Goal: Task Accomplishment & Management: Manage account settings

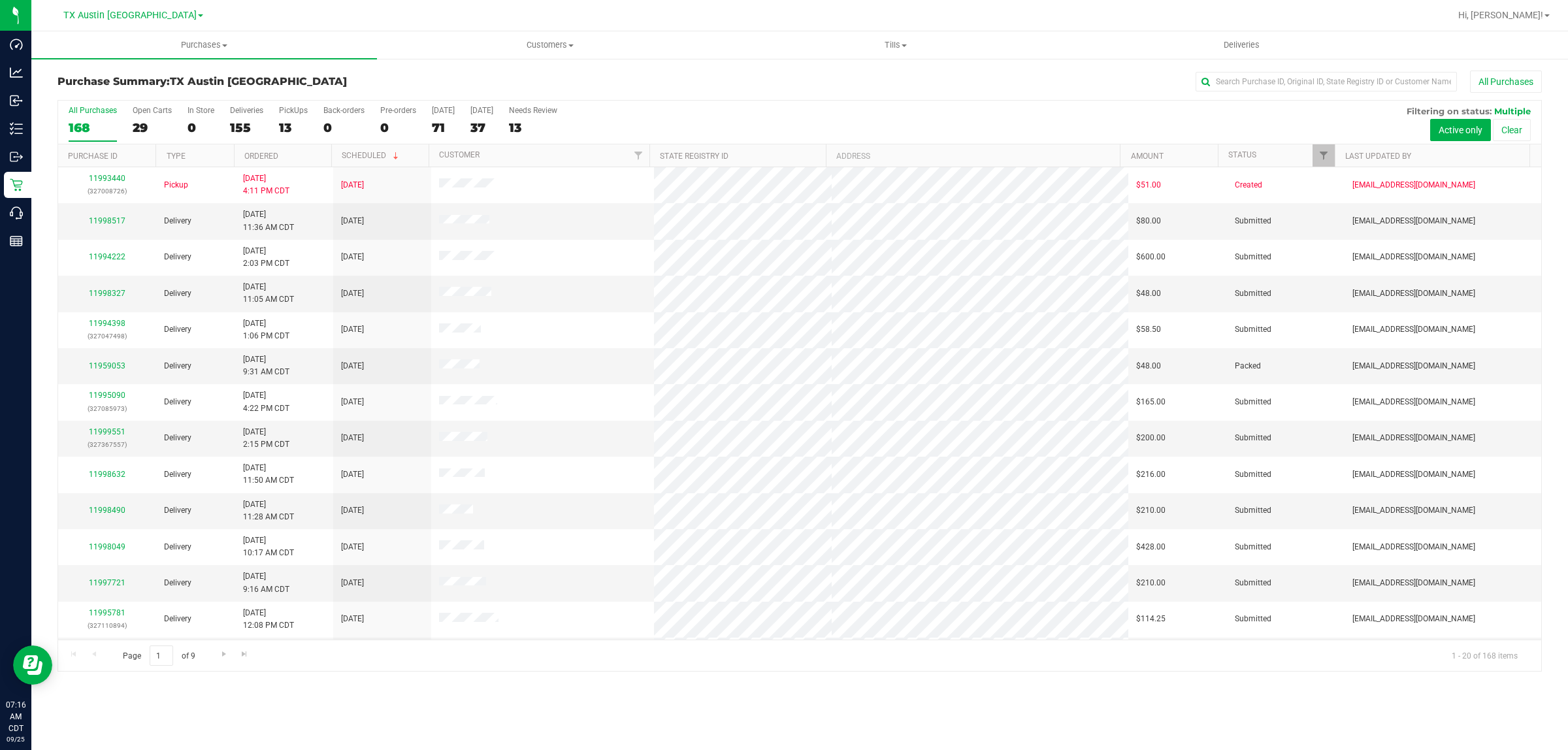
click at [636, 97] on div "Purchase Summary: TX Austin DC All Purchases" at bounding box center [800, 84] width 1485 height 28
click at [1325, 157] on span "Filter" at bounding box center [1324, 155] width 11 height 11
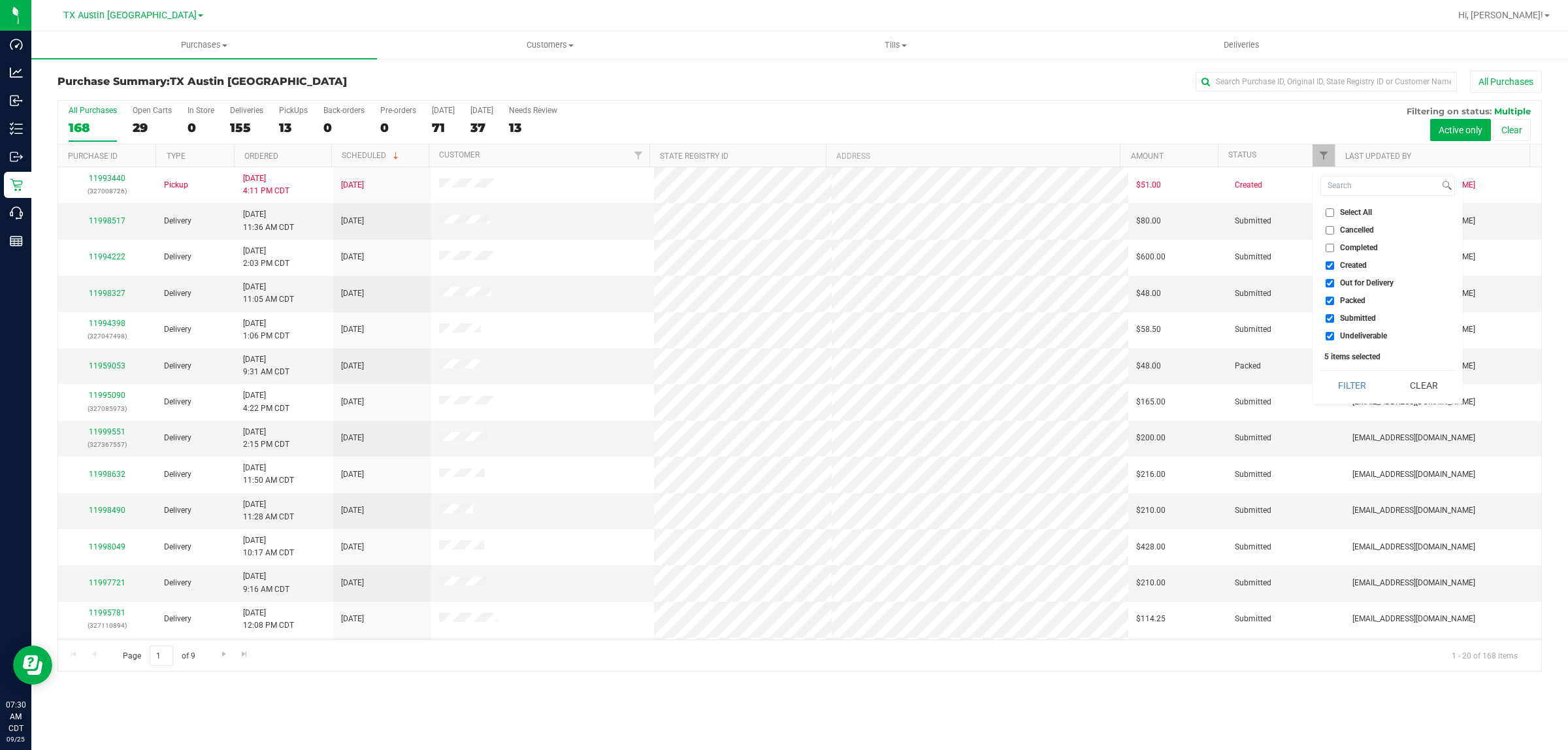
click at [1357, 265] on span "Created" at bounding box center [1353, 266] width 26 height 8
click at [1335, 265] on input "Created" at bounding box center [1330, 266] width 9 height 9
checkbox input "false"
click at [1365, 298] on span "Packed" at bounding box center [1353, 301] width 25 height 8
click at [1335, 298] on input "Packed" at bounding box center [1330, 301] width 9 height 9
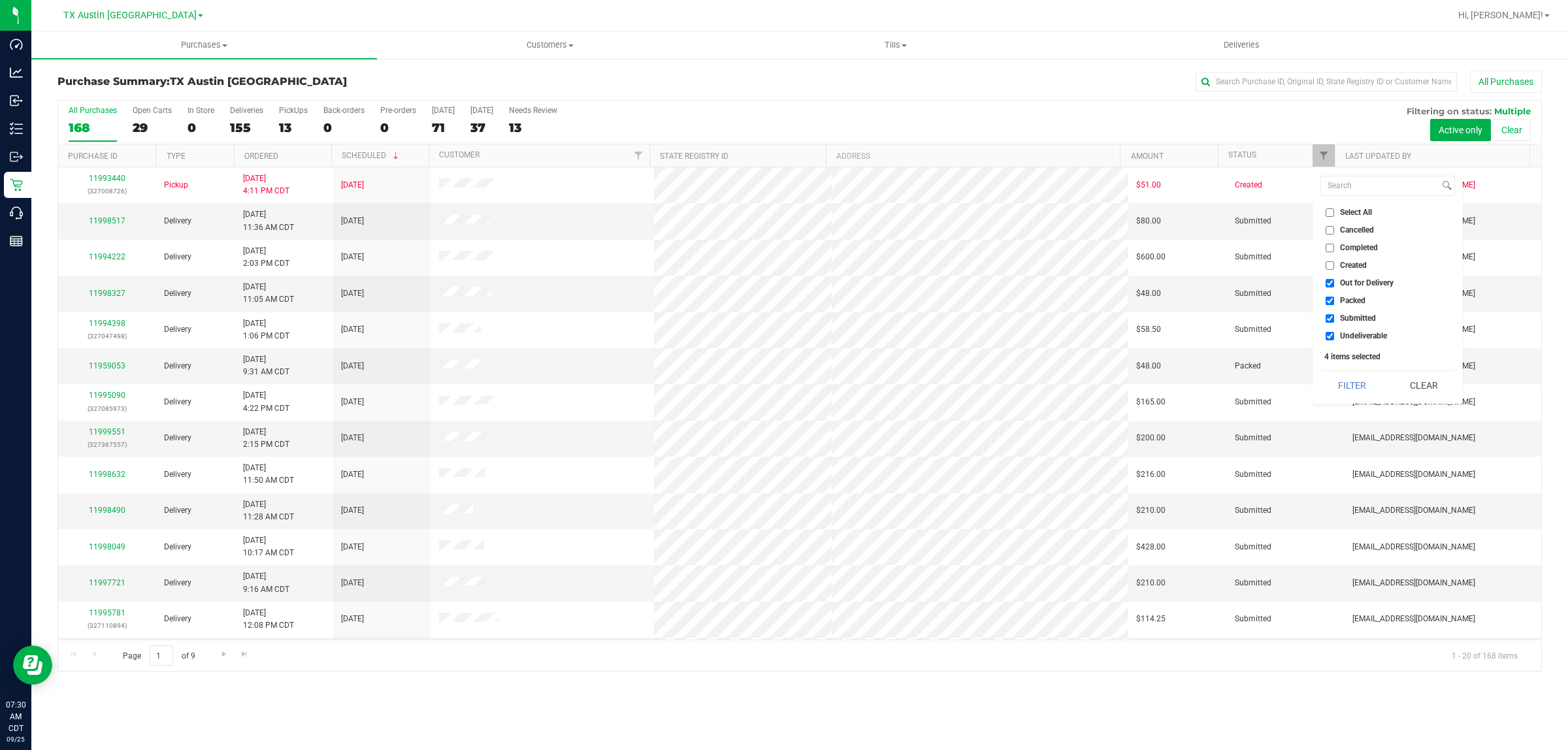
checkbox input "false"
click at [1365, 317] on span "Submitted" at bounding box center [1358, 318] width 36 height 8
click at [1335, 317] on input "Submitted" at bounding box center [1330, 318] width 9 height 9
checkbox input "false"
click at [1358, 386] on button "Filter" at bounding box center [1352, 385] width 62 height 28
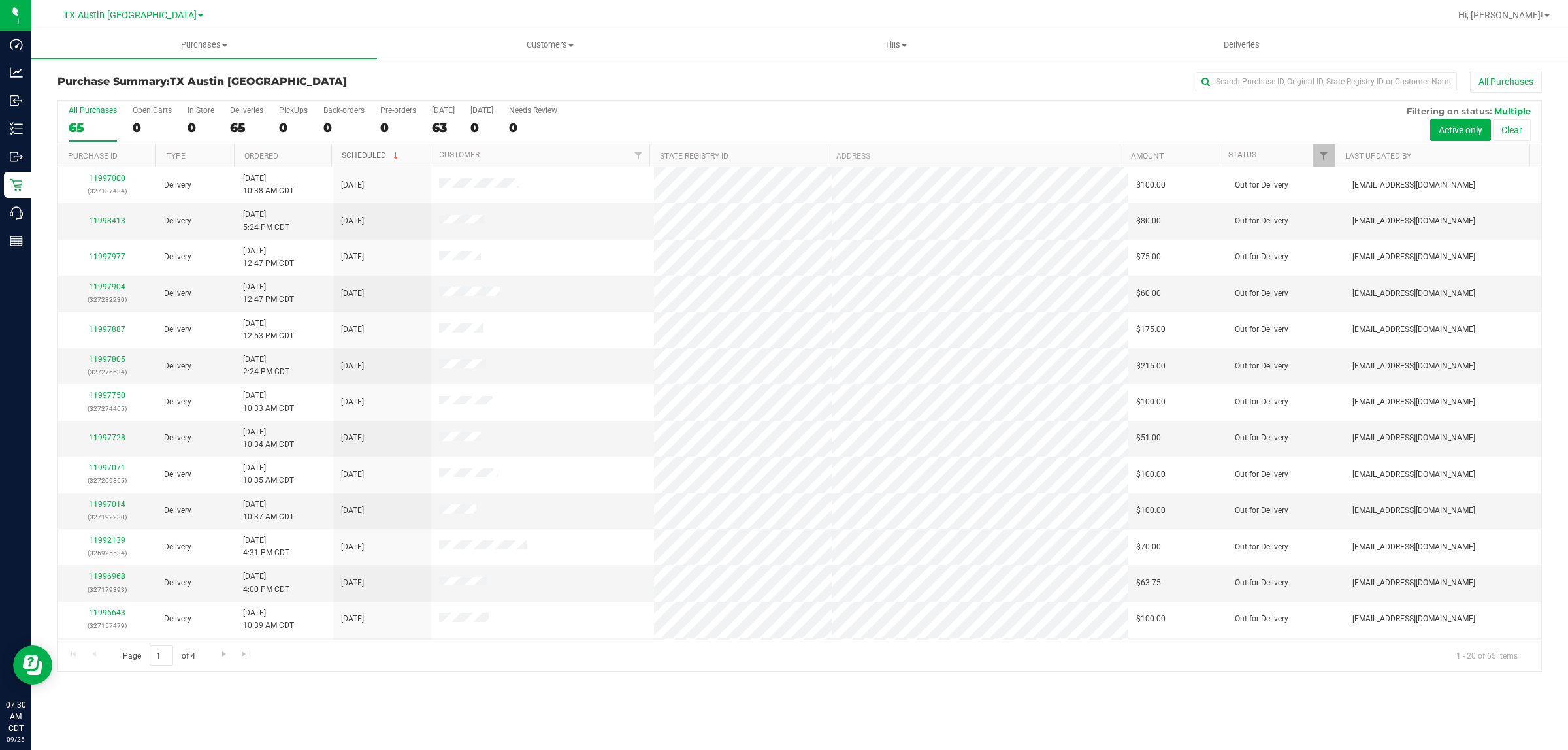
click at [371, 155] on link "Scheduled" at bounding box center [371, 155] width 60 height 9
click at [373, 152] on link "Scheduled" at bounding box center [364, 155] width 45 height 9
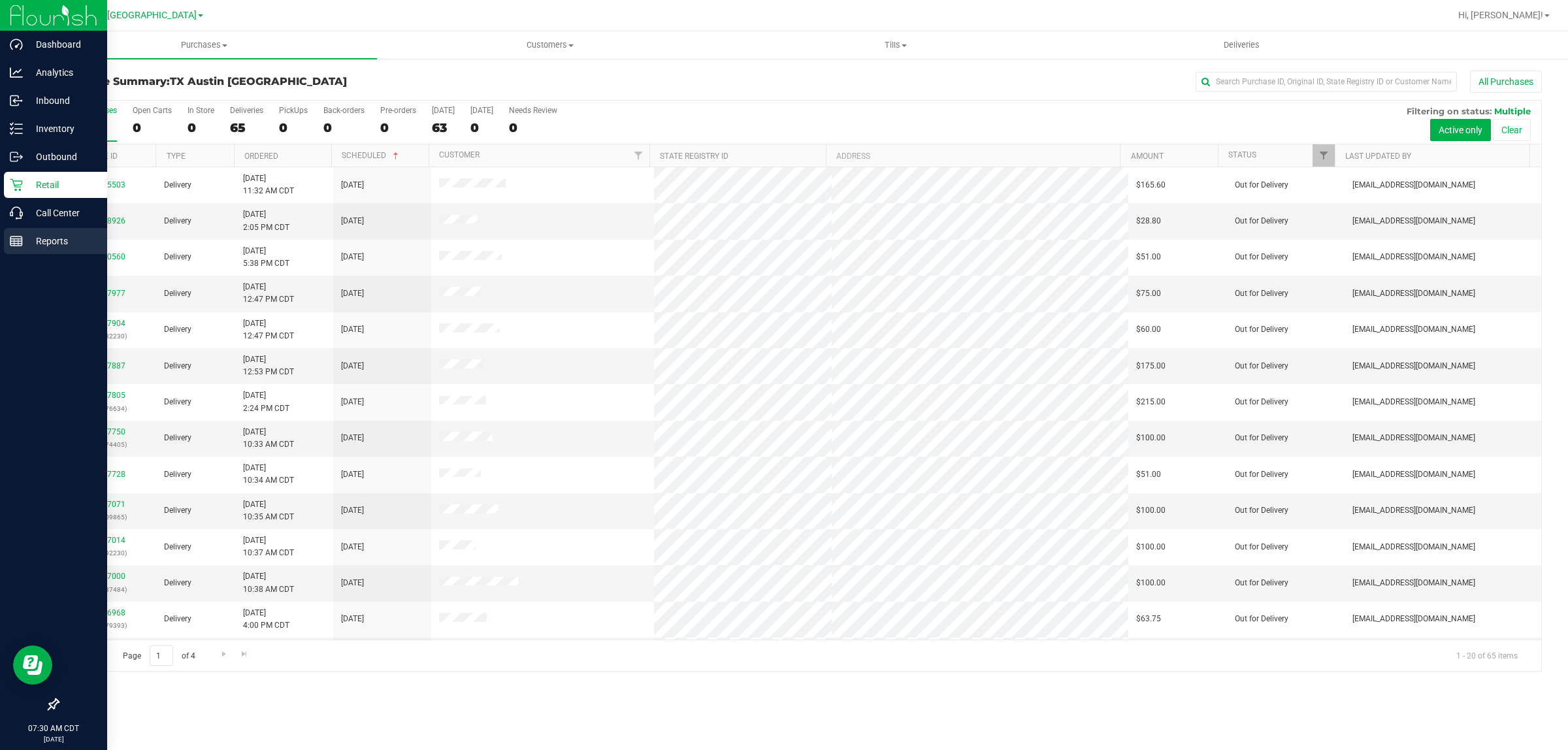
click at [36, 250] on div "Reports" at bounding box center [56, 241] width 103 height 26
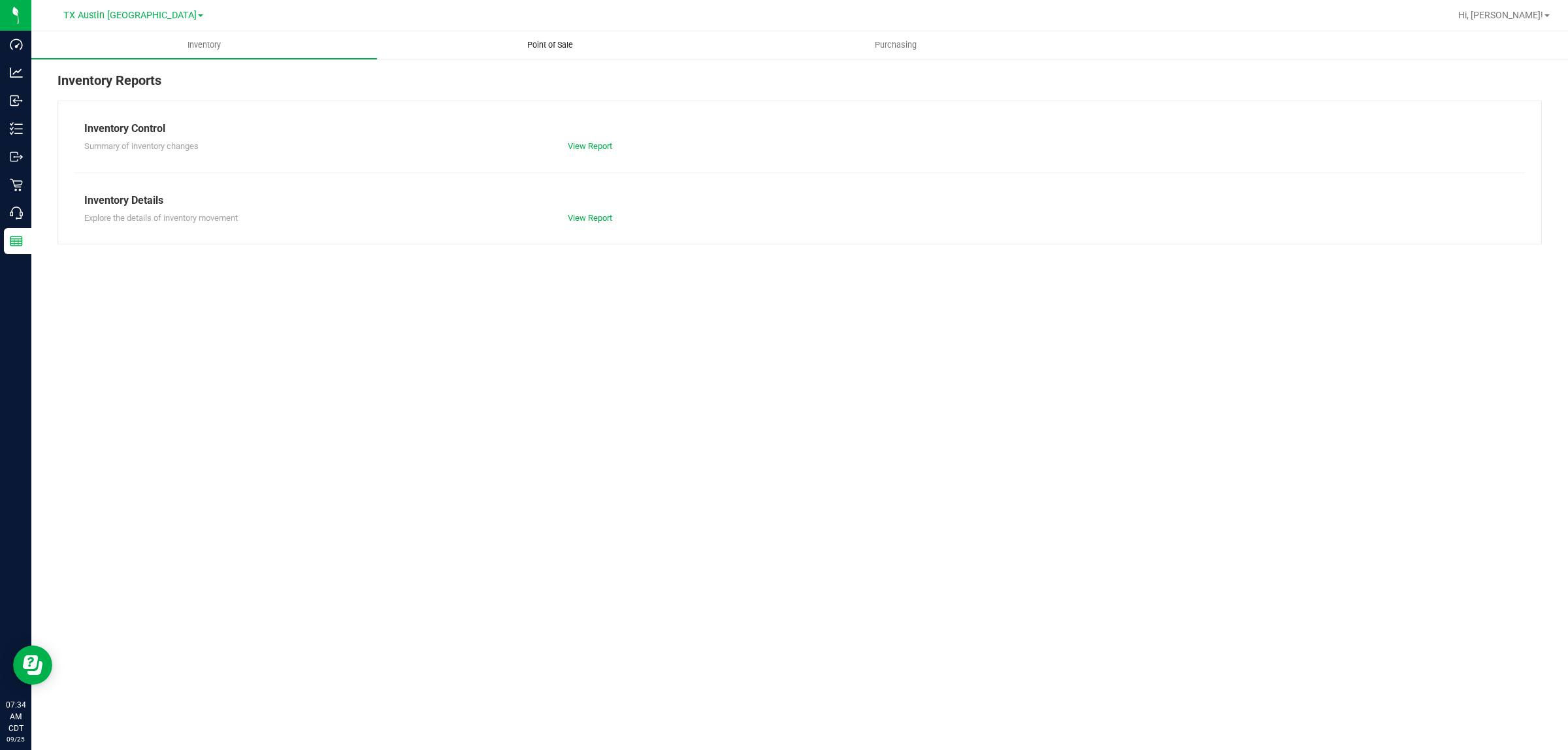
click at [543, 44] on span "Point of Sale" at bounding box center [550, 45] width 81 height 12
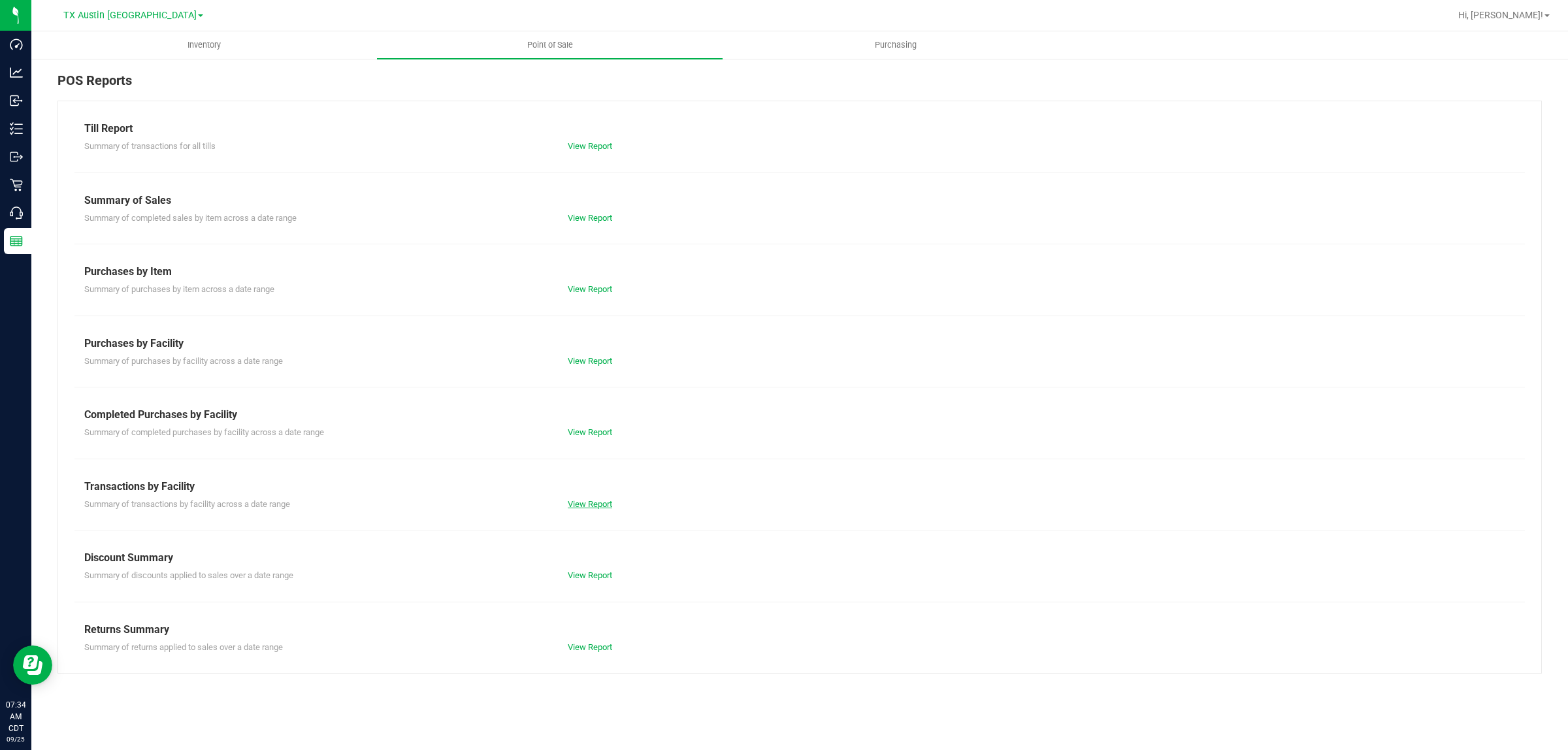
click at [597, 502] on link "View Report" at bounding box center [591, 504] width 45 height 10
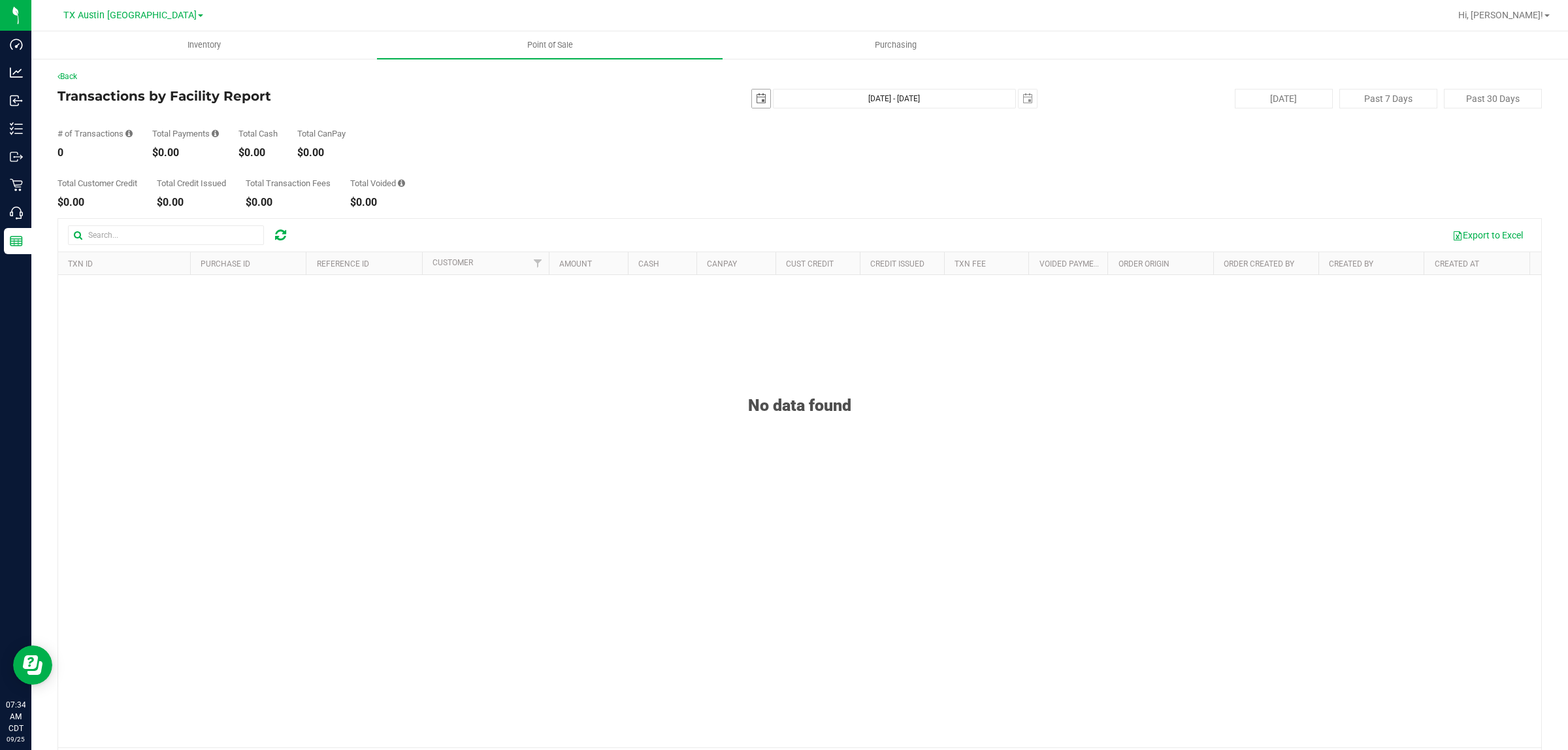
click at [756, 102] on span "select" at bounding box center [761, 99] width 11 height 11
click at [811, 234] on link "24" at bounding box center [812, 231] width 19 height 21
type input "[DATE]"
type input "[DATE] - [DATE]"
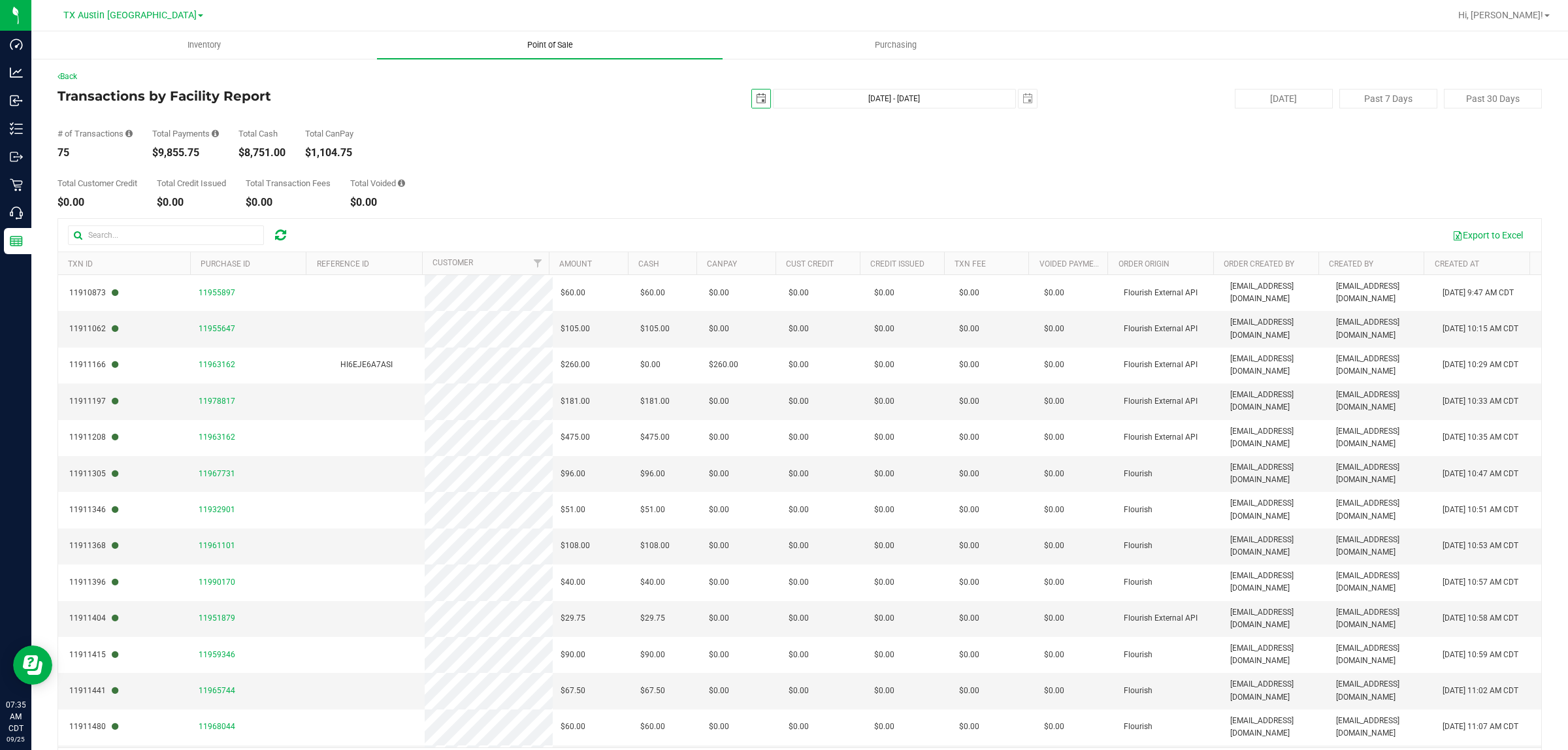
click at [536, 44] on span "Point of Sale" at bounding box center [550, 45] width 81 height 12
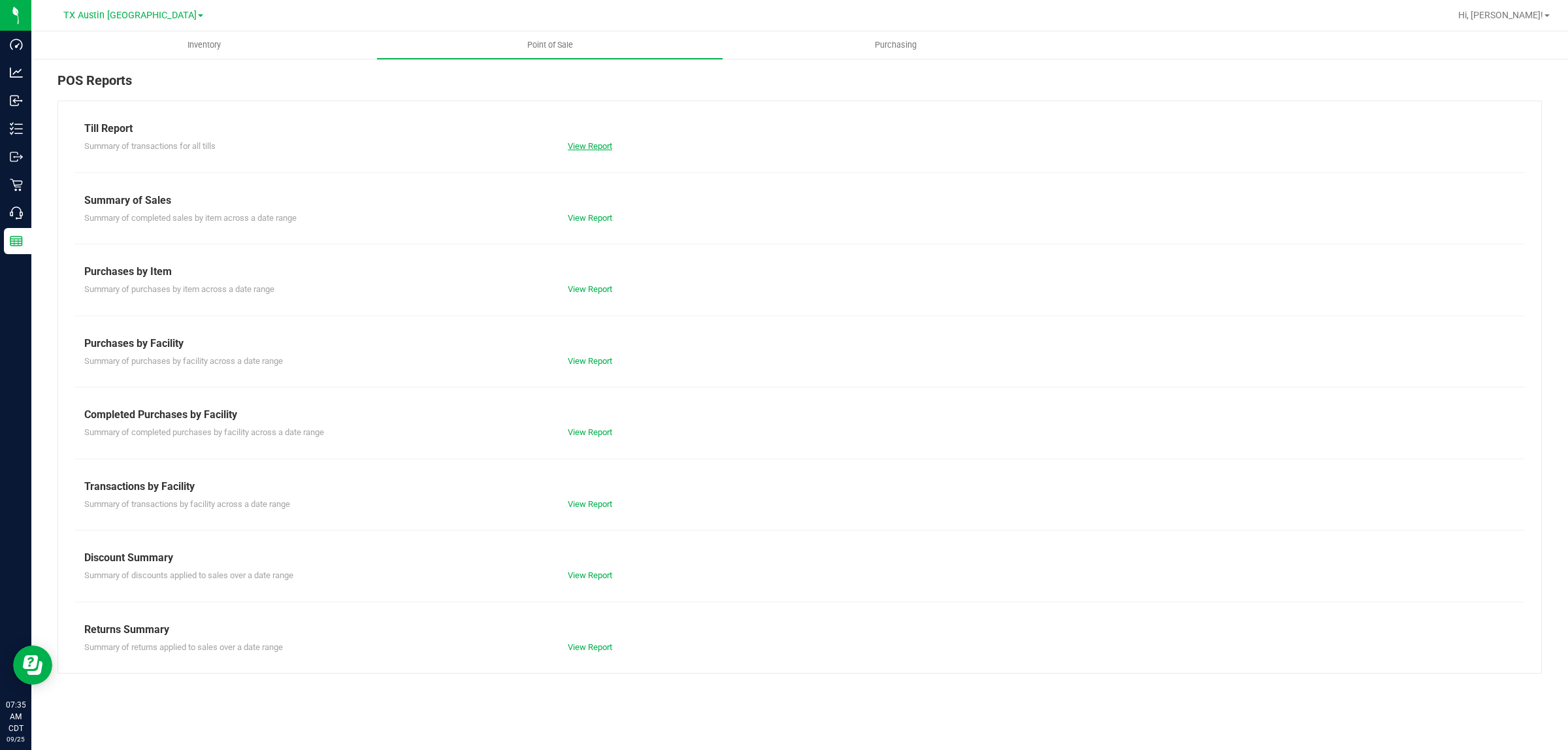
click at [582, 146] on link "View Report" at bounding box center [591, 146] width 45 height 10
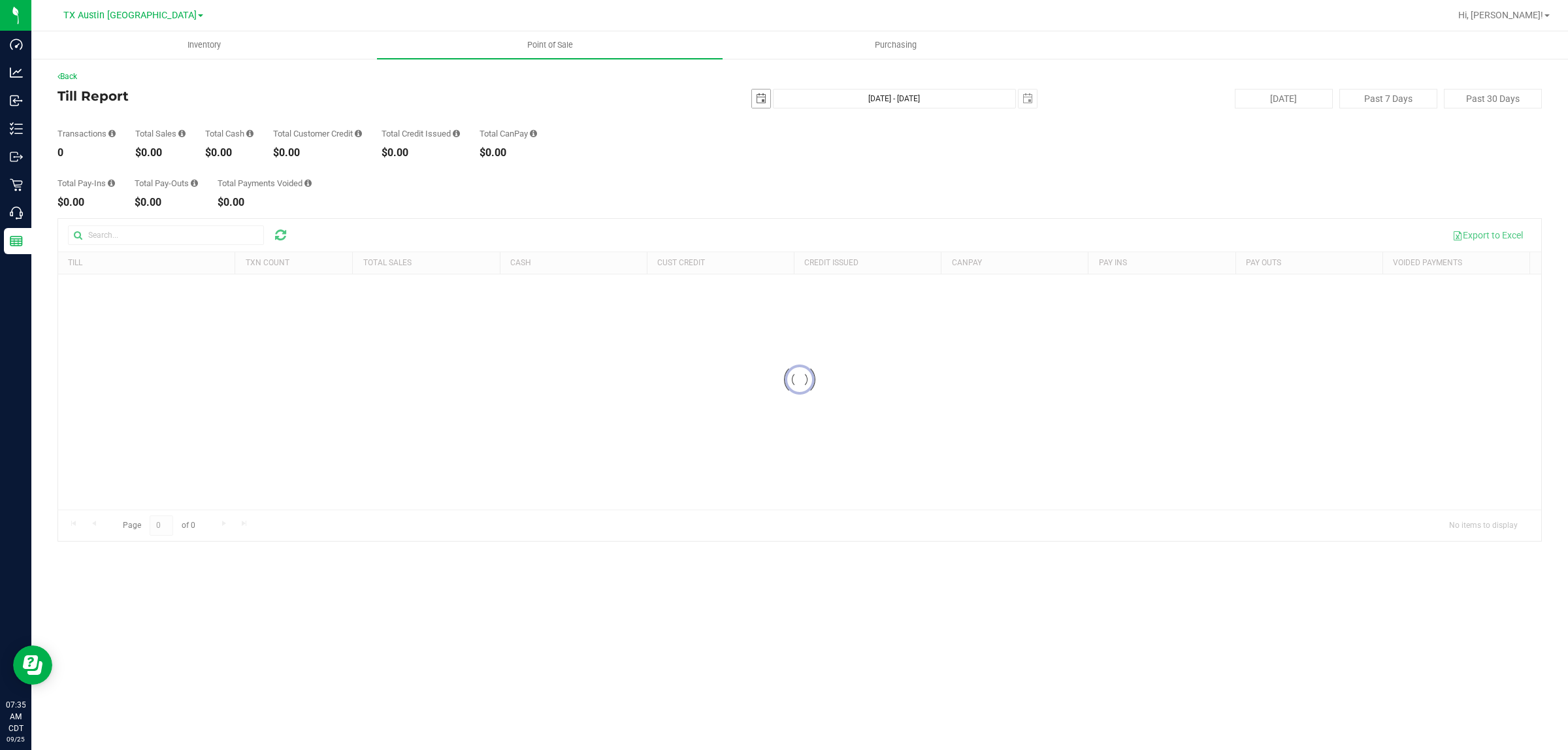
click at [755, 96] on span "select" at bounding box center [761, 99] width 19 height 19
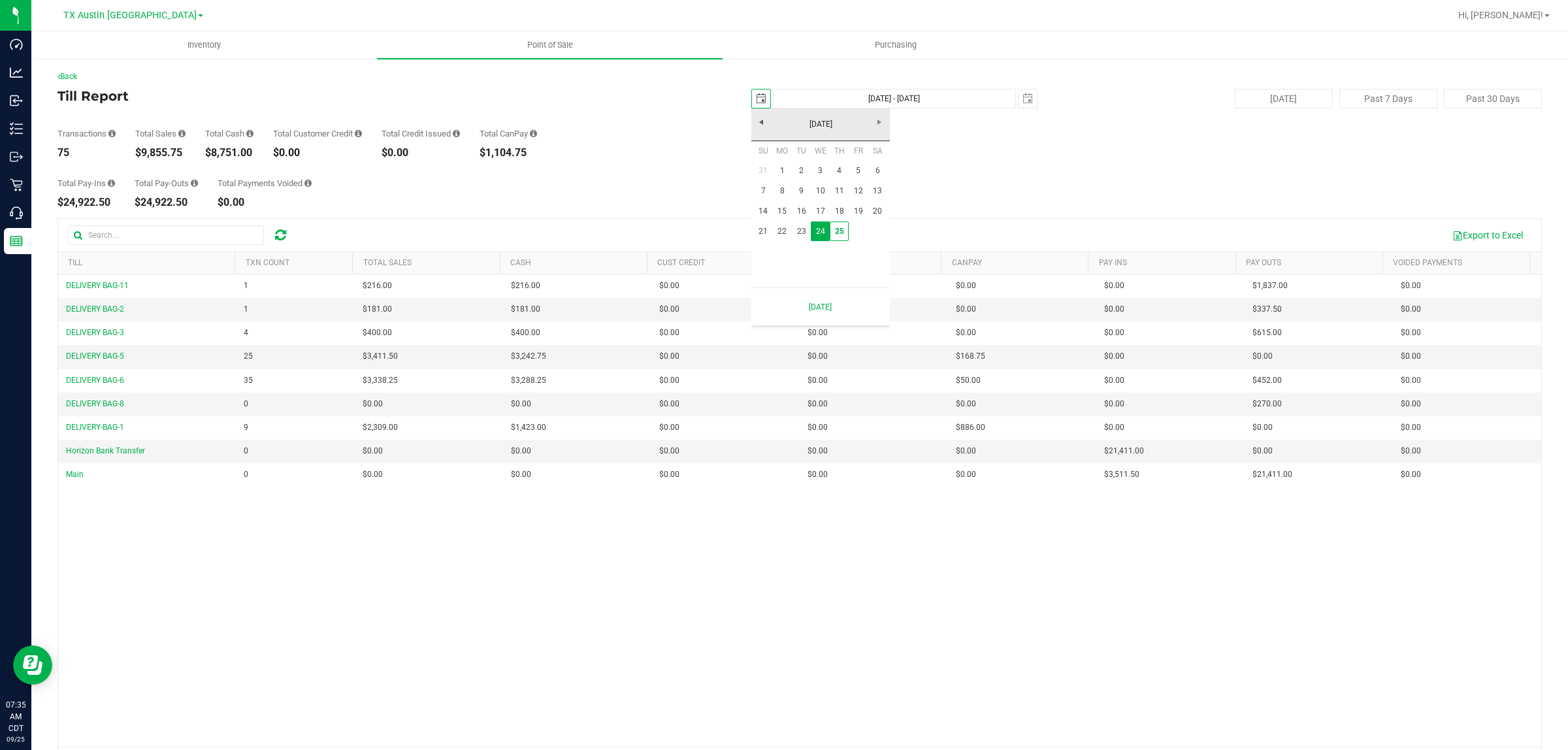
scroll to position [0, 32]
click at [670, 194] on div "Total Pay-Ins $24,922.50 Total Pay-Outs $24,922.50 Total Payments Voided $0.00" at bounding box center [800, 183] width 1485 height 50
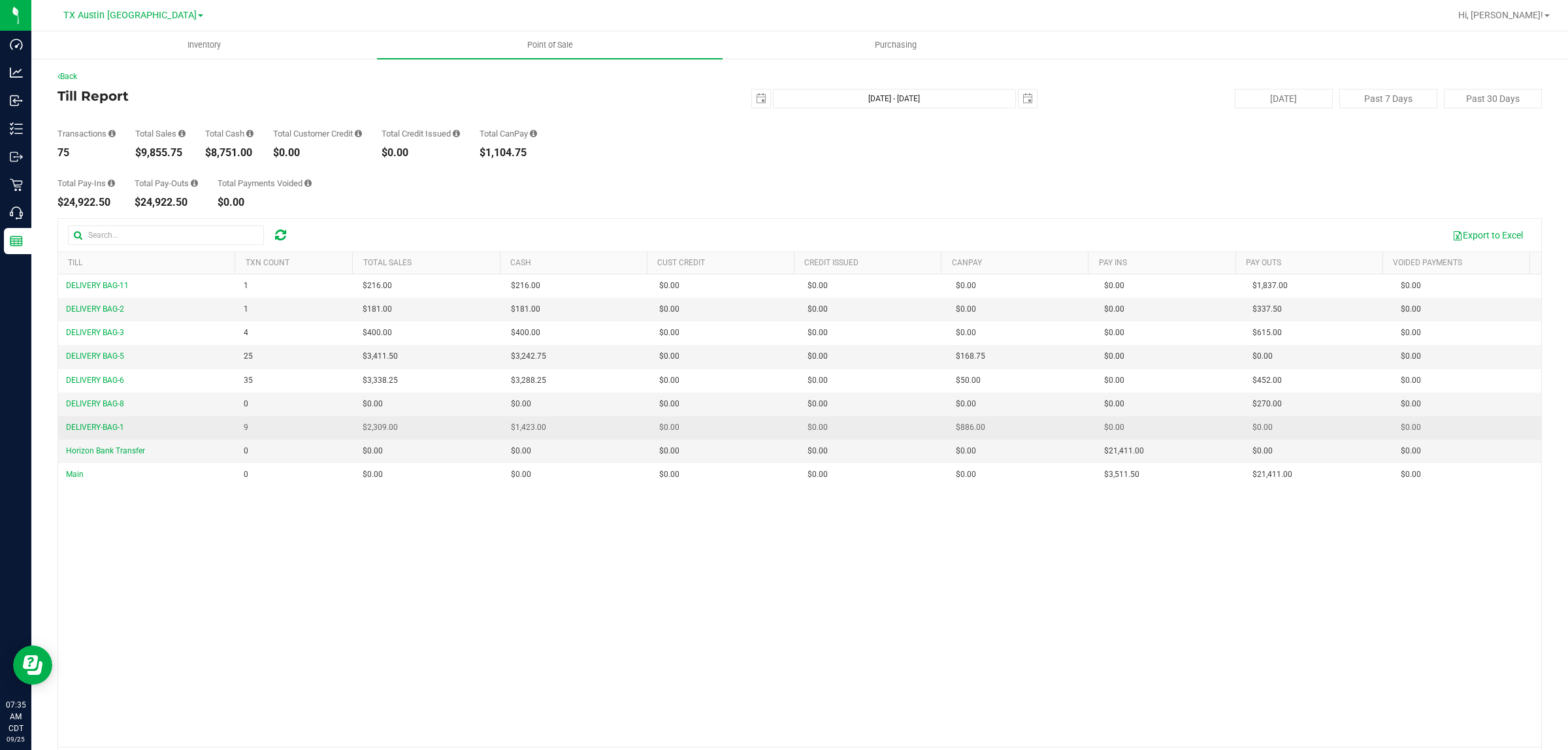
click at [543, 436] on td "$1,423.00" at bounding box center [577, 428] width 148 height 23
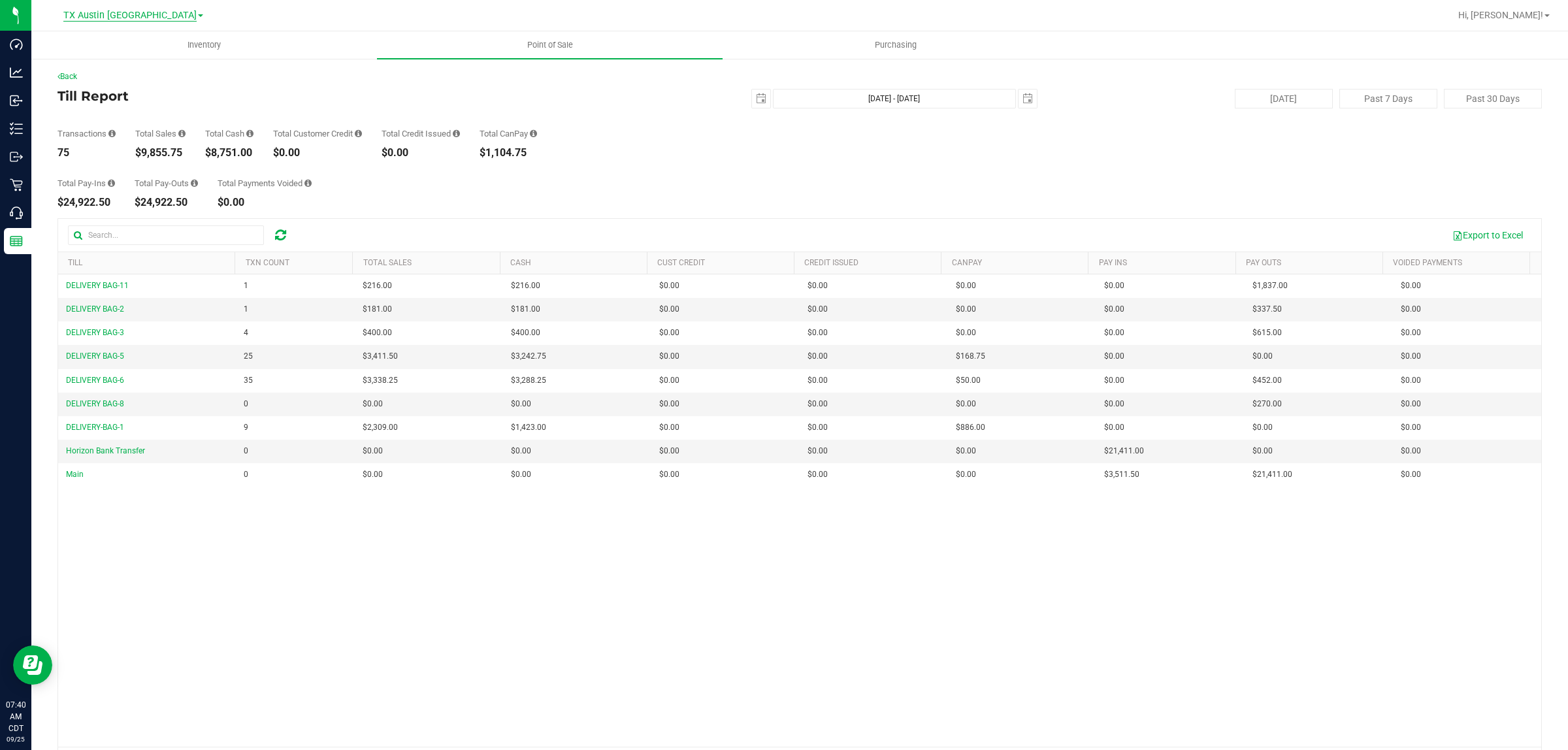
click at [125, 15] on span "TX Austin [GEOGRAPHIC_DATA]" at bounding box center [130, 16] width 134 height 12
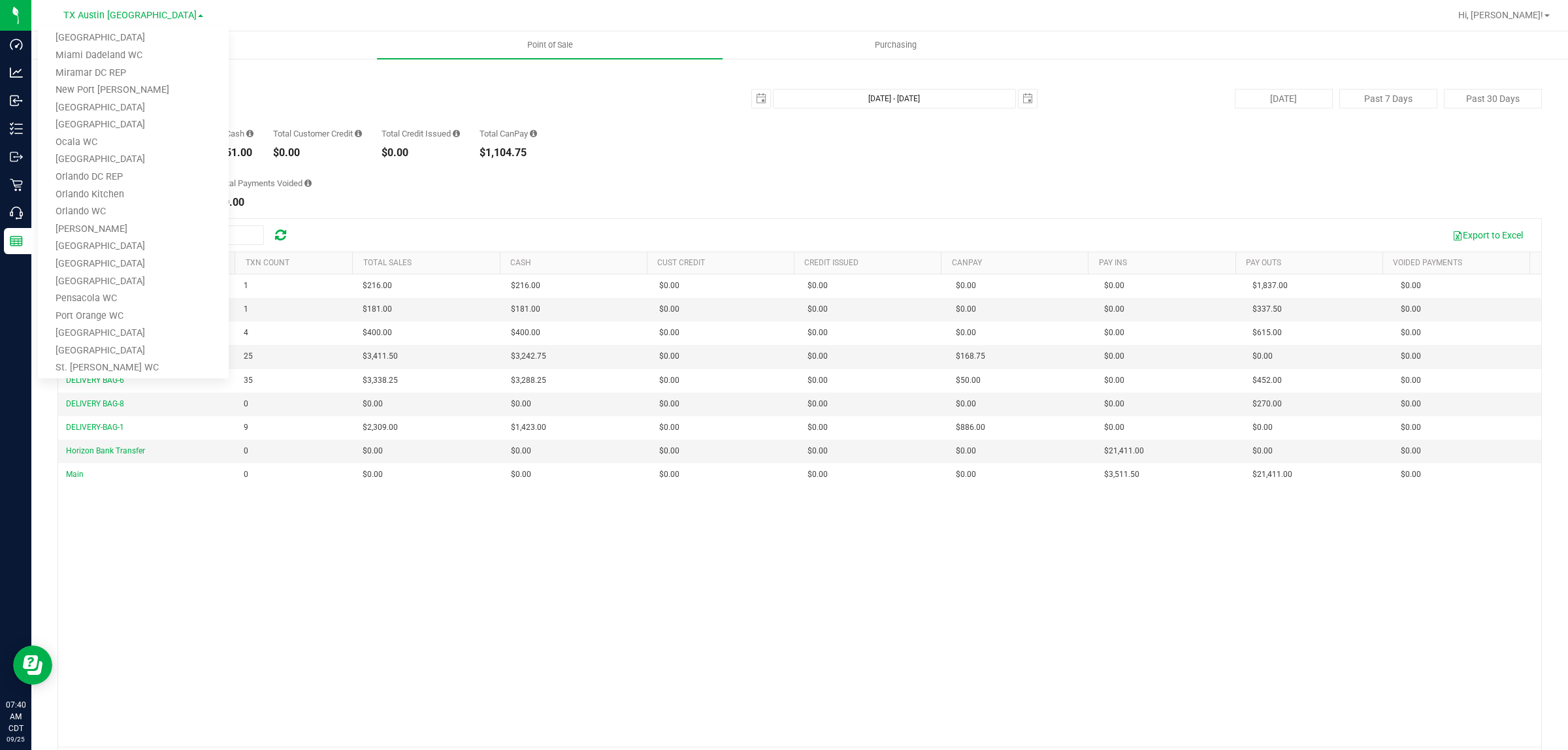
scroll to position [572, 0]
click at [131, 308] on link "TX South-[GEOGRAPHIC_DATA] Retail" at bounding box center [133, 309] width 190 height 18
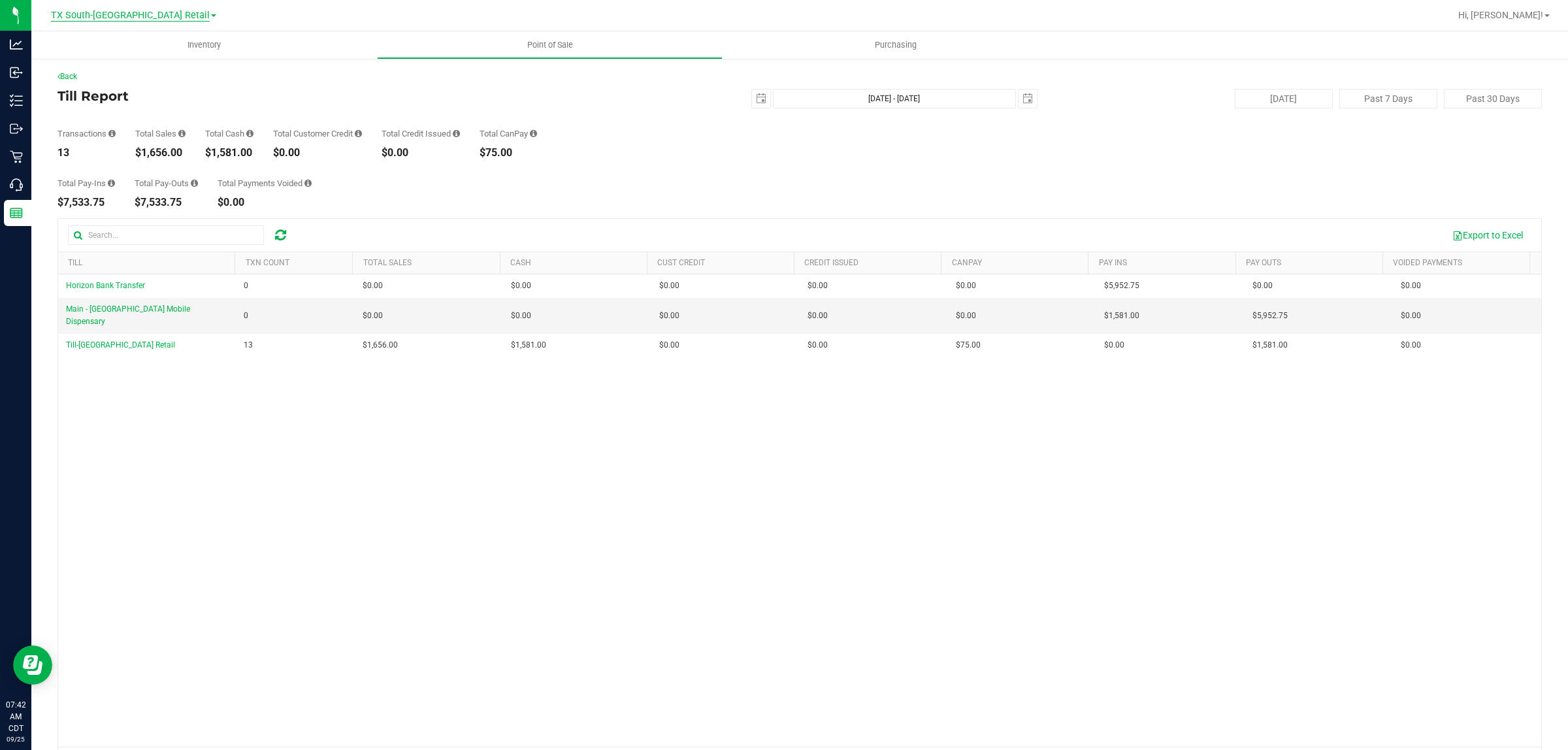
click at [119, 17] on span "TX South-[GEOGRAPHIC_DATA] Retail" at bounding box center [130, 16] width 159 height 12
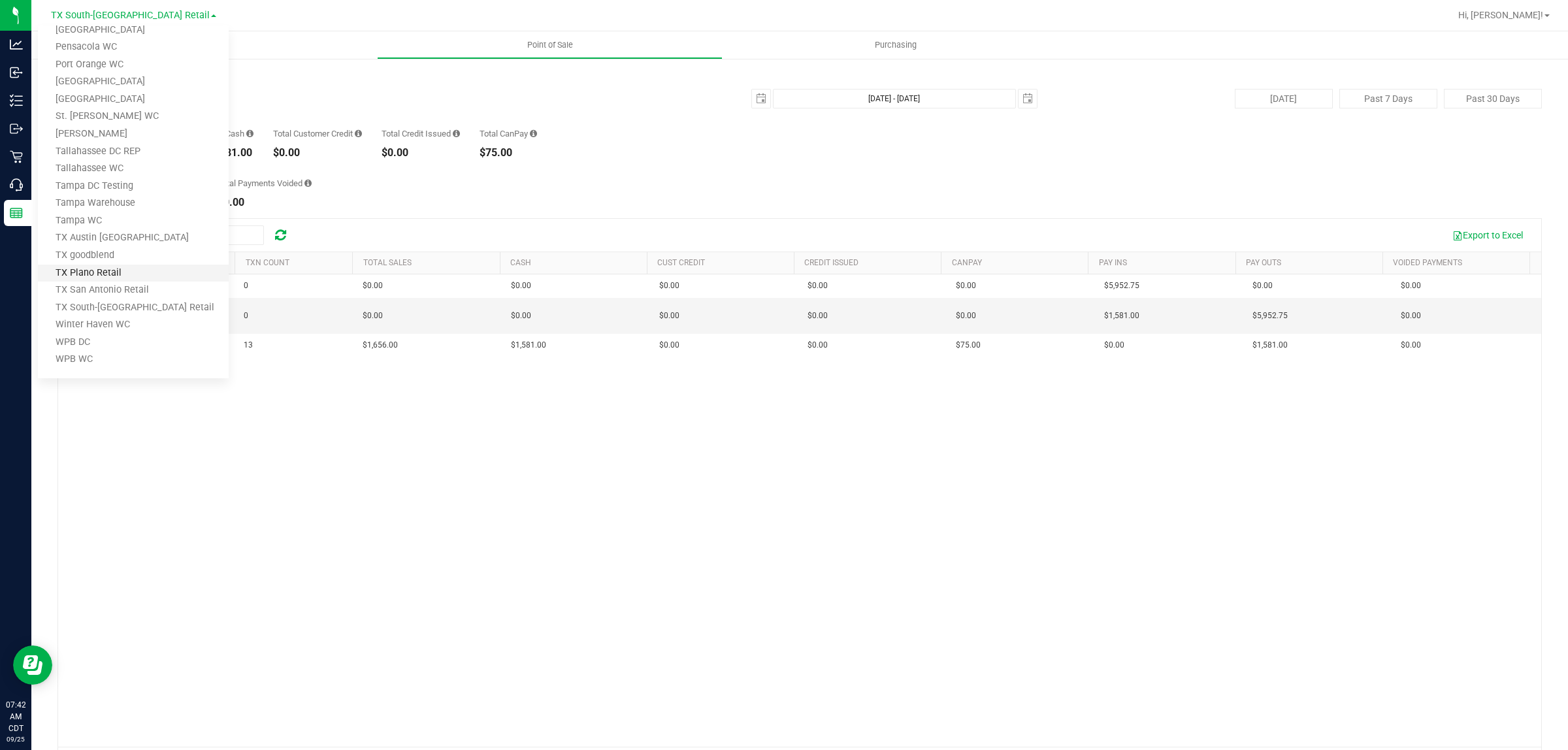
click at [96, 267] on link "TX Plano Retail" at bounding box center [133, 273] width 190 height 18
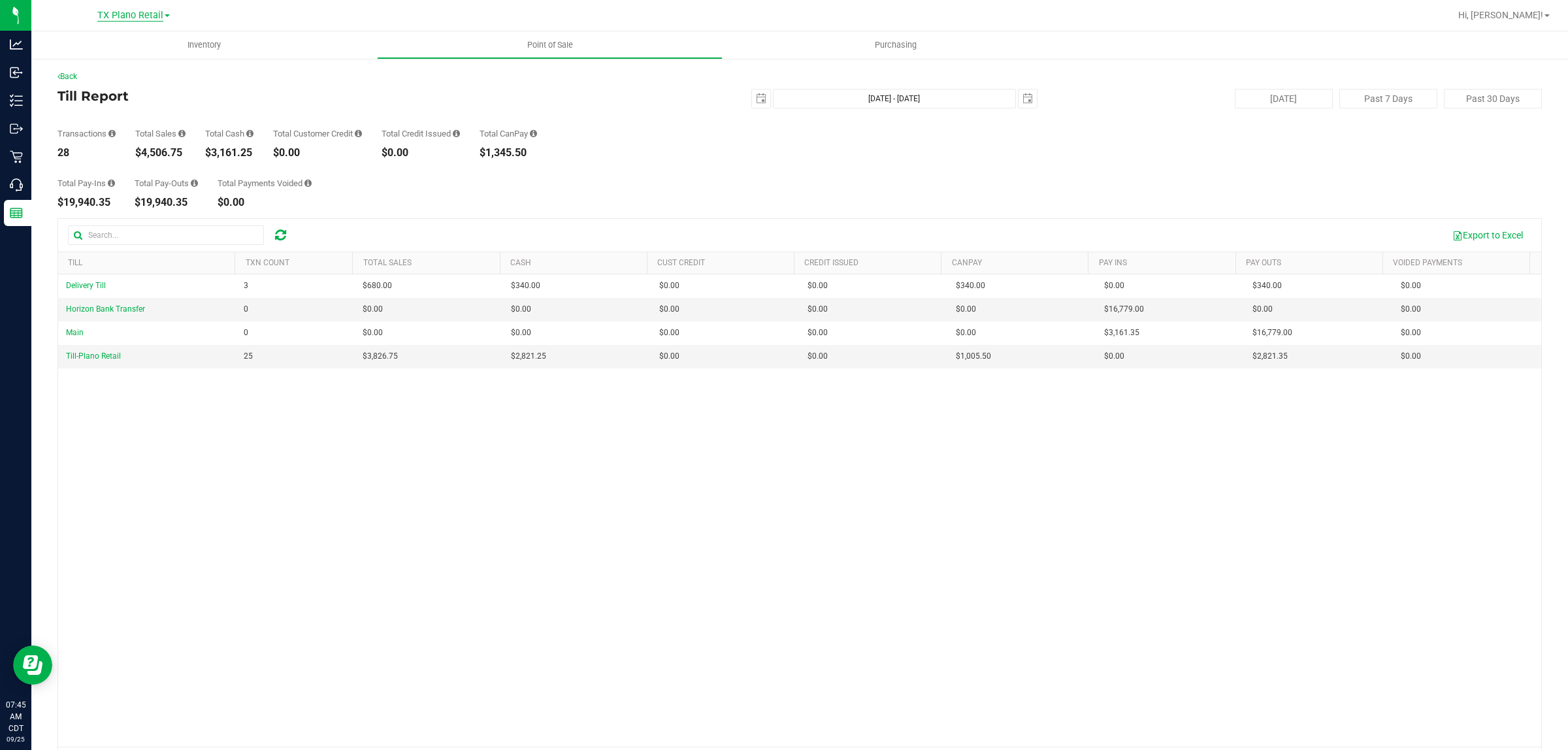
click at [136, 11] on span "TX Plano Retail" at bounding box center [131, 16] width 66 height 12
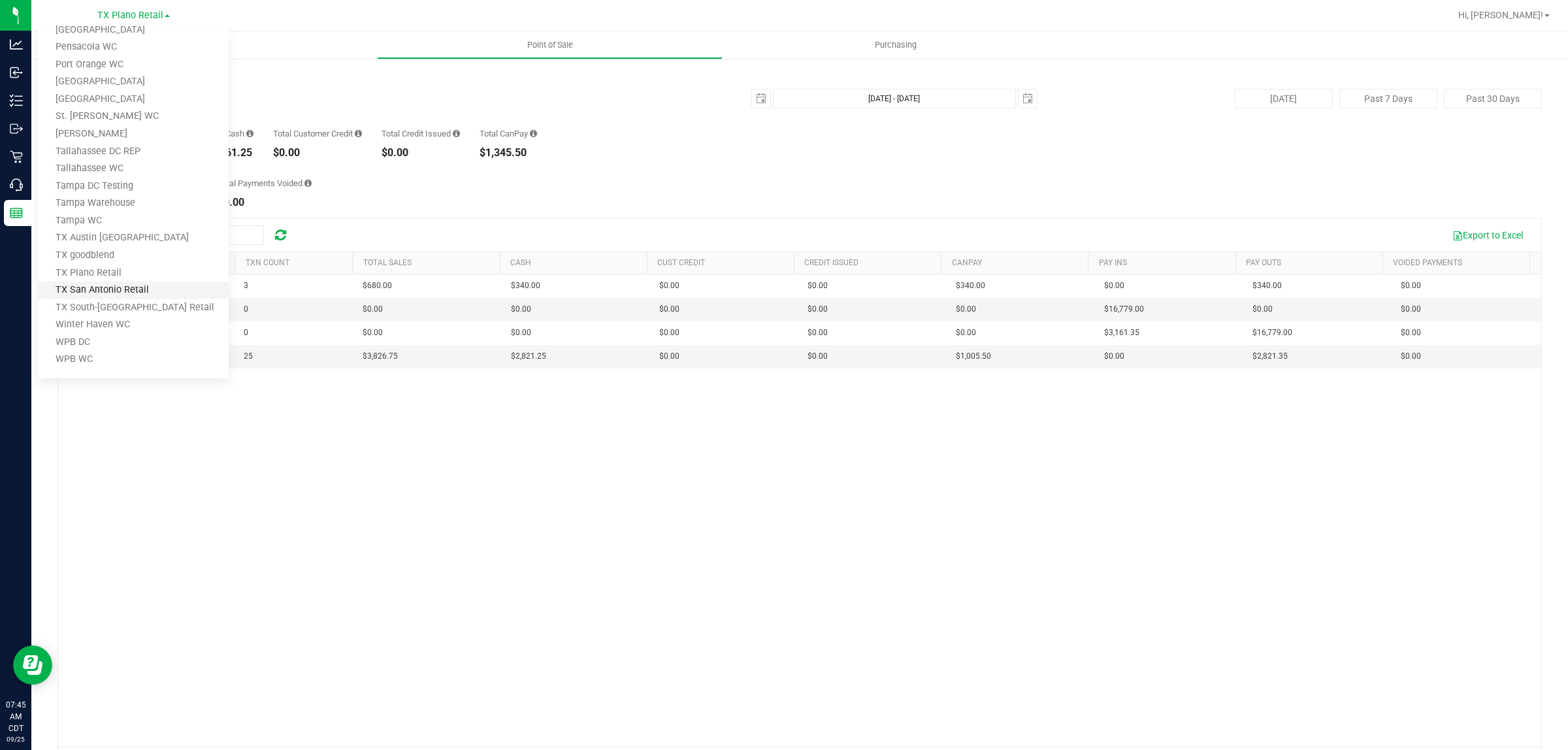
click at [119, 295] on link "TX San Antonio Retail" at bounding box center [133, 290] width 190 height 18
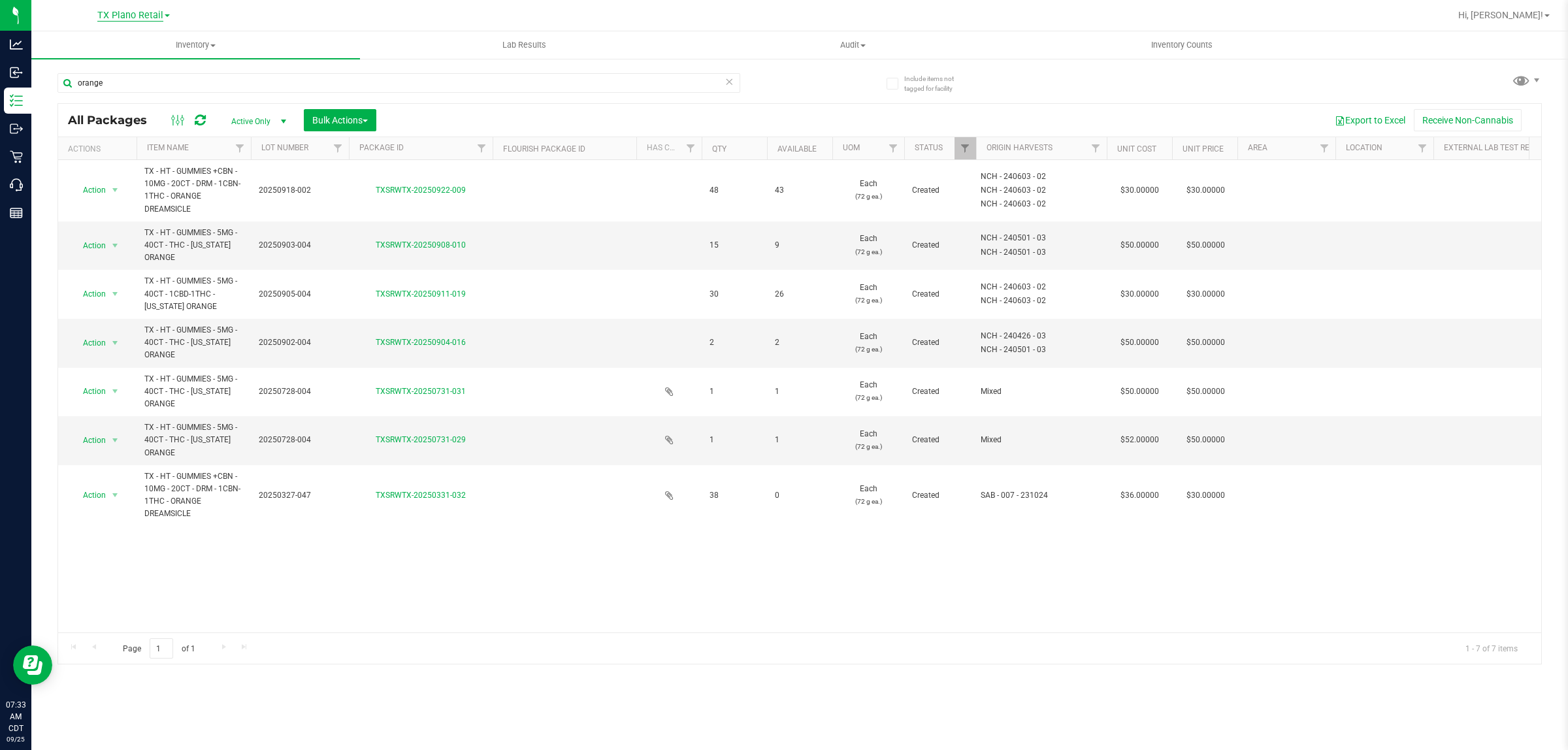
click at [129, 15] on span "TX Plano Retail" at bounding box center [131, 16] width 66 height 12
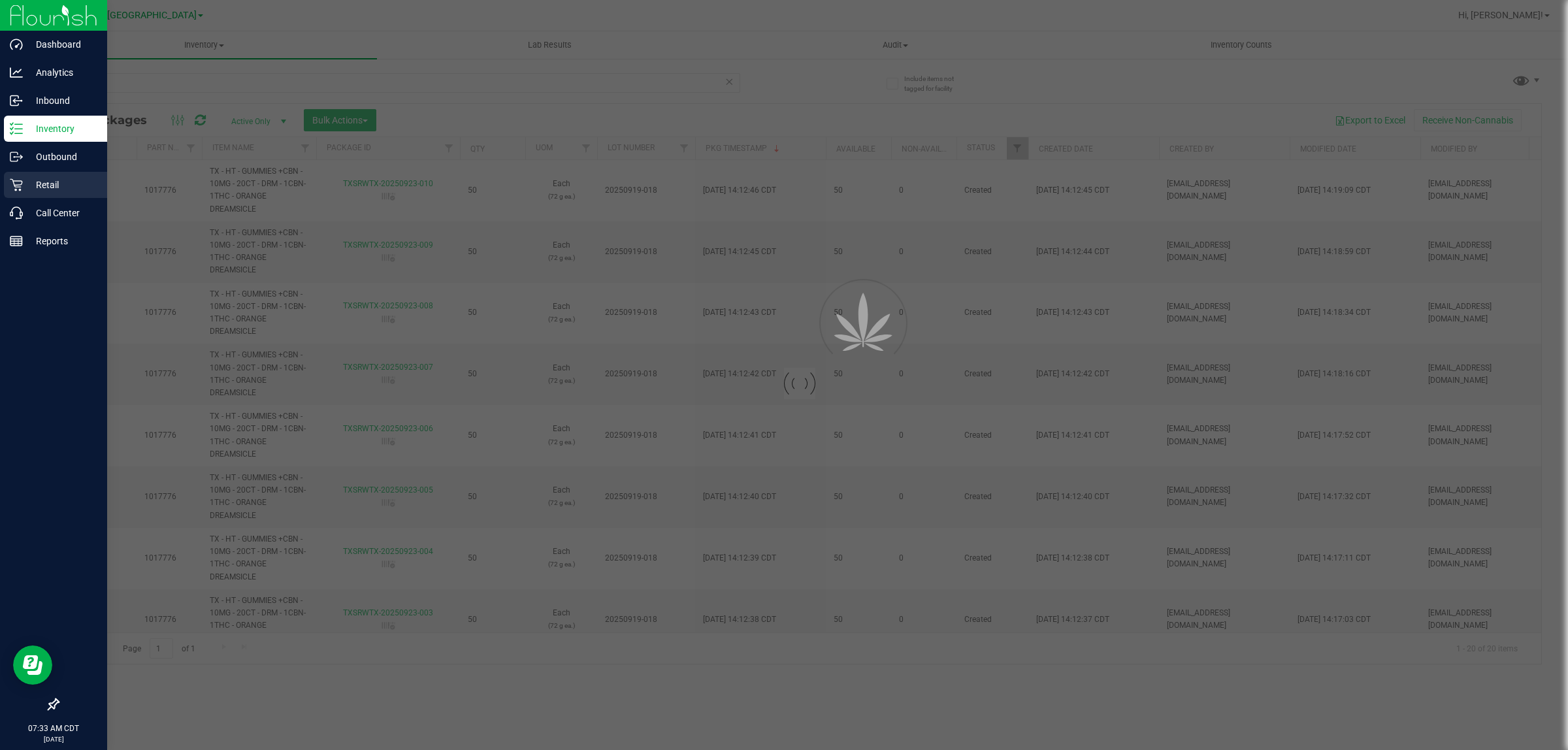
click at [41, 183] on p "Retail" at bounding box center [62, 185] width 78 height 16
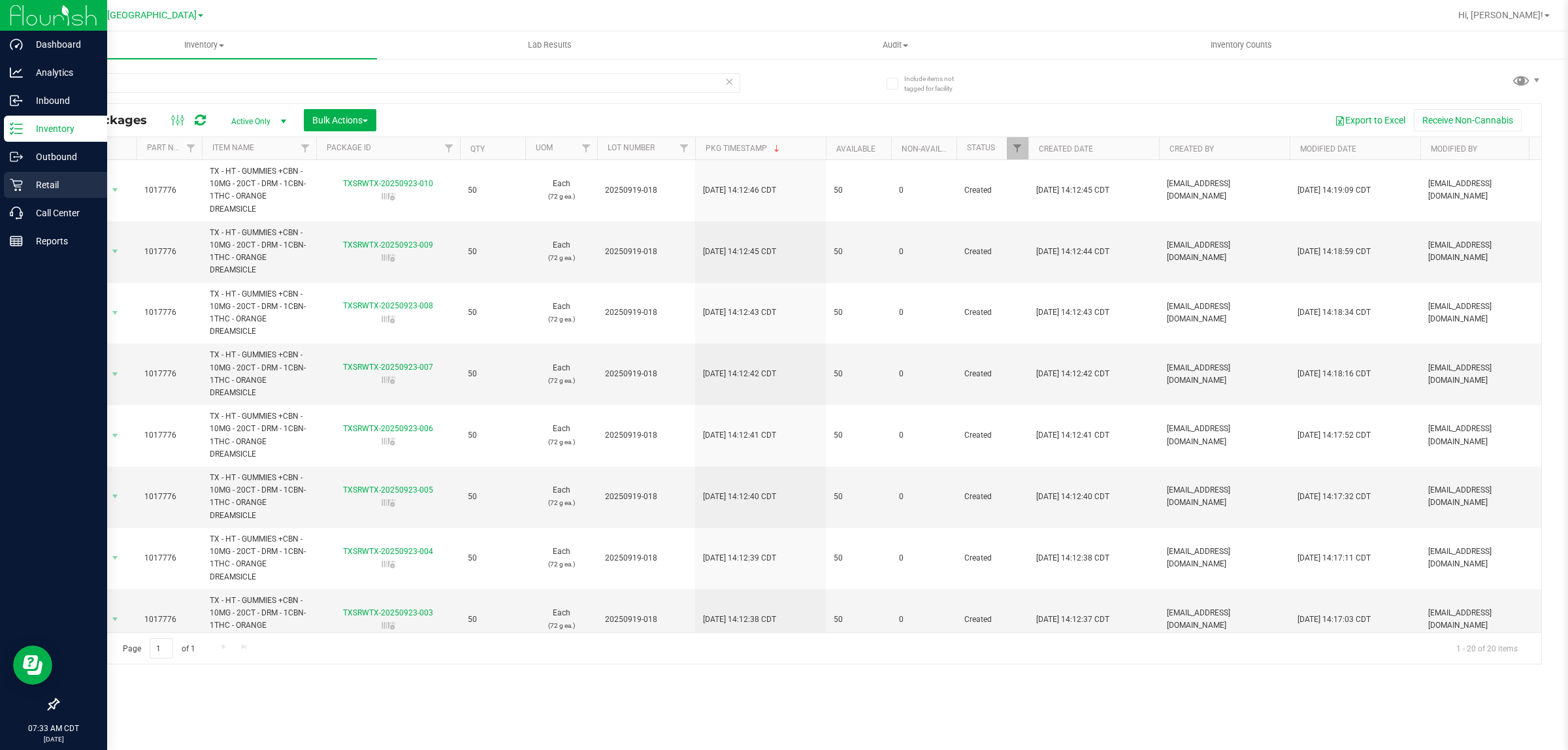
click at [41, 183] on p "Retail" at bounding box center [62, 185] width 78 height 16
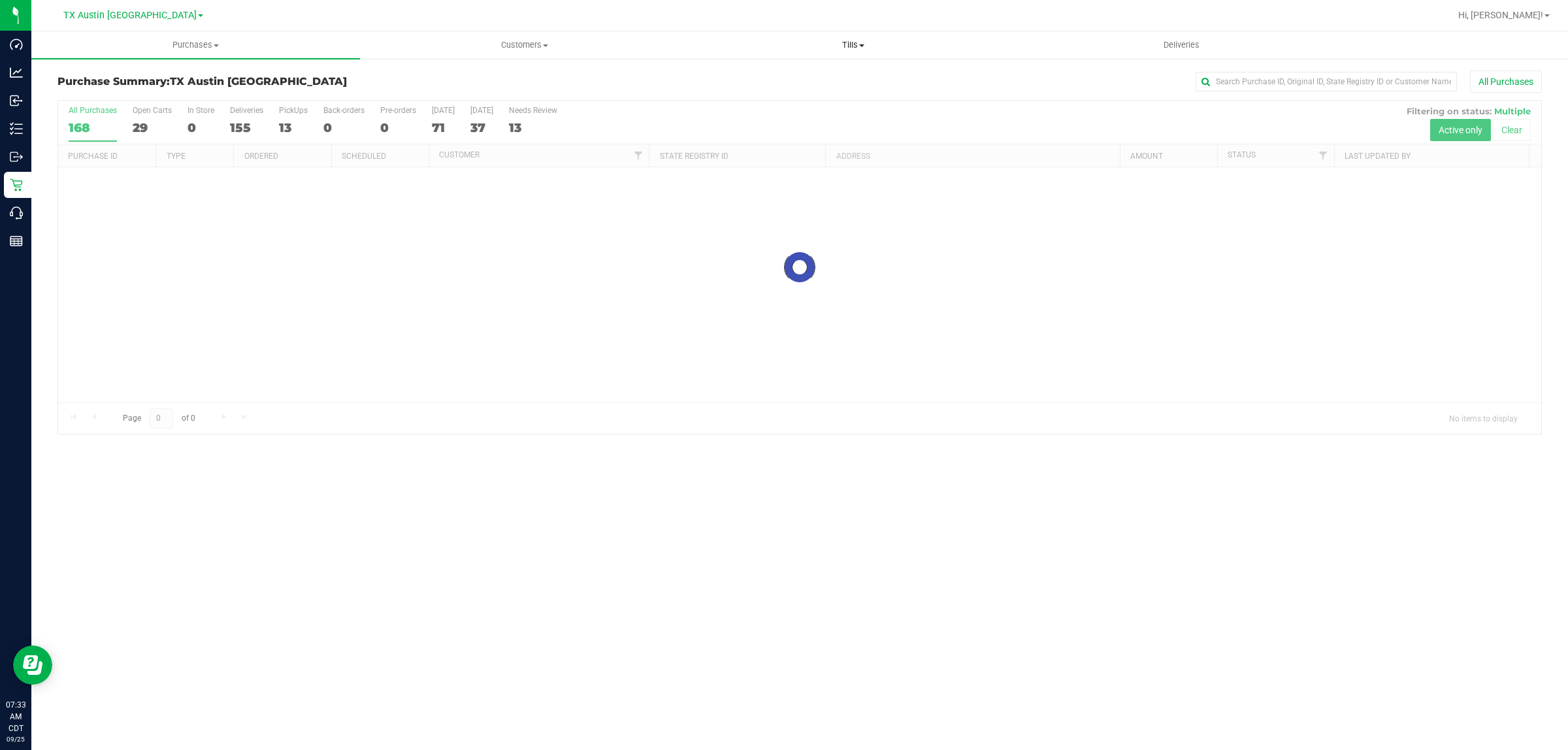
click at [846, 41] on span "Tills" at bounding box center [852, 45] width 327 height 12
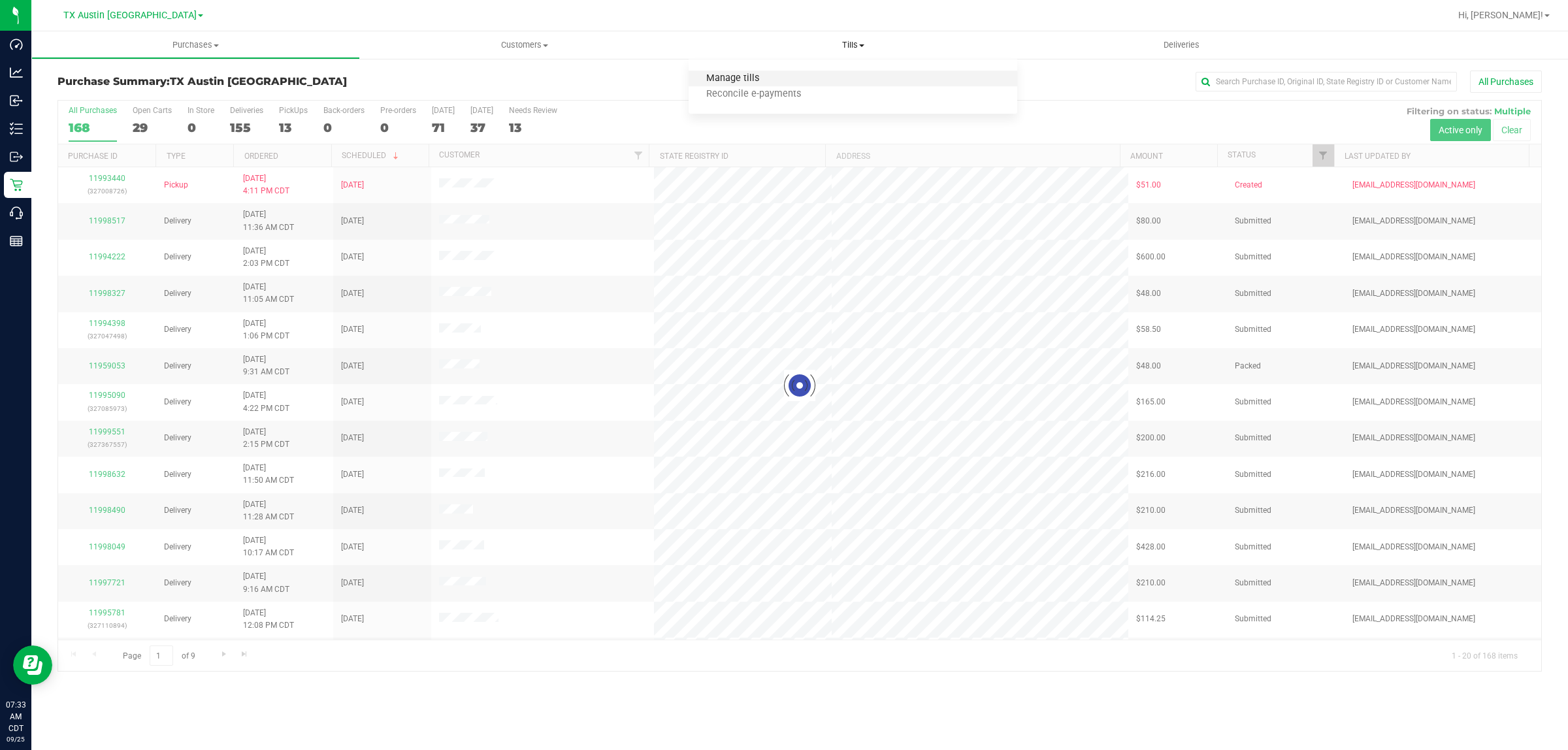
click at [746, 76] on span "Manage tills" at bounding box center [732, 78] width 88 height 11
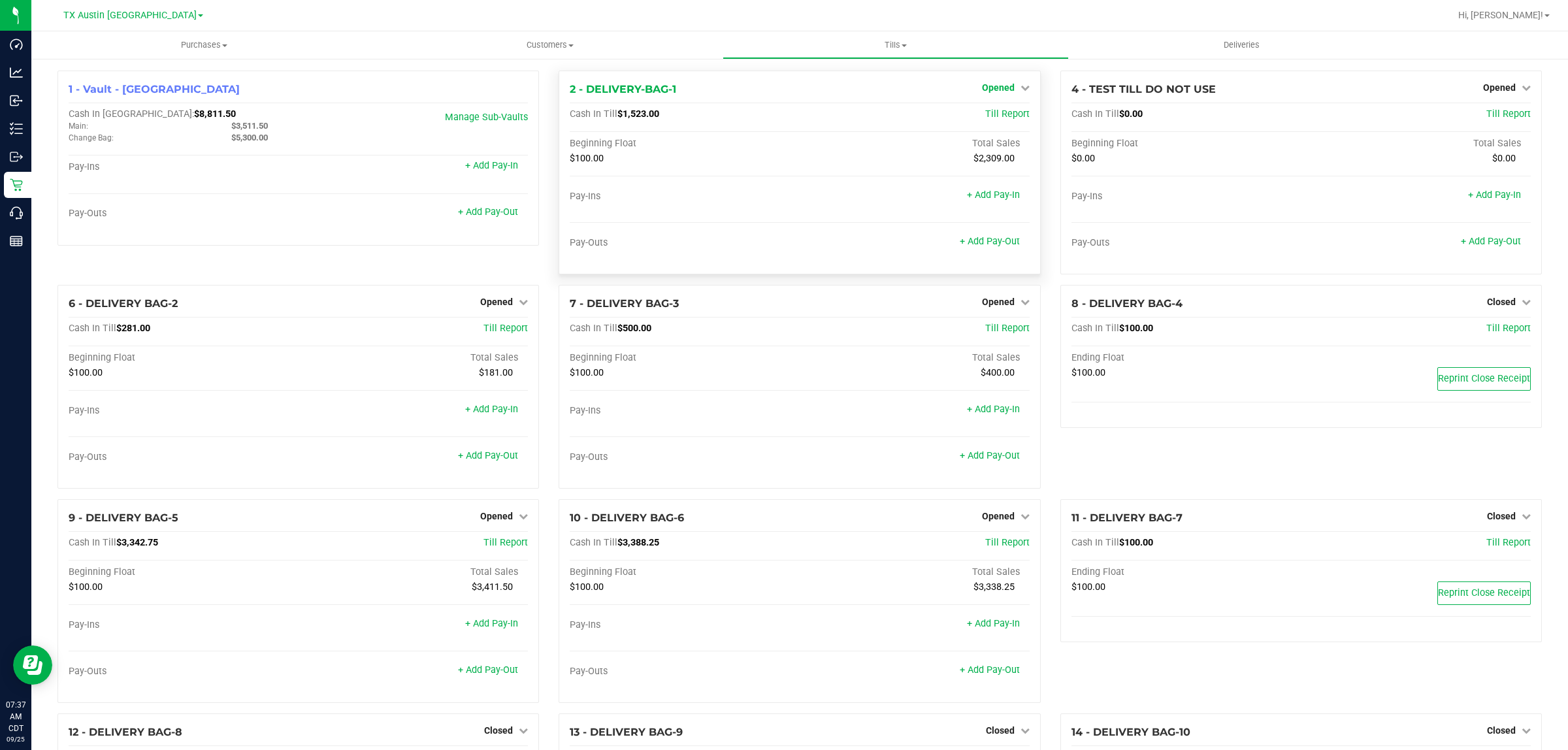
click at [988, 86] on span "Opened" at bounding box center [998, 87] width 32 height 11
click at [1003, 111] on link "Close Till" at bounding box center [1000, 114] width 35 height 11
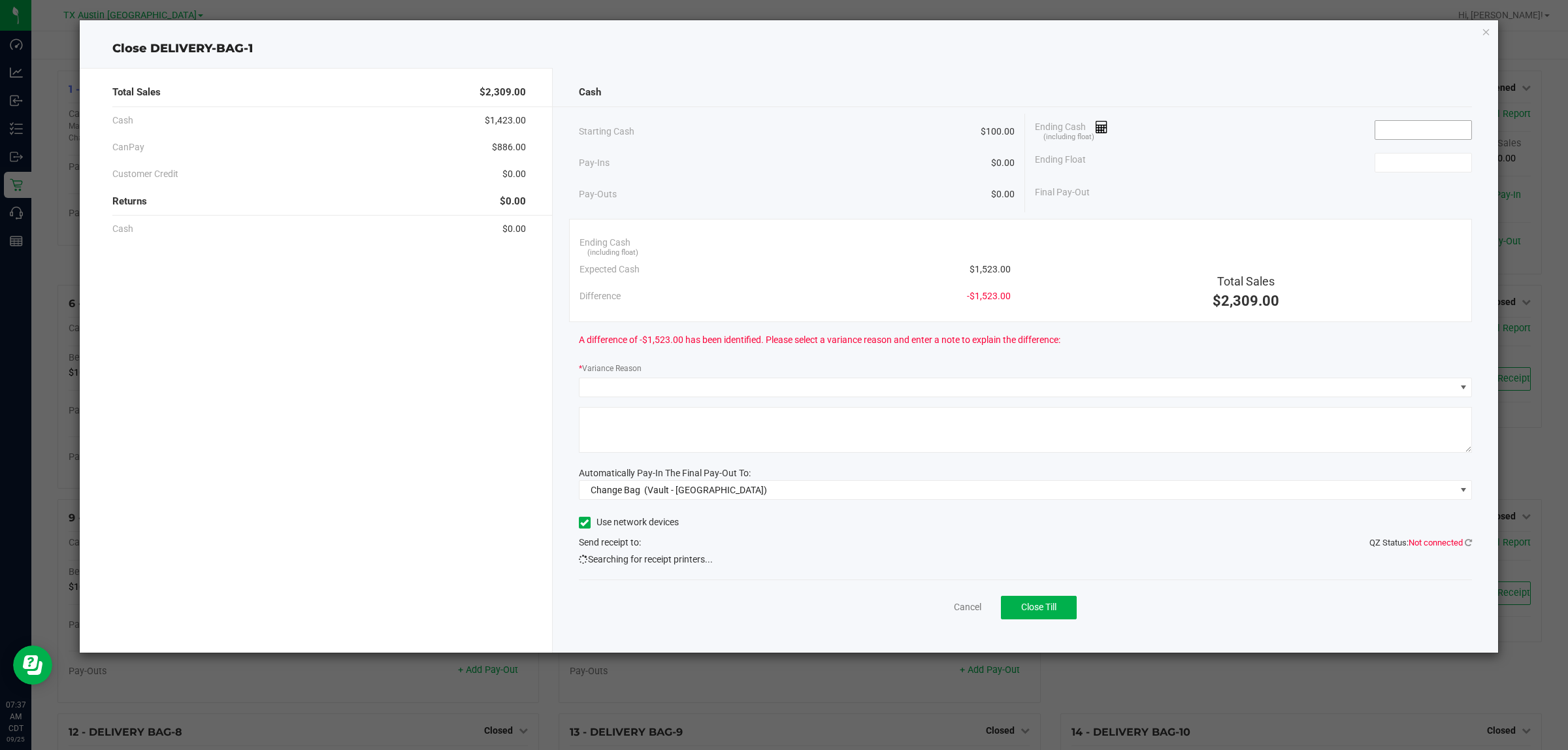
click at [1433, 129] on input at bounding box center [1424, 130] width 96 height 19
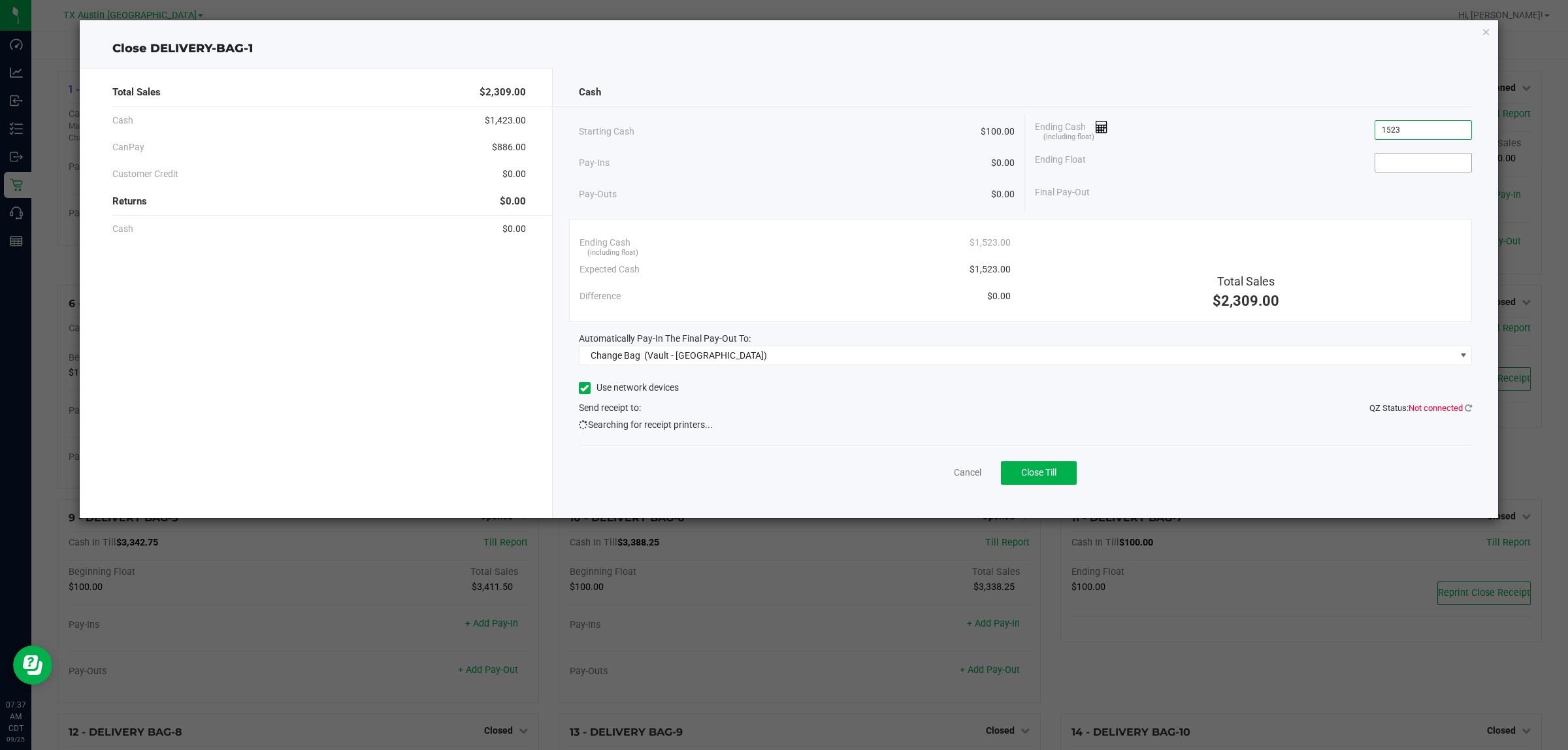
type input "$1,523.00"
drag, startPoint x: 1410, startPoint y: 165, endPoint x: 1406, endPoint y: 155, distance: 10.8
click at [1410, 164] on input at bounding box center [1424, 162] width 96 height 19
type input "$100.00"
click at [1253, 167] on div "Ending Float $100.00" at bounding box center [1254, 162] width 437 height 32
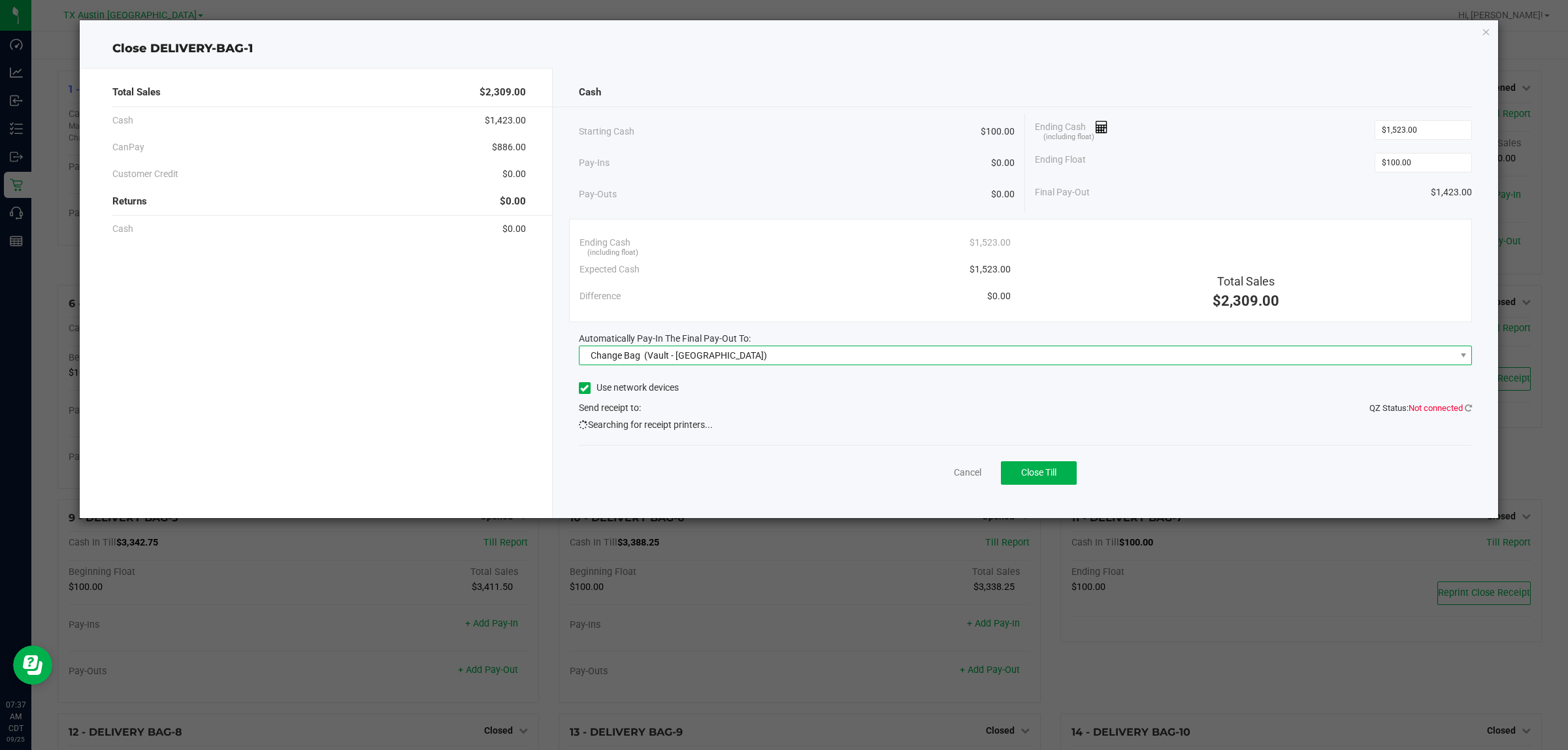
click at [916, 354] on span "Change Bag (Vault - Austin DC)" at bounding box center [1018, 355] width 877 height 19
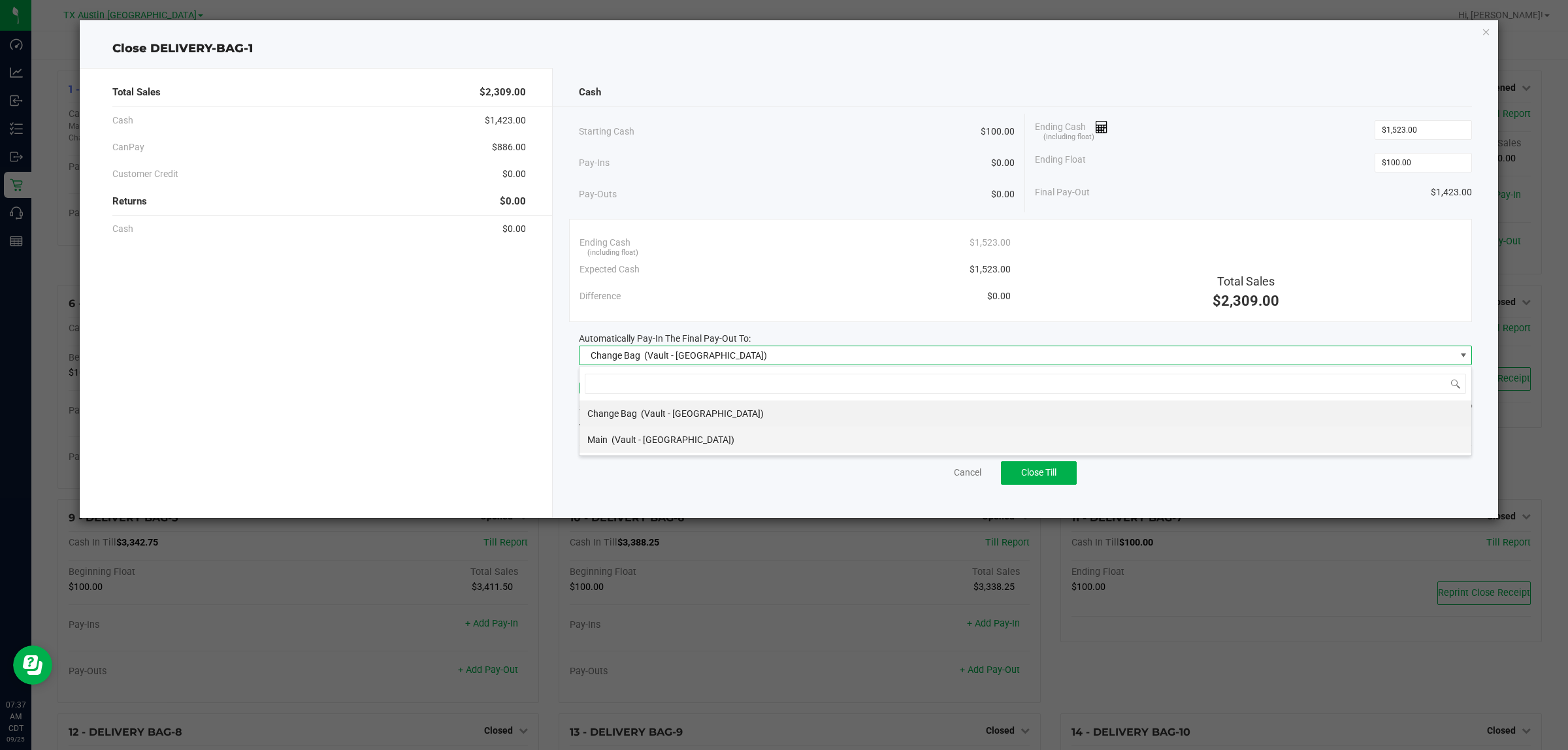
scroll to position [21, 893]
click at [668, 441] on span "(Vault - Austin DC)" at bounding box center [673, 439] width 123 height 11
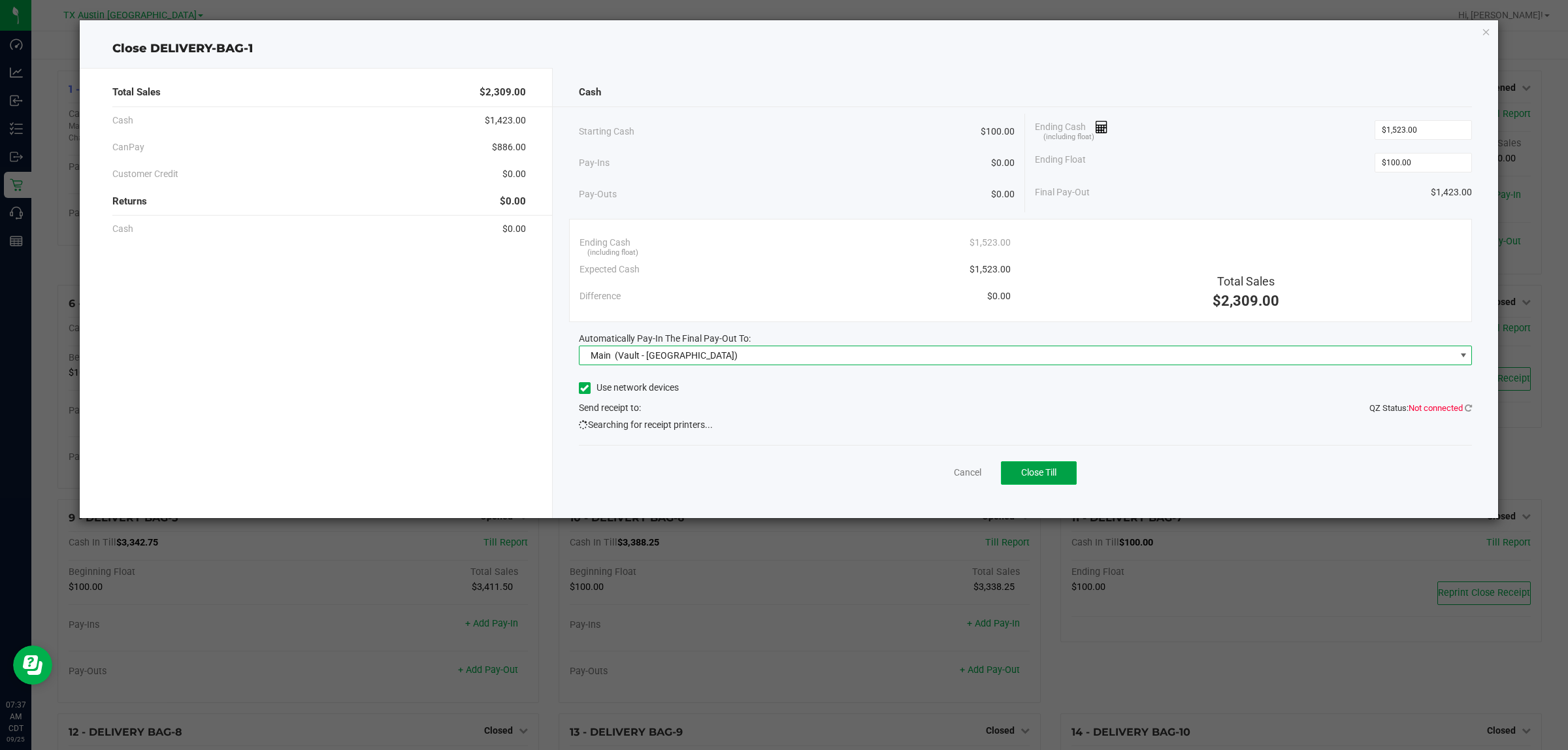
click at [1048, 475] on span "Close Till" at bounding box center [1039, 473] width 35 height 11
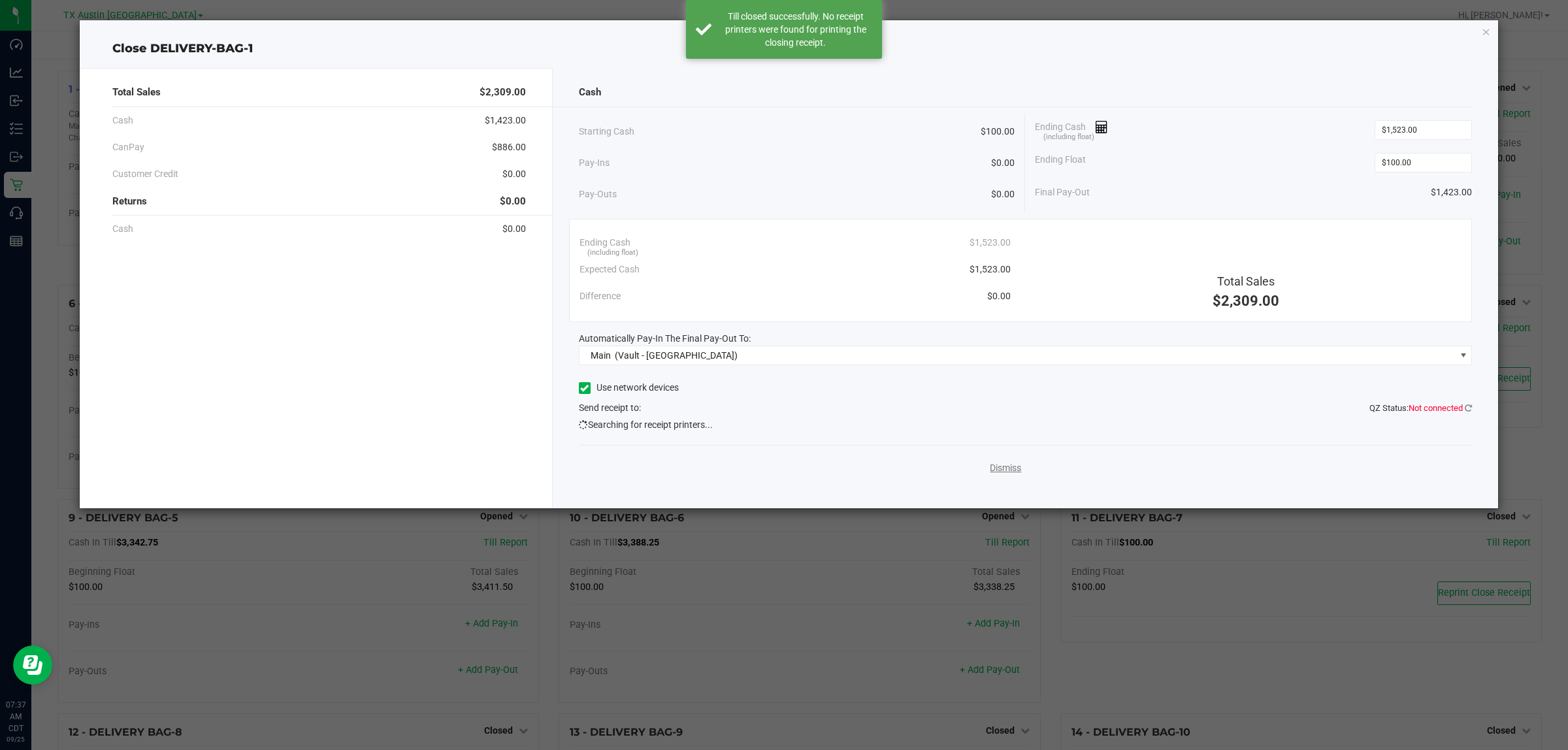
click at [995, 469] on link "Dismiss" at bounding box center [1006, 469] width 31 height 14
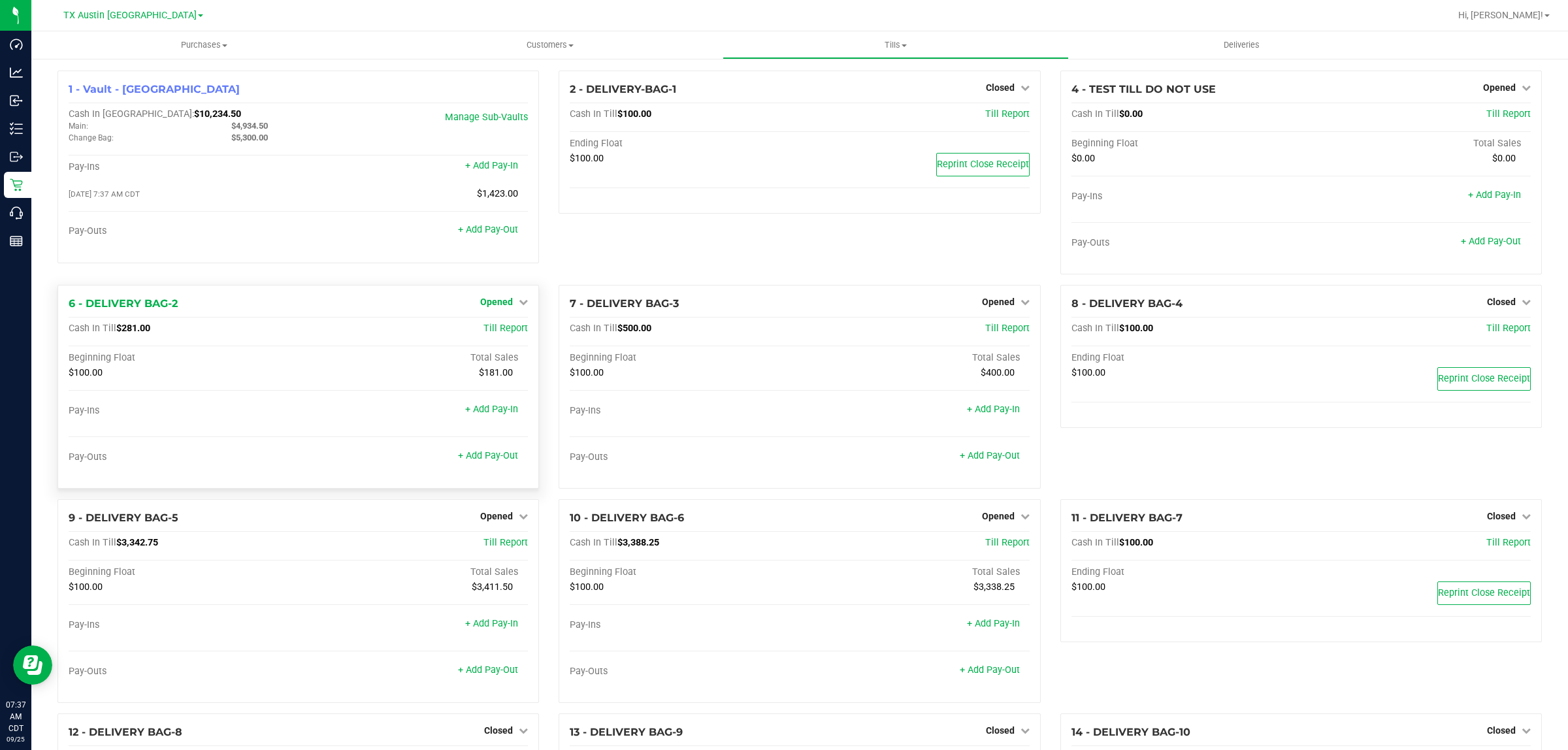
click at [508, 302] on span "Opened" at bounding box center [496, 302] width 32 height 11
click at [495, 331] on link "Close Till" at bounding box center [499, 329] width 35 height 11
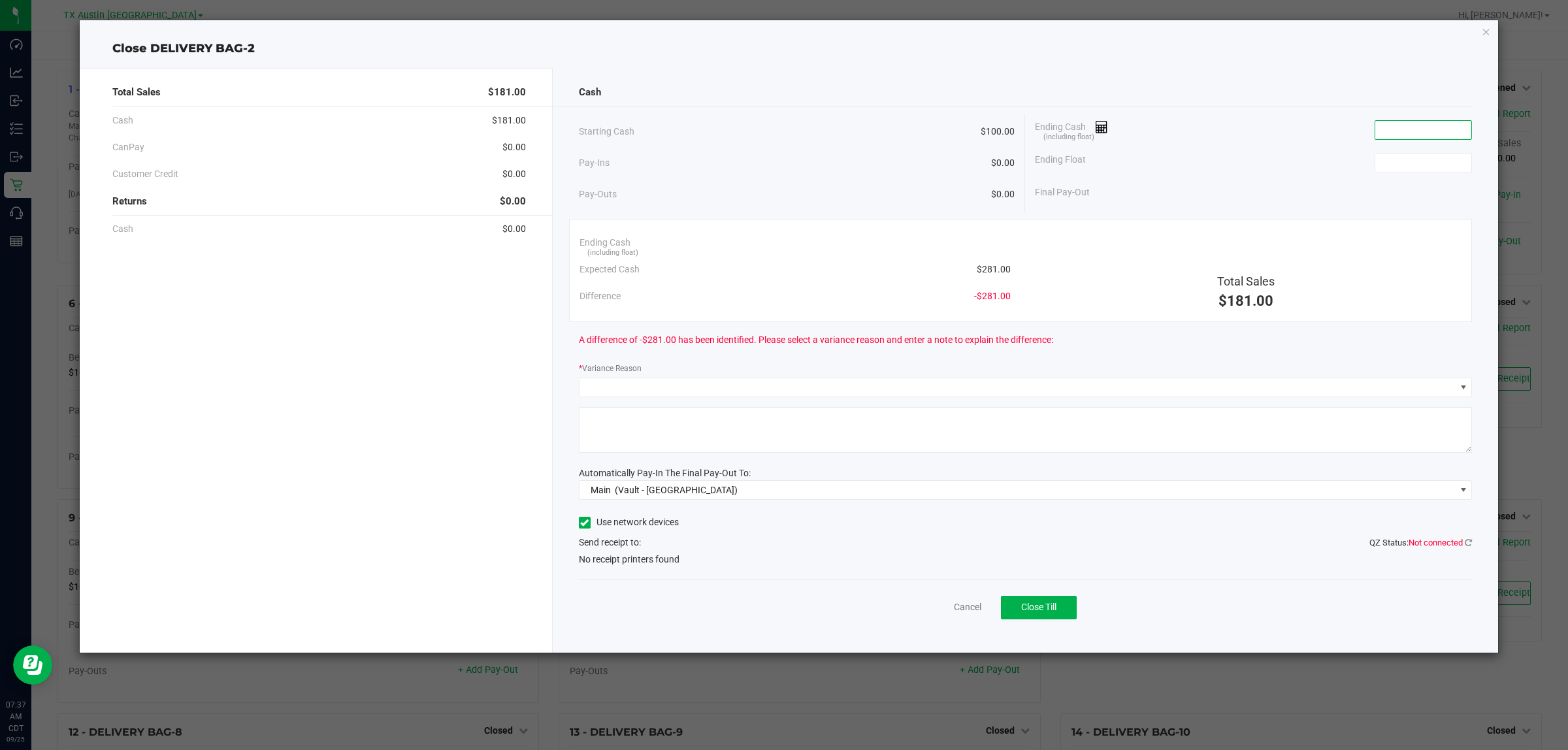
click at [1400, 132] on input at bounding box center [1424, 130] width 96 height 19
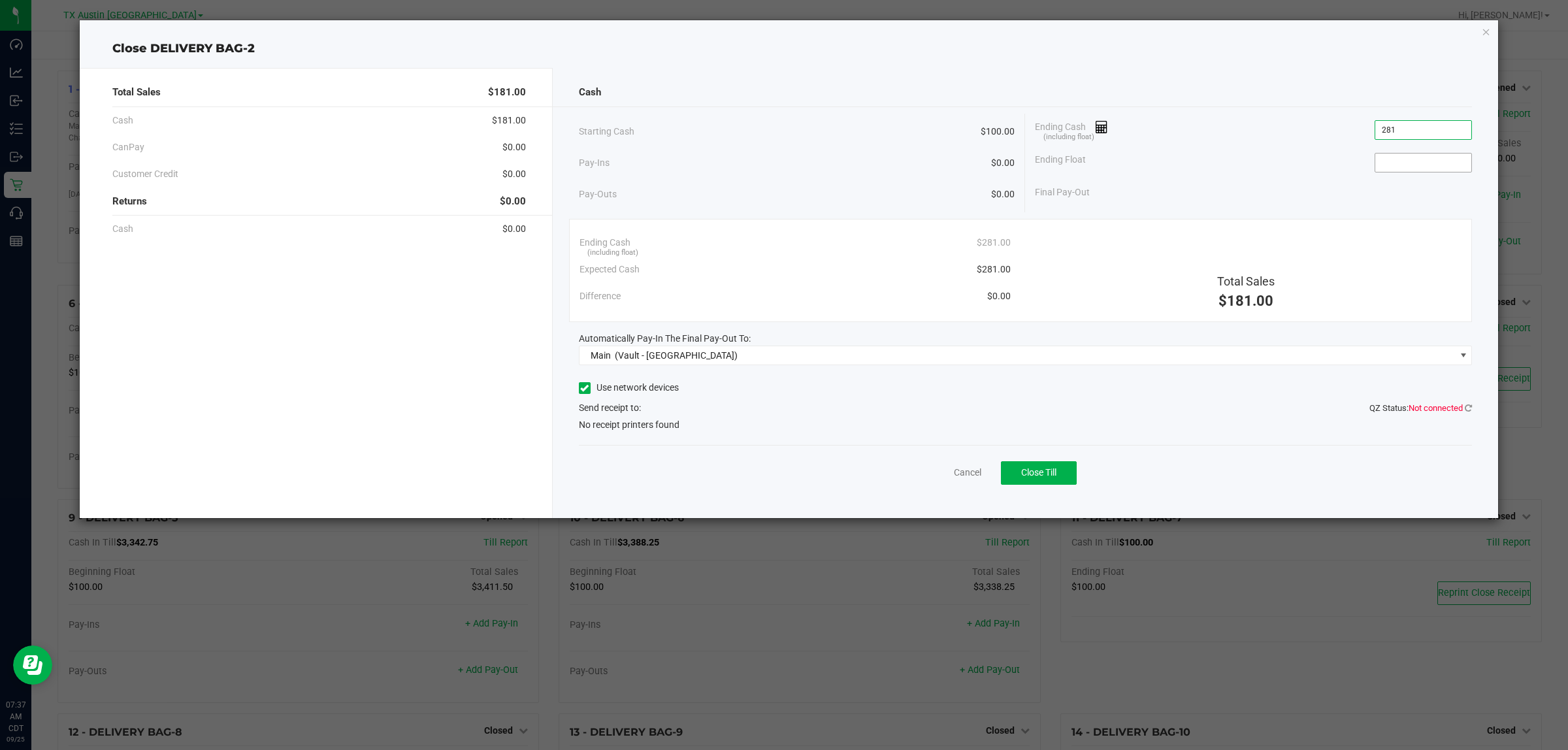
type input "$281.00"
click at [1383, 160] on input at bounding box center [1424, 162] width 96 height 19
type input "$100.00"
click at [1272, 181] on div "Final Pay-Out $181.00" at bounding box center [1254, 191] width 437 height 26
click at [1045, 468] on span "Close Till" at bounding box center [1039, 473] width 35 height 11
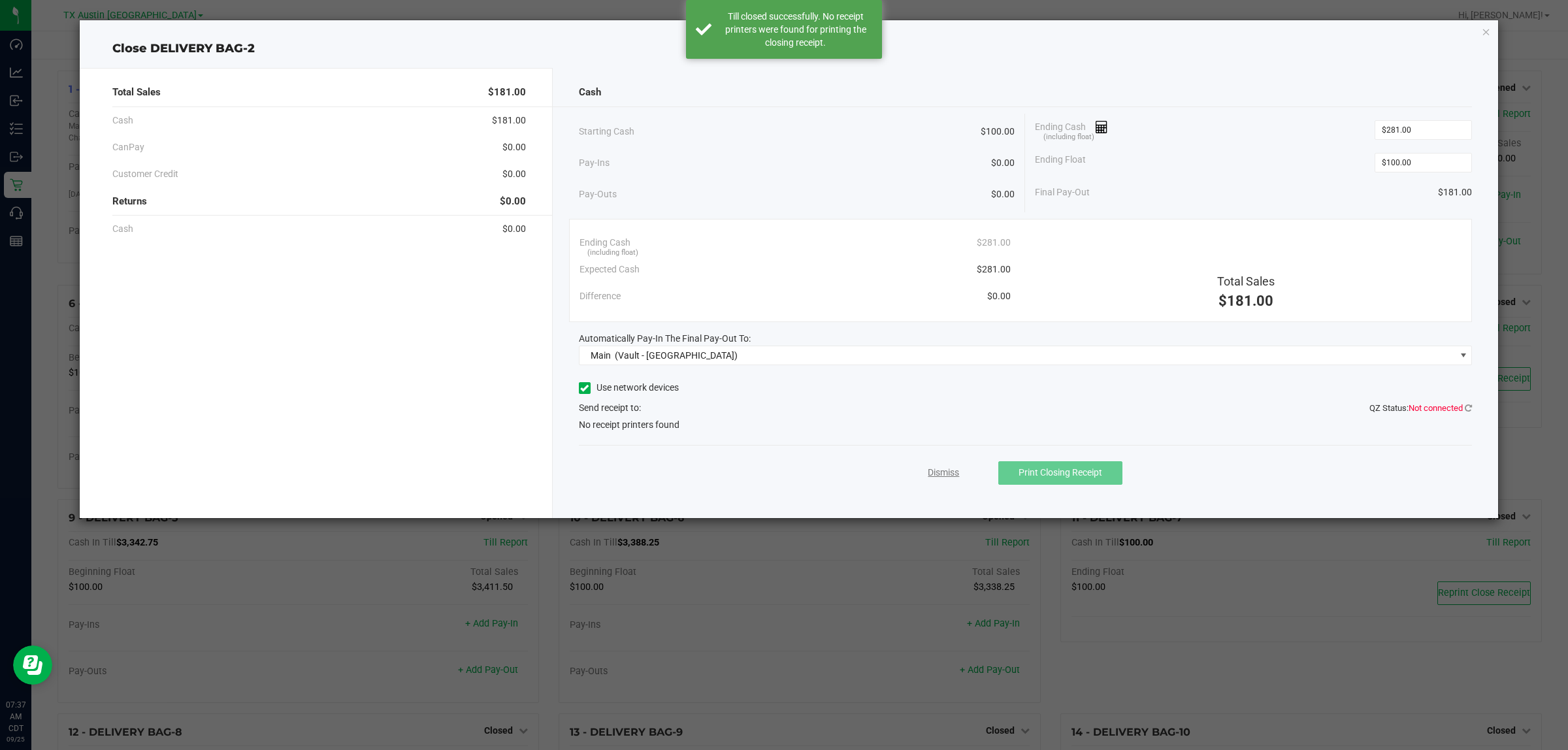
click at [949, 476] on link "Dismiss" at bounding box center [943, 473] width 31 height 14
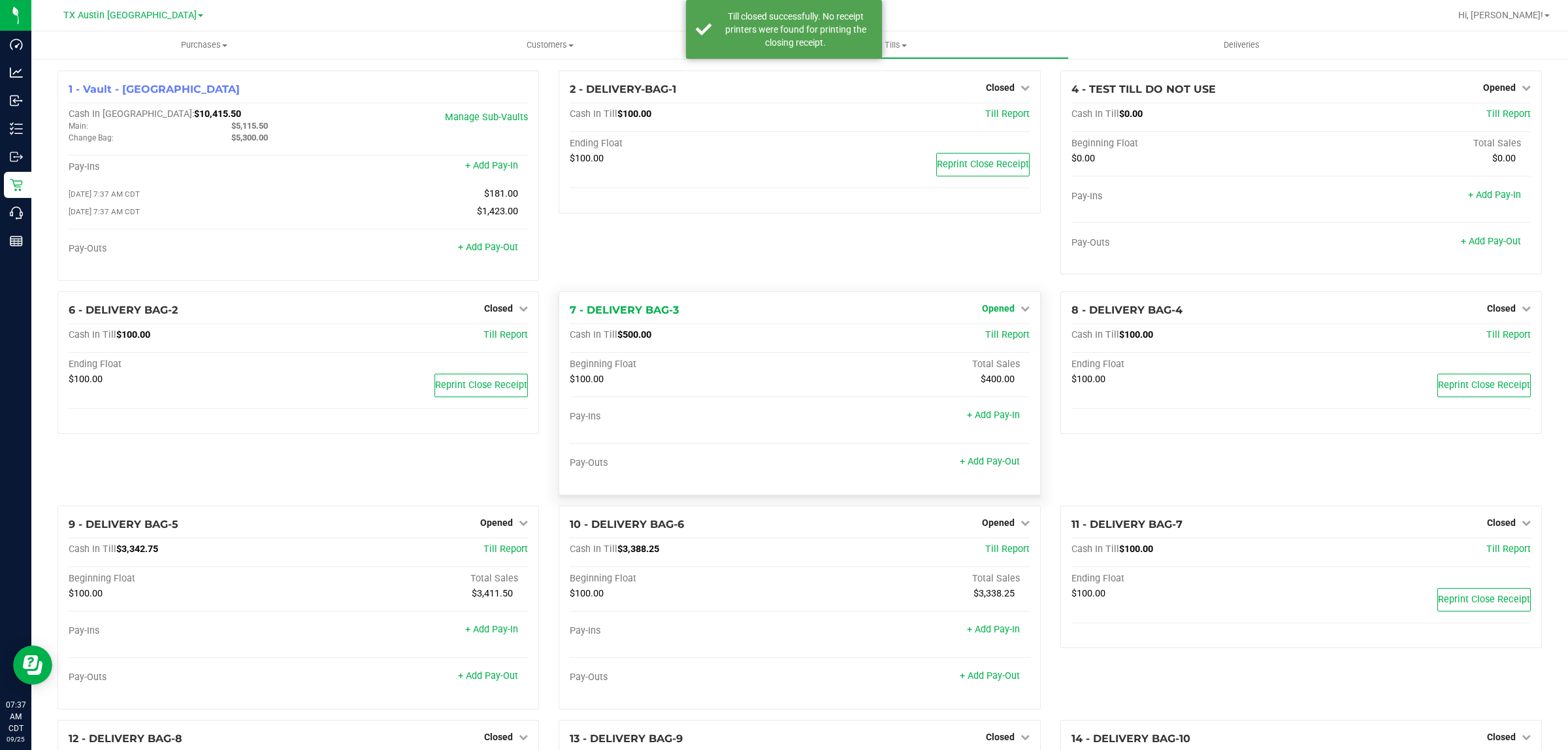
click at [983, 311] on span "Opened" at bounding box center [998, 309] width 32 height 11
click at [985, 340] on link "Close Till" at bounding box center [1000, 335] width 35 height 11
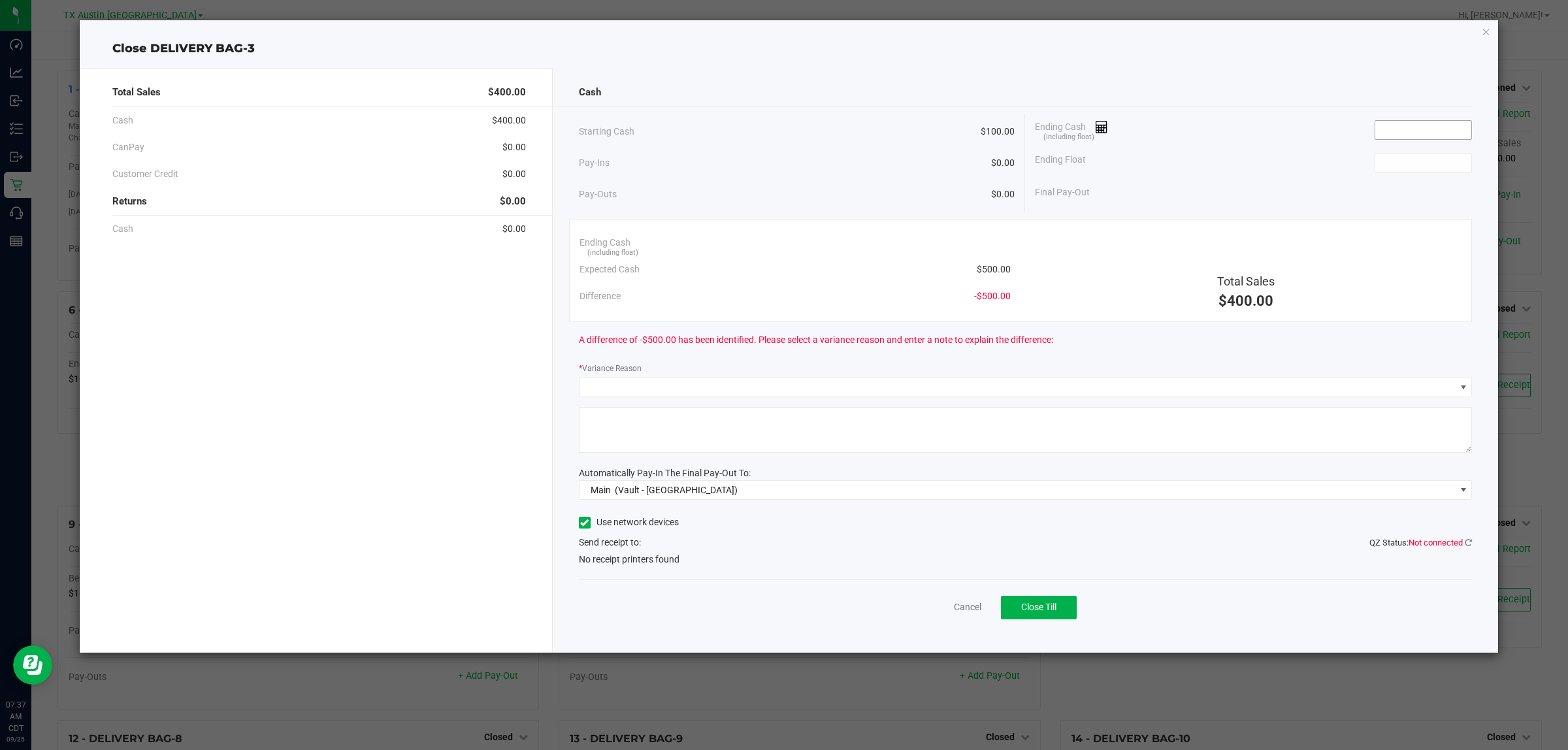
click at [1422, 133] on input at bounding box center [1424, 130] width 96 height 19
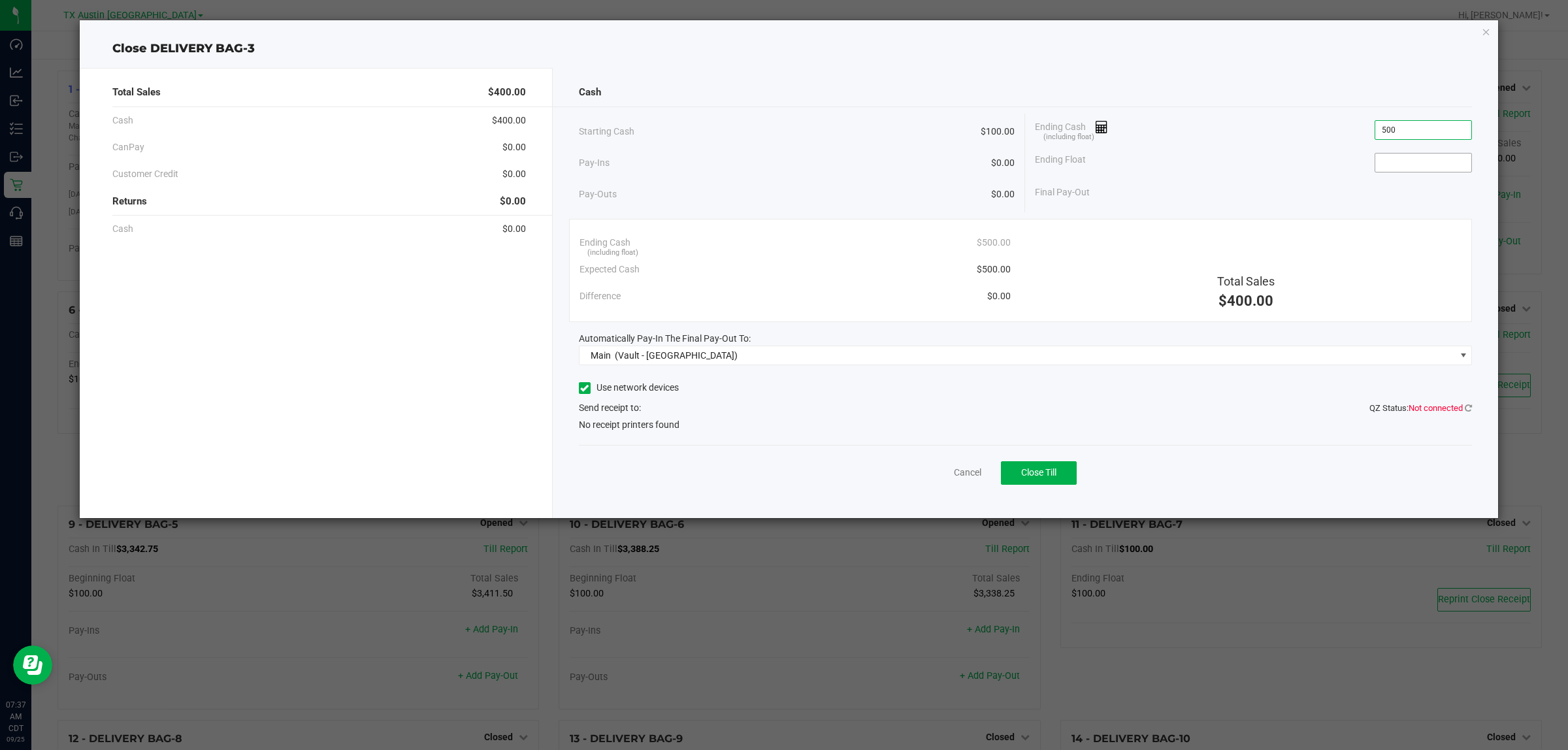
type input "$500.00"
click at [1416, 168] on input at bounding box center [1424, 162] width 96 height 19
type input "$100.00"
click at [1233, 162] on div "Ending Float $100.00" at bounding box center [1254, 162] width 437 height 32
click at [1027, 476] on span "Close Till" at bounding box center [1039, 473] width 35 height 11
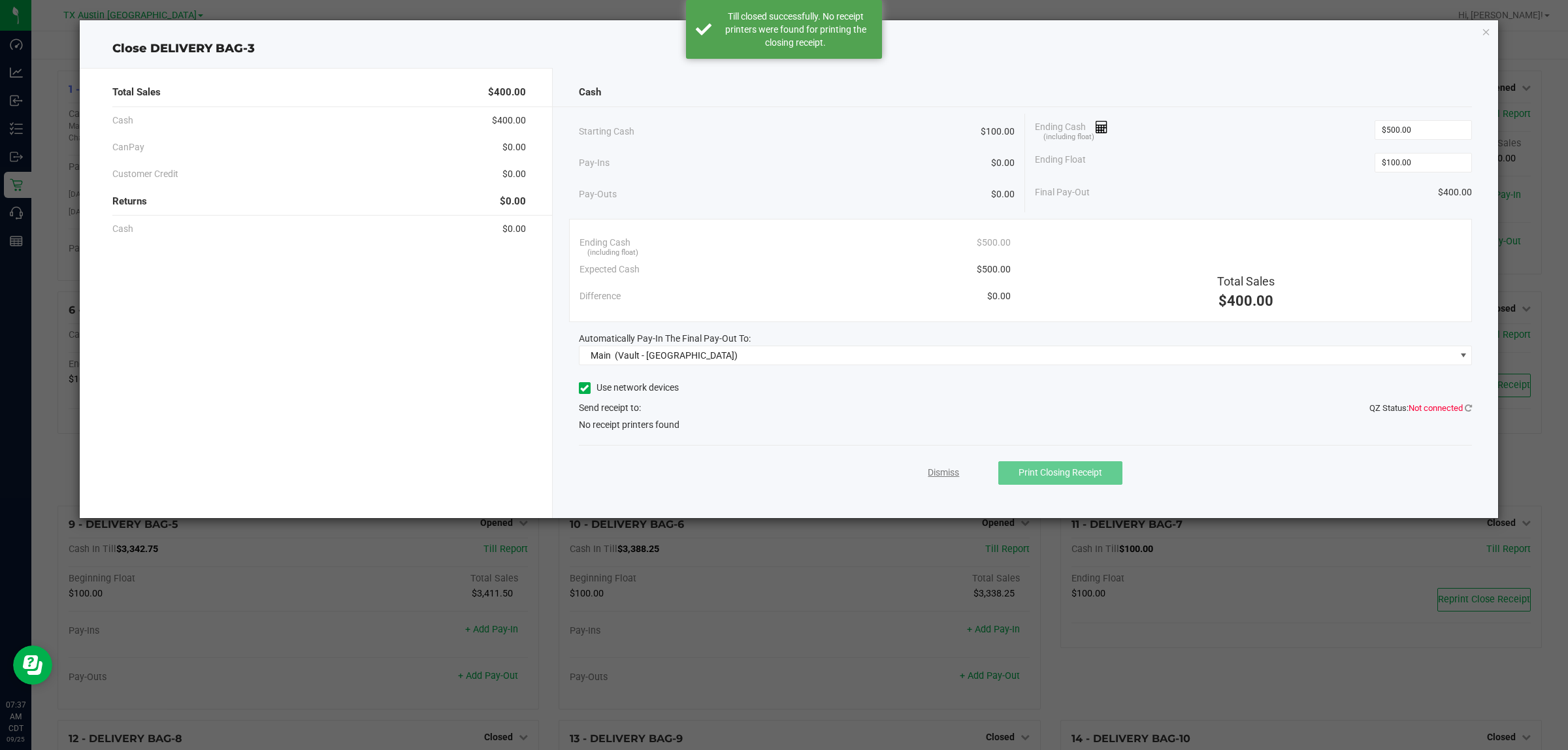
click at [944, 476] on link "Dismiss" at bounding box center [943, 473] width 31 height 14
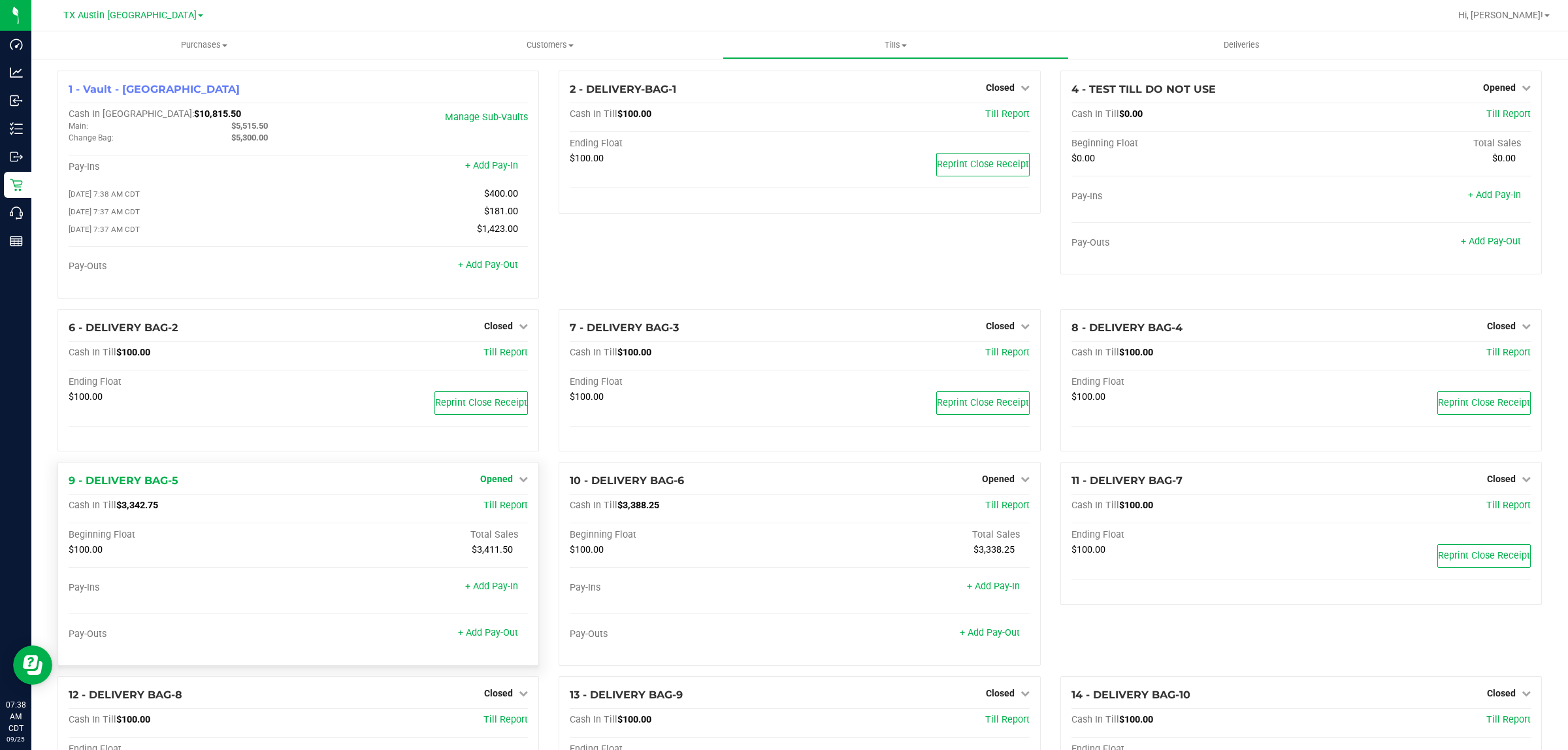
click at [501, 484] on span "Opened" at bounding box center [496, 479] width 32 height 11
click at [502, 512] on link "Close Till" at bounding box center [499, 506] width 35 height 11
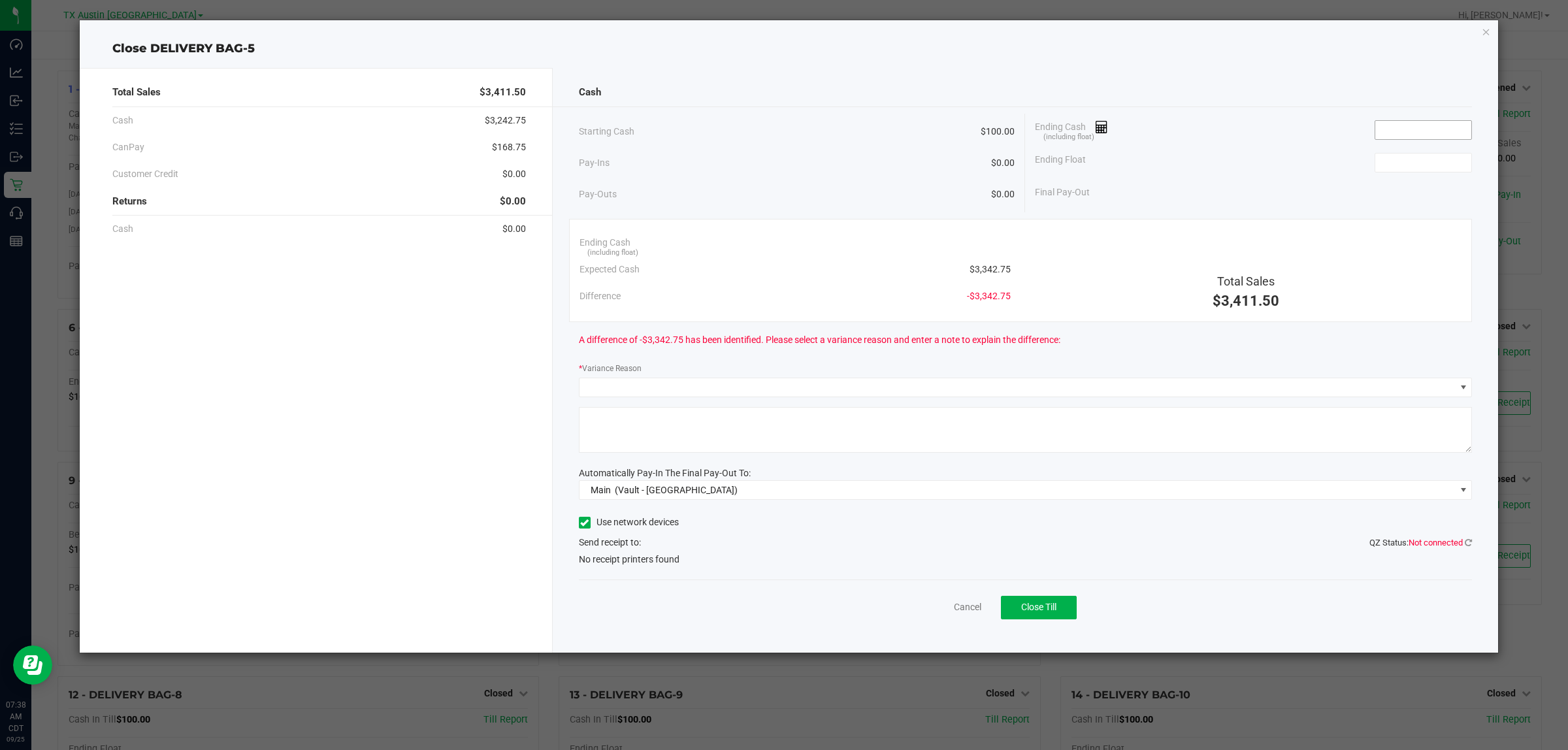
click at [1388, 125] on input at bounding box center [1424, 130] width 96 height 19
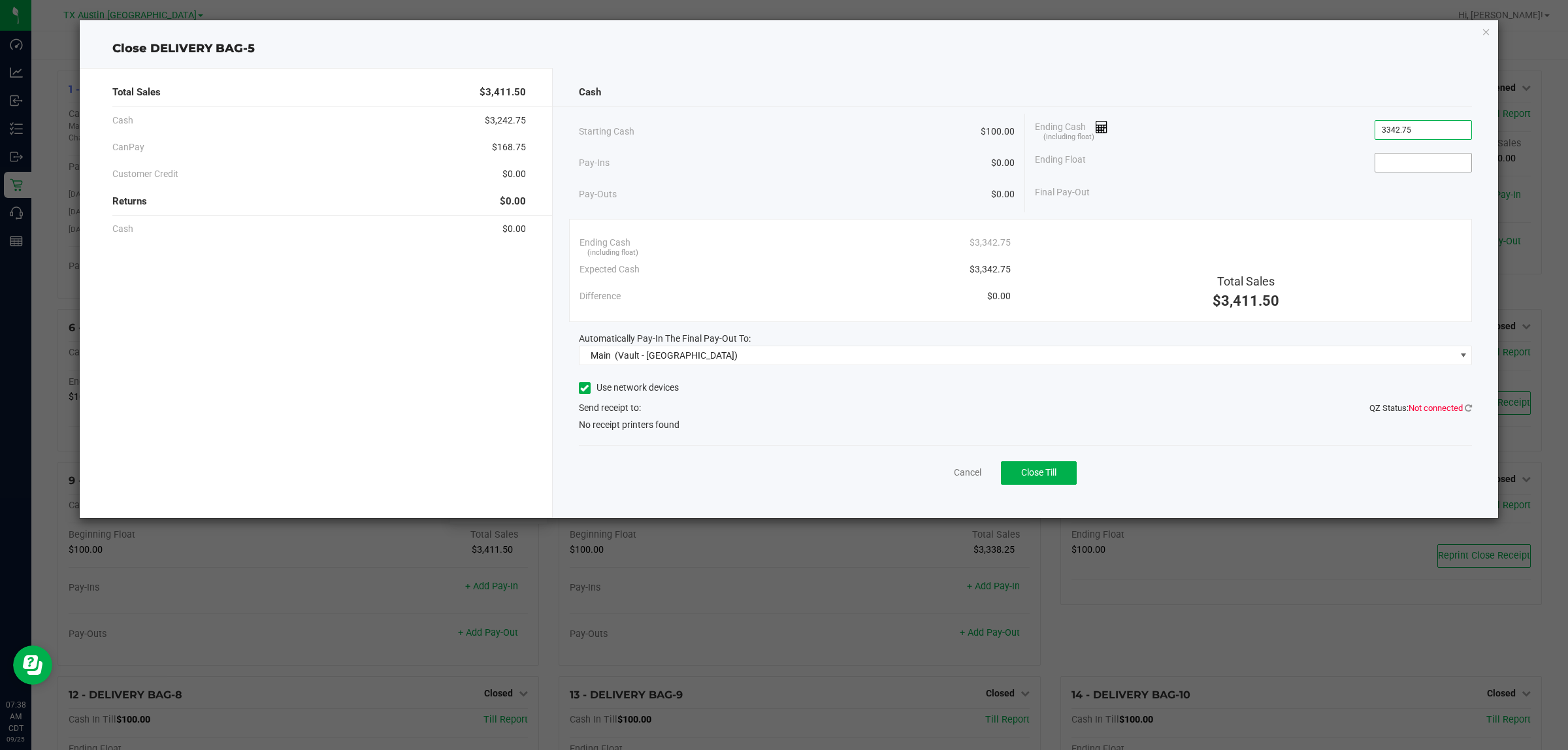
type input "$3,342.75"
click at [1431, 161] on input at bounding box center [1424, 162] width 96 height 19
type input "$100.00"
click at [1250, 144] on div "Ending Cash (including float) $3,342.75" at bounding box center [1254, 129] width 437 height 32
click at [1051, 466] on button "Close Till" at bounding box center [1039, 474] width 76 height 23
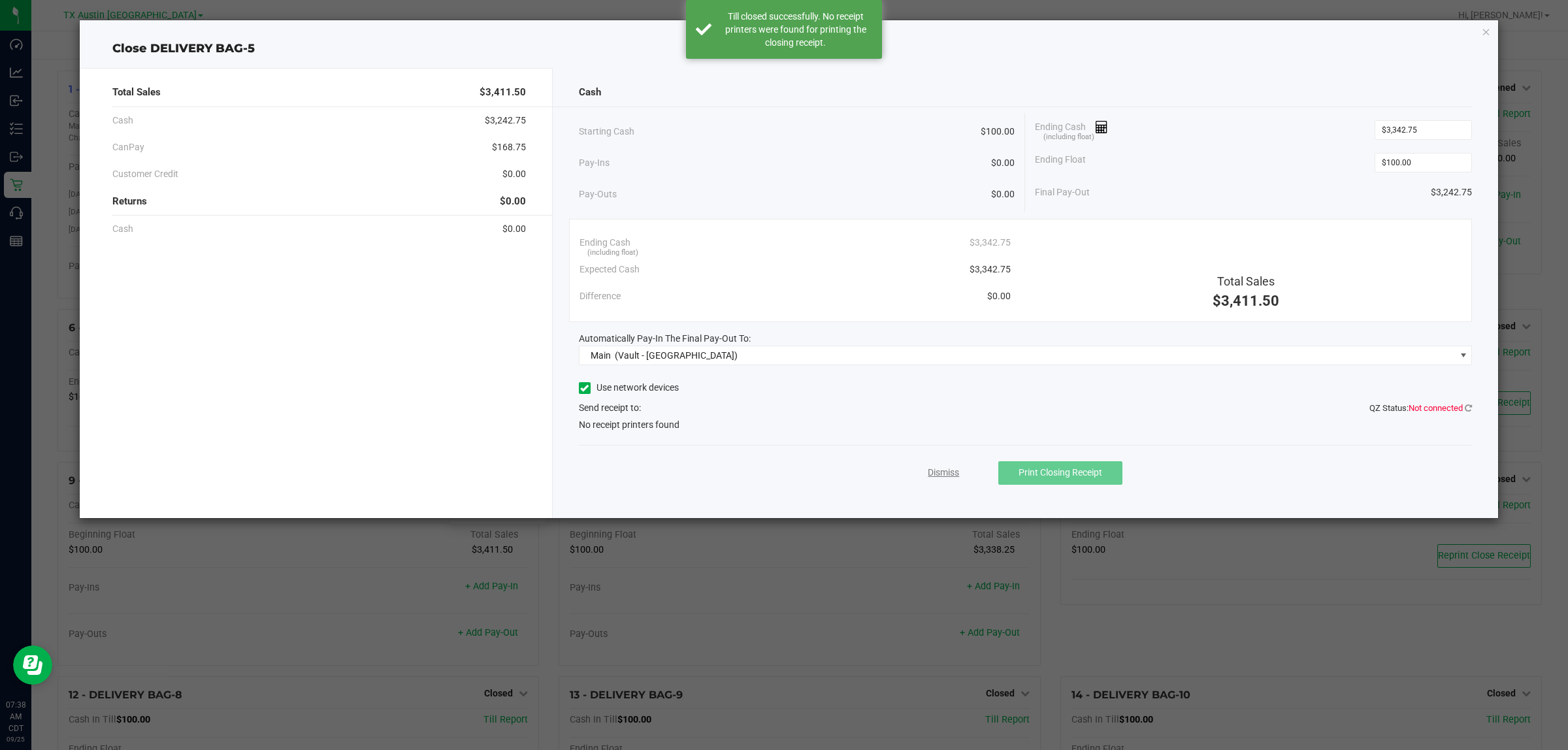
click at [951, 476] on link "Dismiss" at bounding box center [943, 473] width 31 height 14
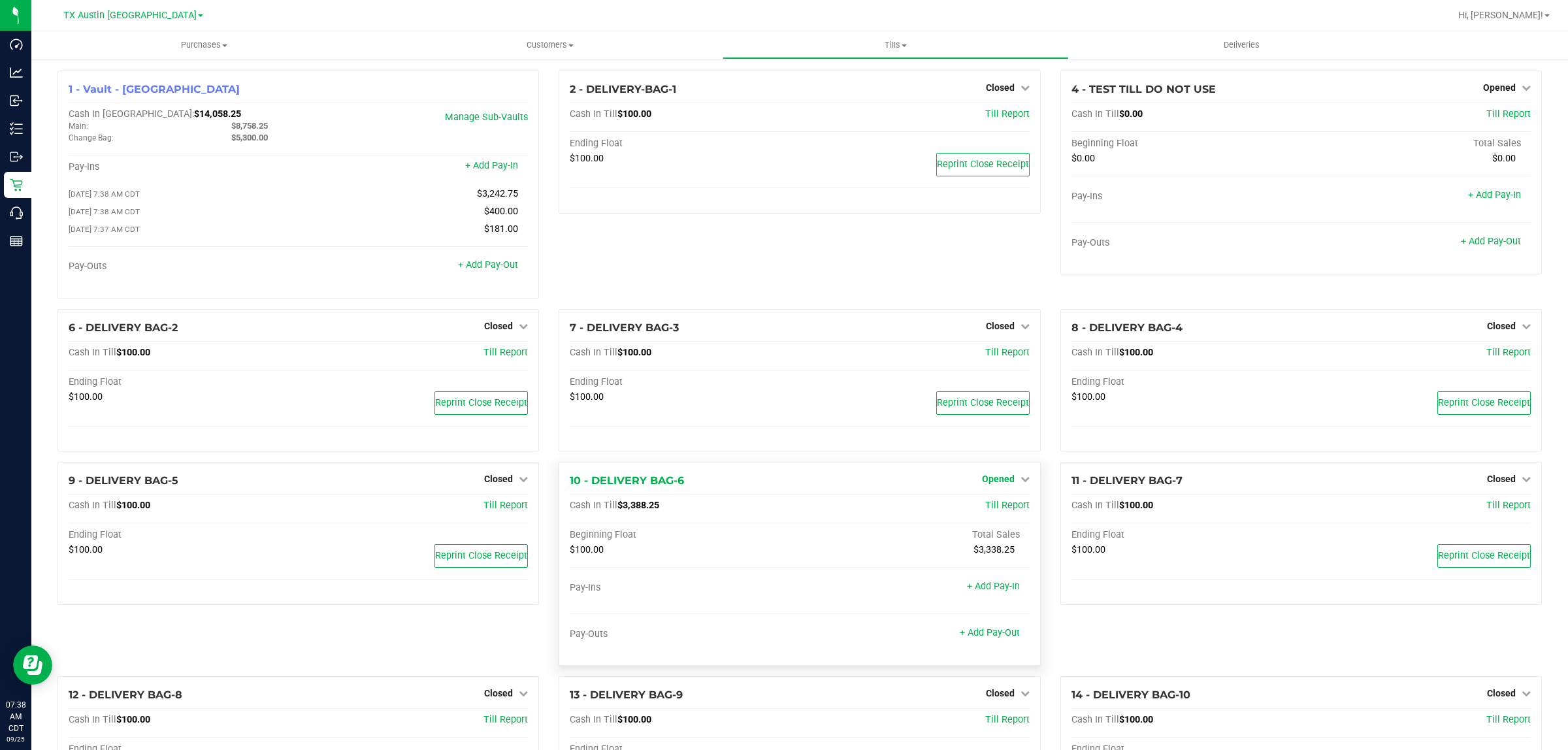
click at [1000, 484] on span "Opened" at bounding box center [998, 479] width 32 height 11
click at [1000, 512] on link "Close Till" at bounding box center [1000, 506] width 35 height 11
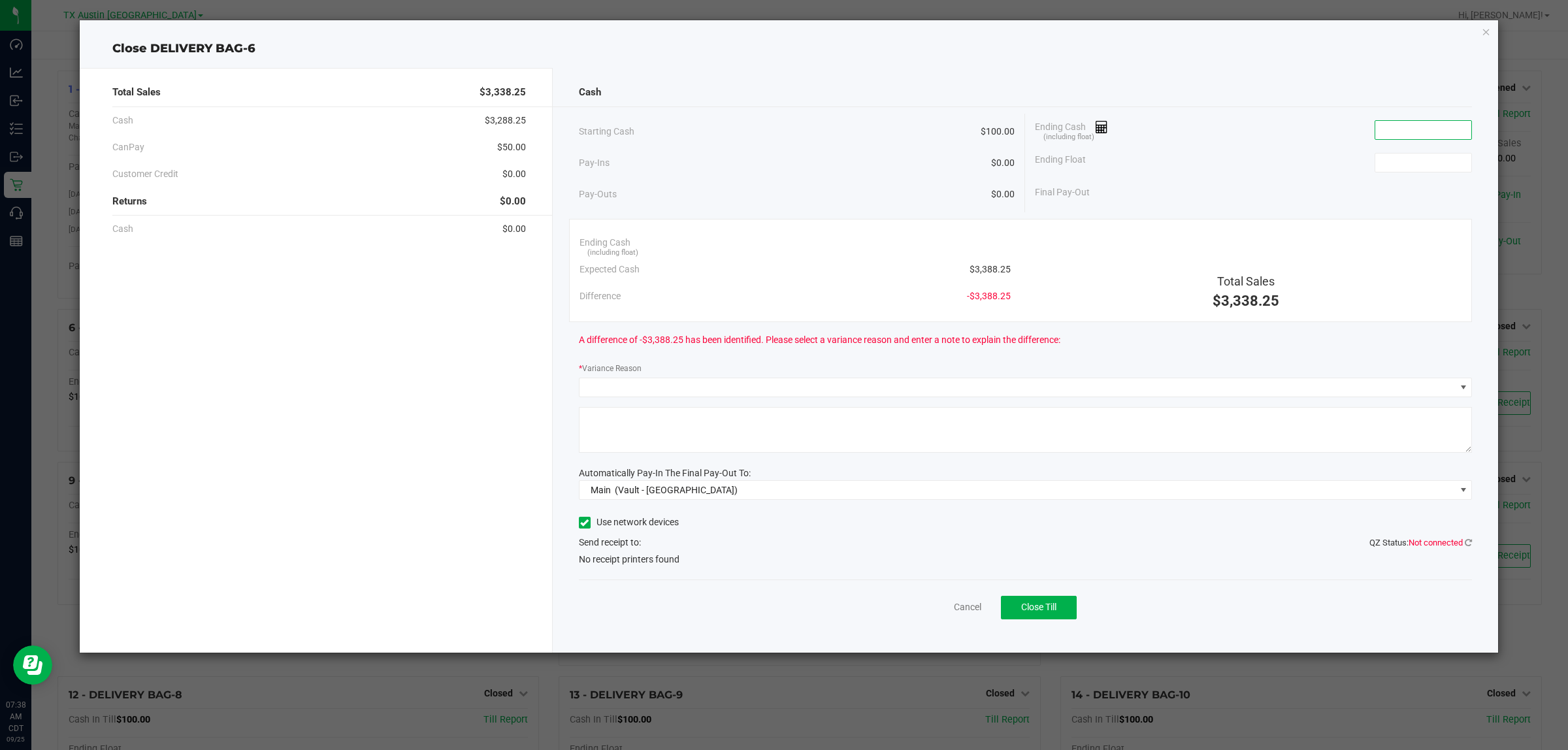
click at [1441, 130] on input at bounding box center [1424, 130] width 96 height 19
type input "$3,391.00"
click at [1400, 171] on input at bounding box center [1424, 162] width 96 height 19
type input "$100.00"
click at [1341, 177] on div "Ending Float $100.00" at bounding box center [1254, 162] width 437 height 32
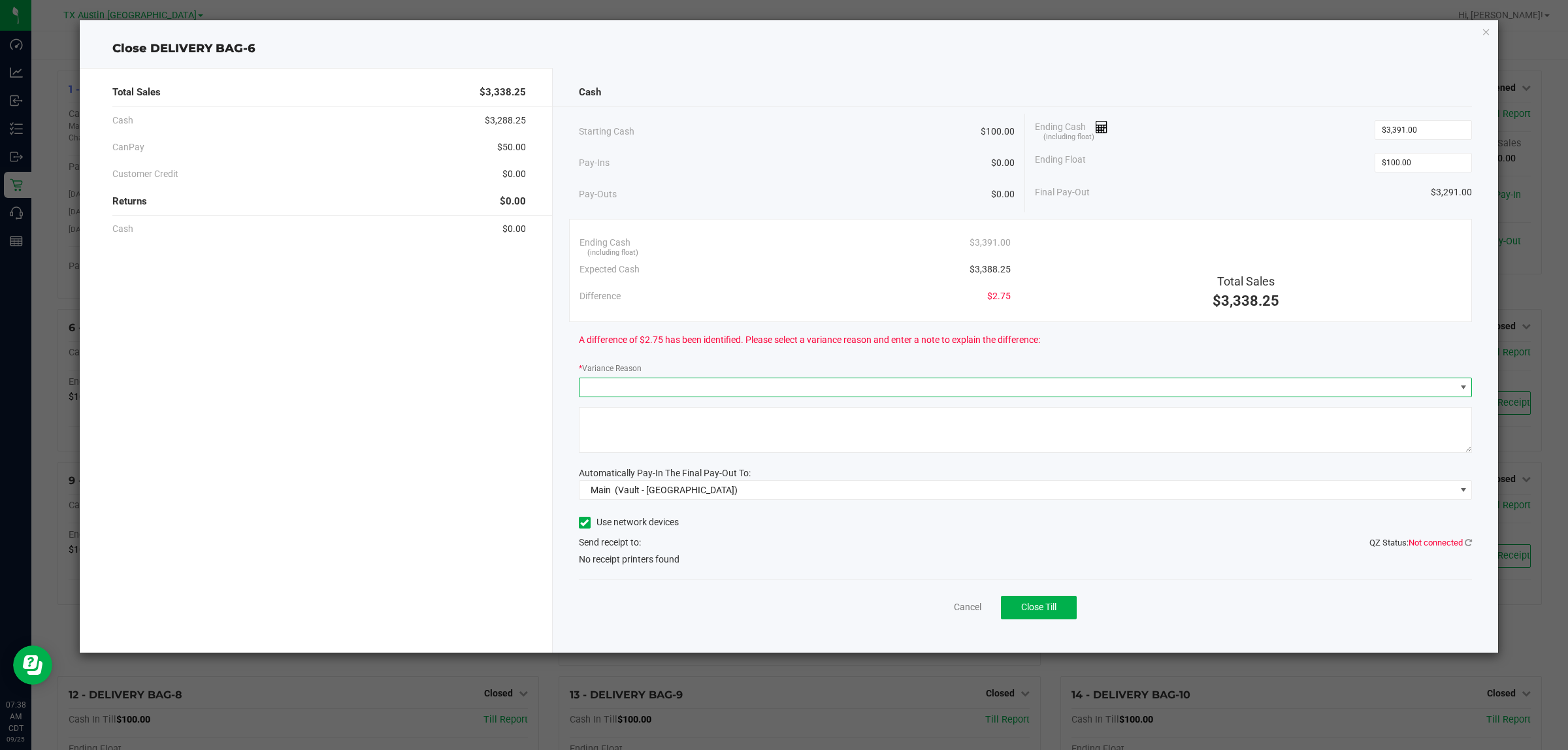
click at [928, 390] on span at bounding box center [1018, 388] width 877 height 19
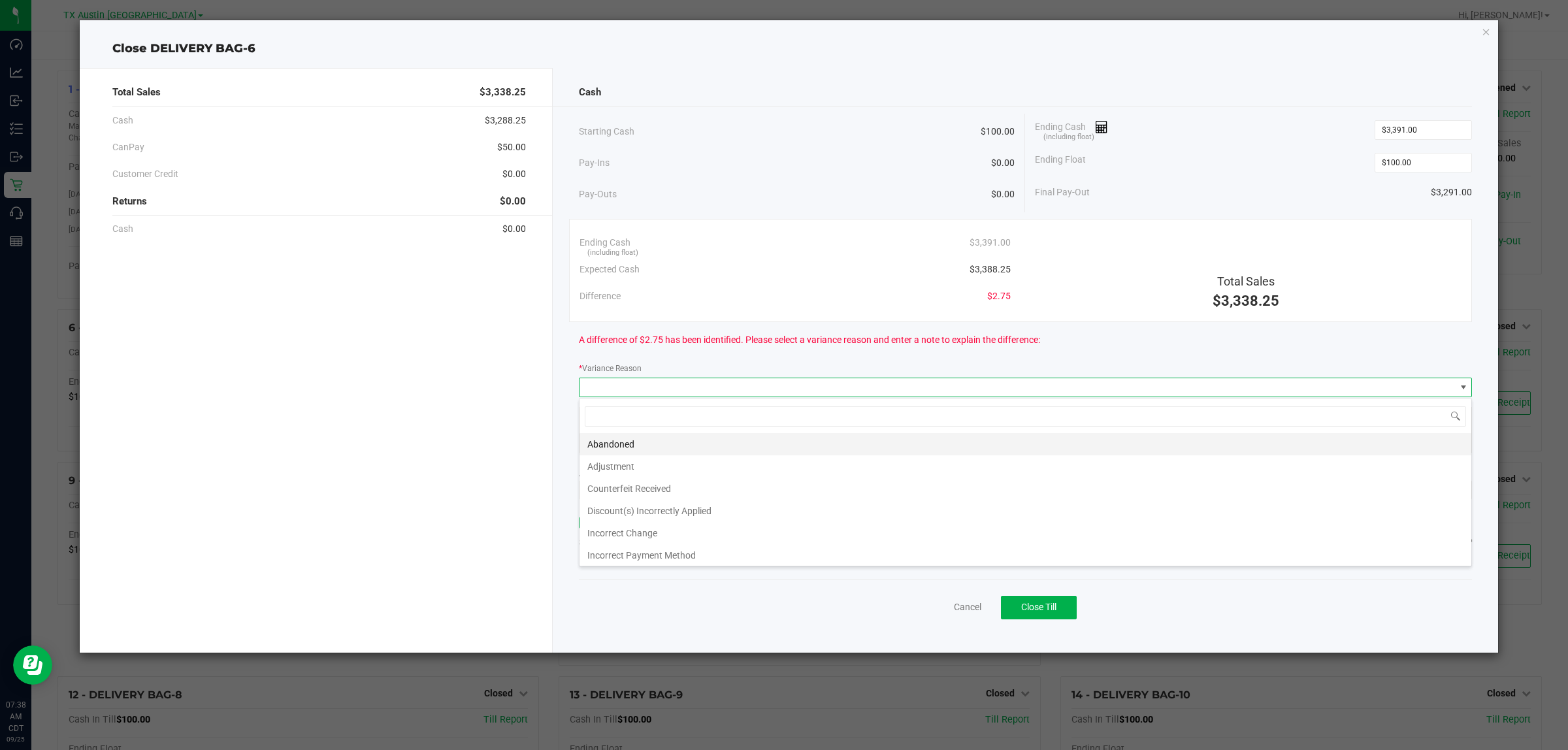
click at [626, 437] on li "Abandoned" at bounding box center [1026, 444] width 892 height 22
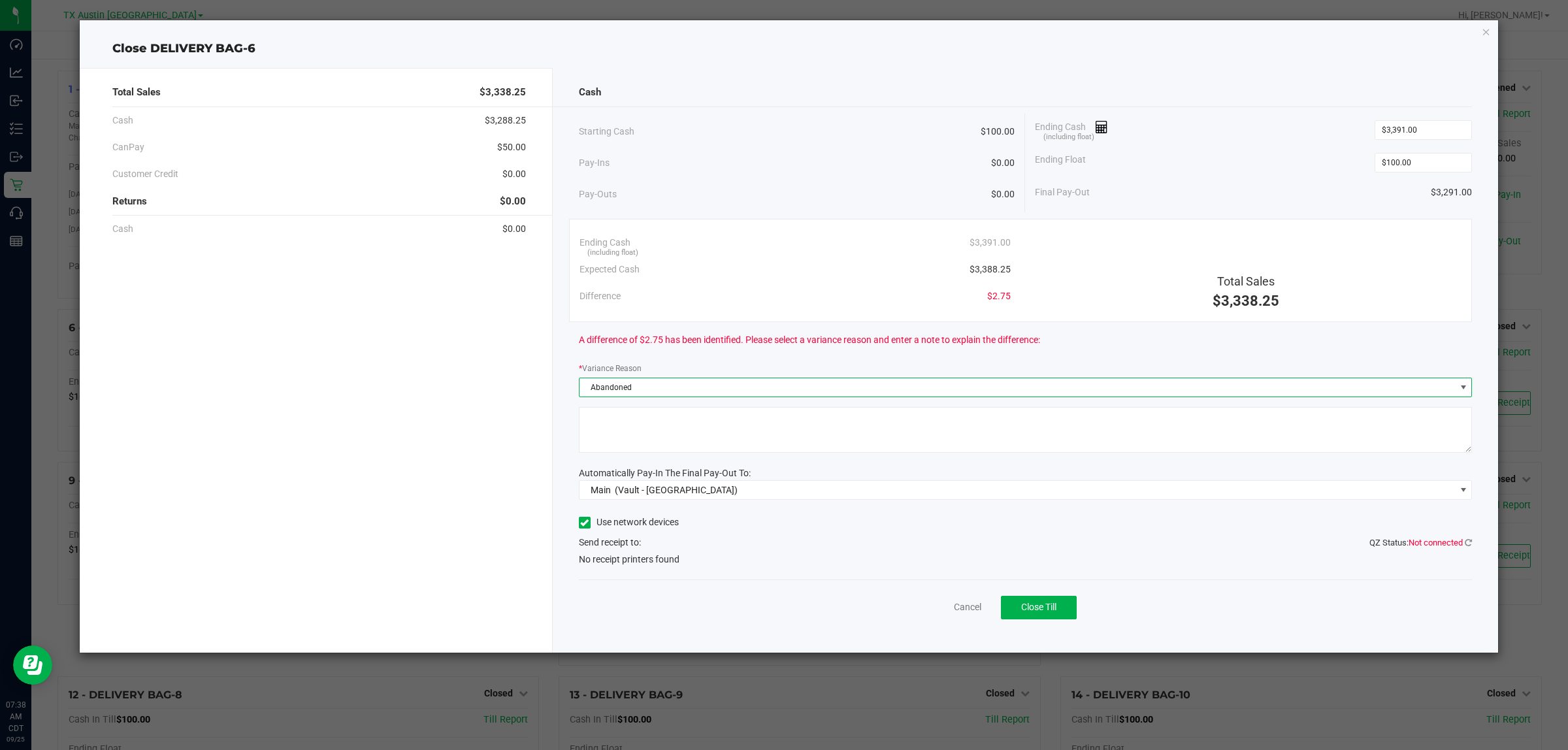
click at [647, 422] on textarea at bounding box center [1026, 430] width 894 height 46
type textarea "pt abandoned change"
click at [1035, 600] on button "Close Till" at bounding box center [1039, 607] width 76 height 23
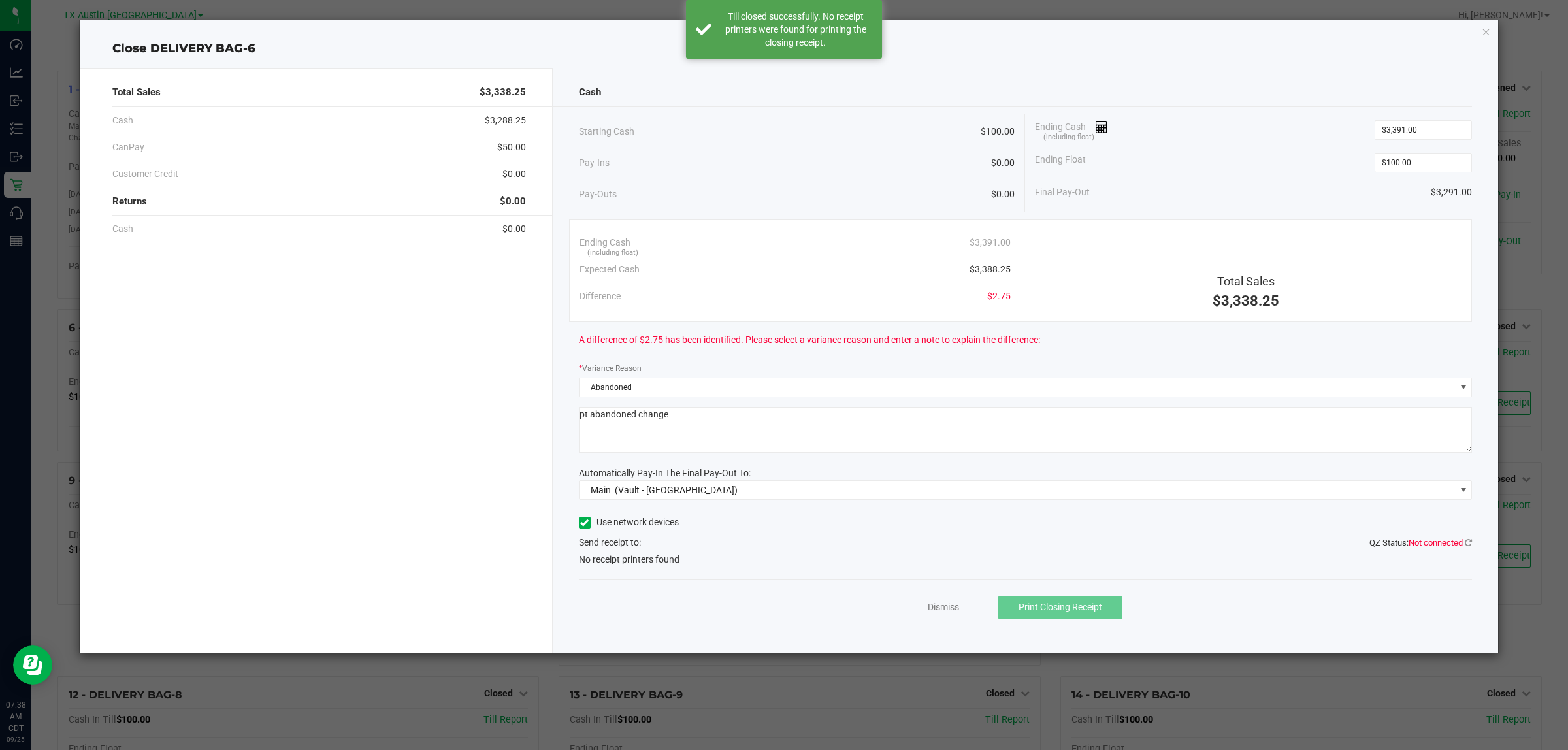
click at [948, 608] on link "Dismiss" at bounding box center [943, 607] width 31 height 14
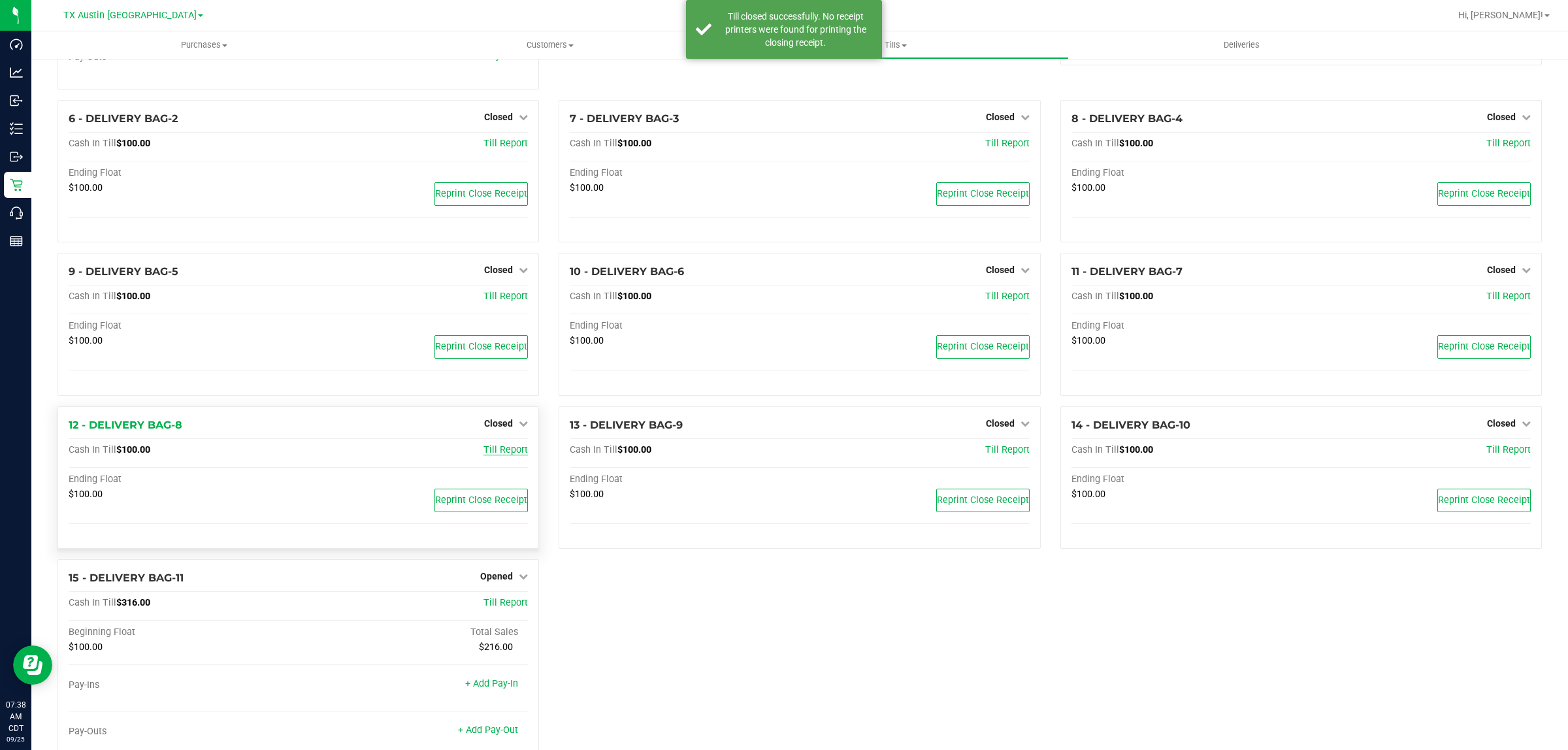
scroll to position [252, 0]
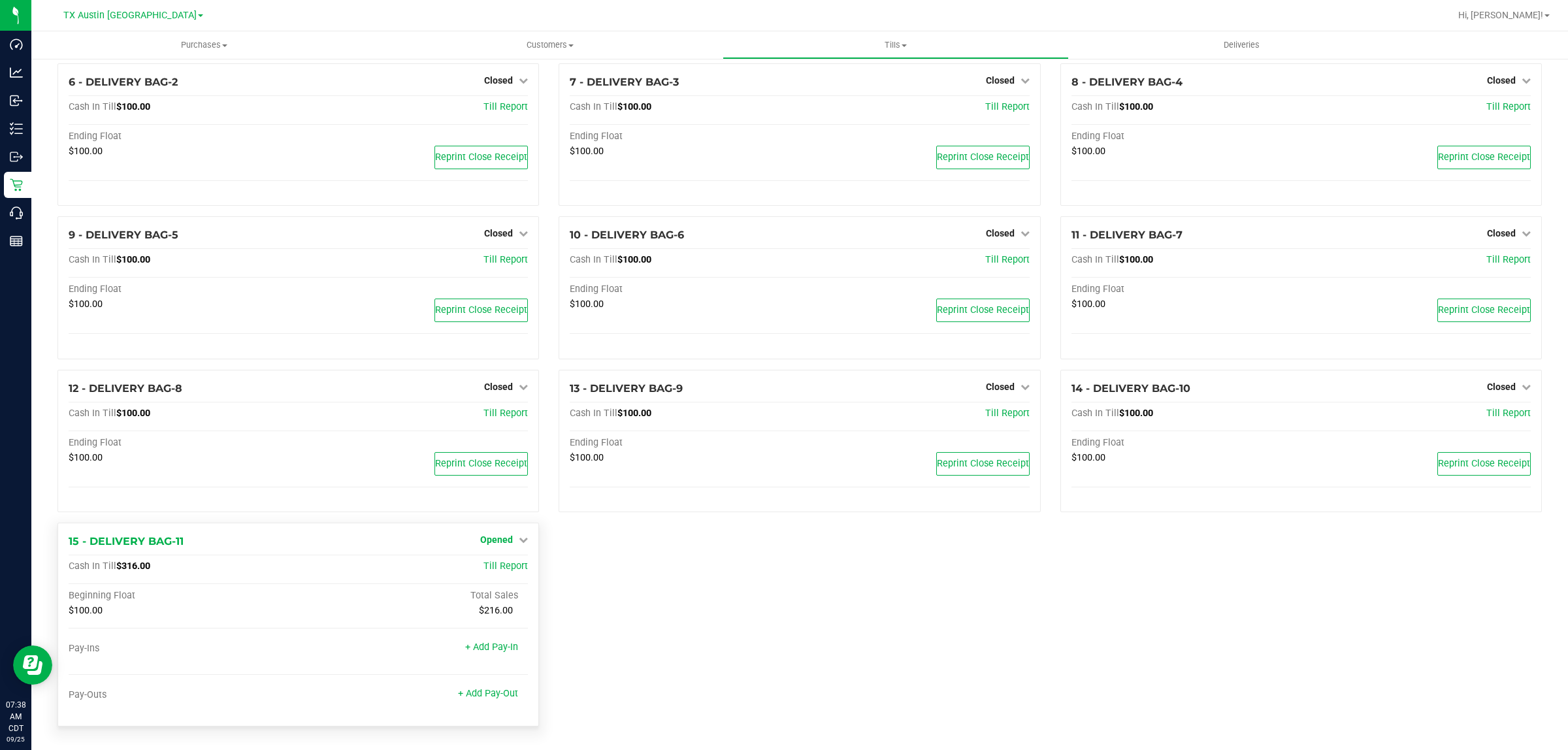
click at [503, 541] on span "Opened" at bounding box center [496, 540] width 32 height 11
click at [503, 564] on link "Close Till" at bounding box center [499, 567] width 35 height 11
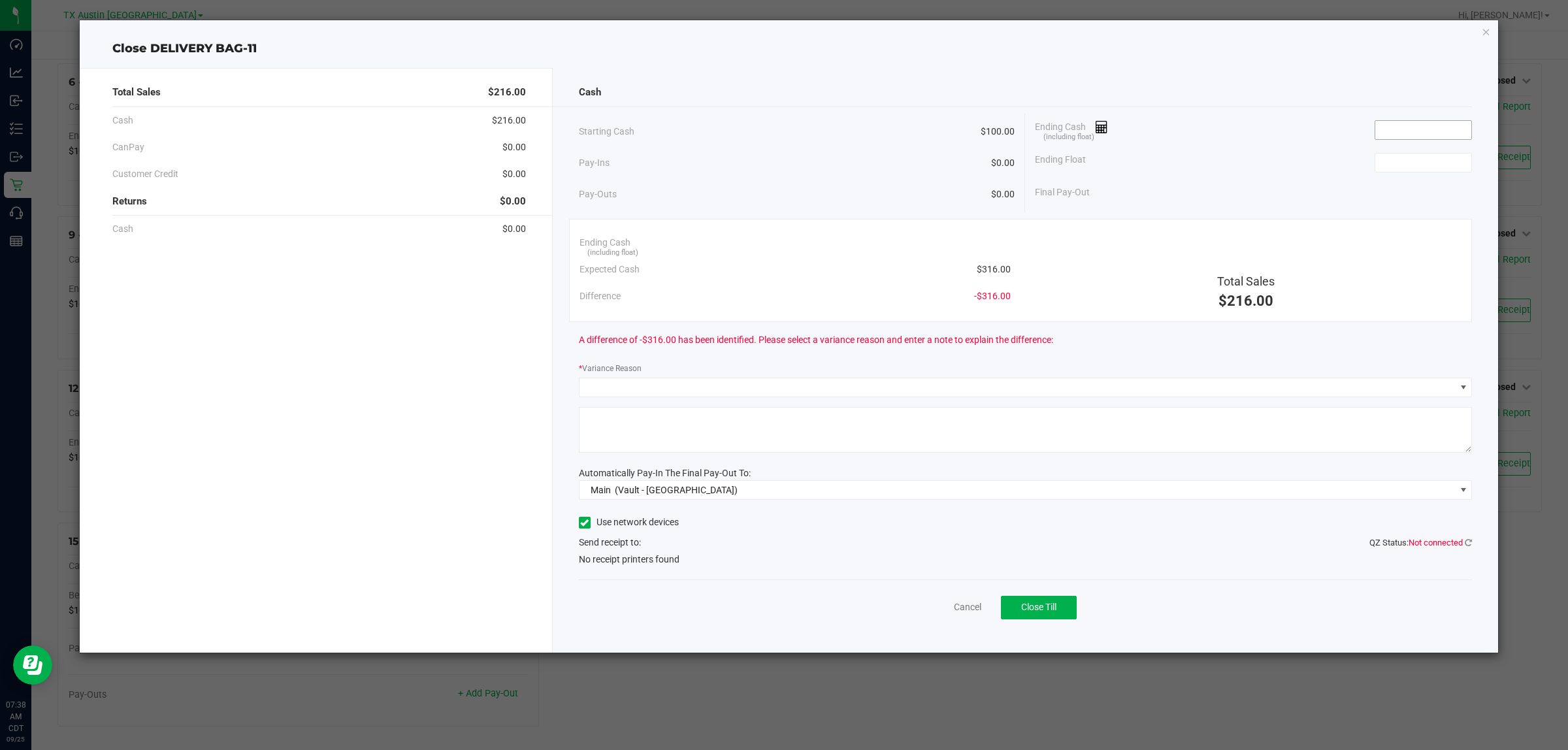
click at [1416, 128] on input at bounding box center [1424, 130] width 96 height 19
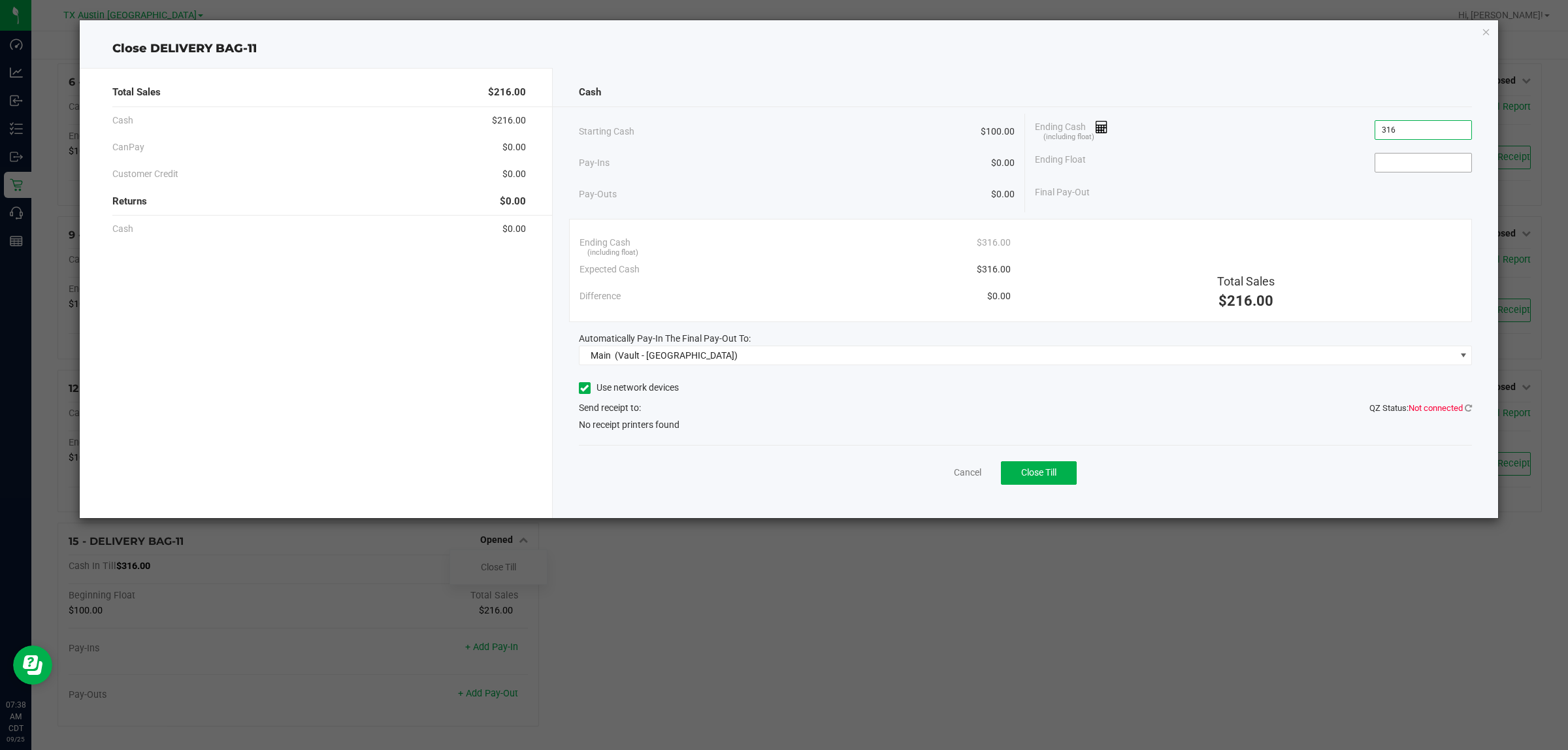
type input "$316.00"
click at [1424, 167] on input at bounding box center [1424, 162] width 96 height 19
type input "$100.00"
click at [1302, 194] on div "Final Pay-Out $216.00" at bounding box center [1254, 191] width 437 height 26
click at [1049, 468] on span "Close Till" at bounding box center [1039, 473] width 35 height 11
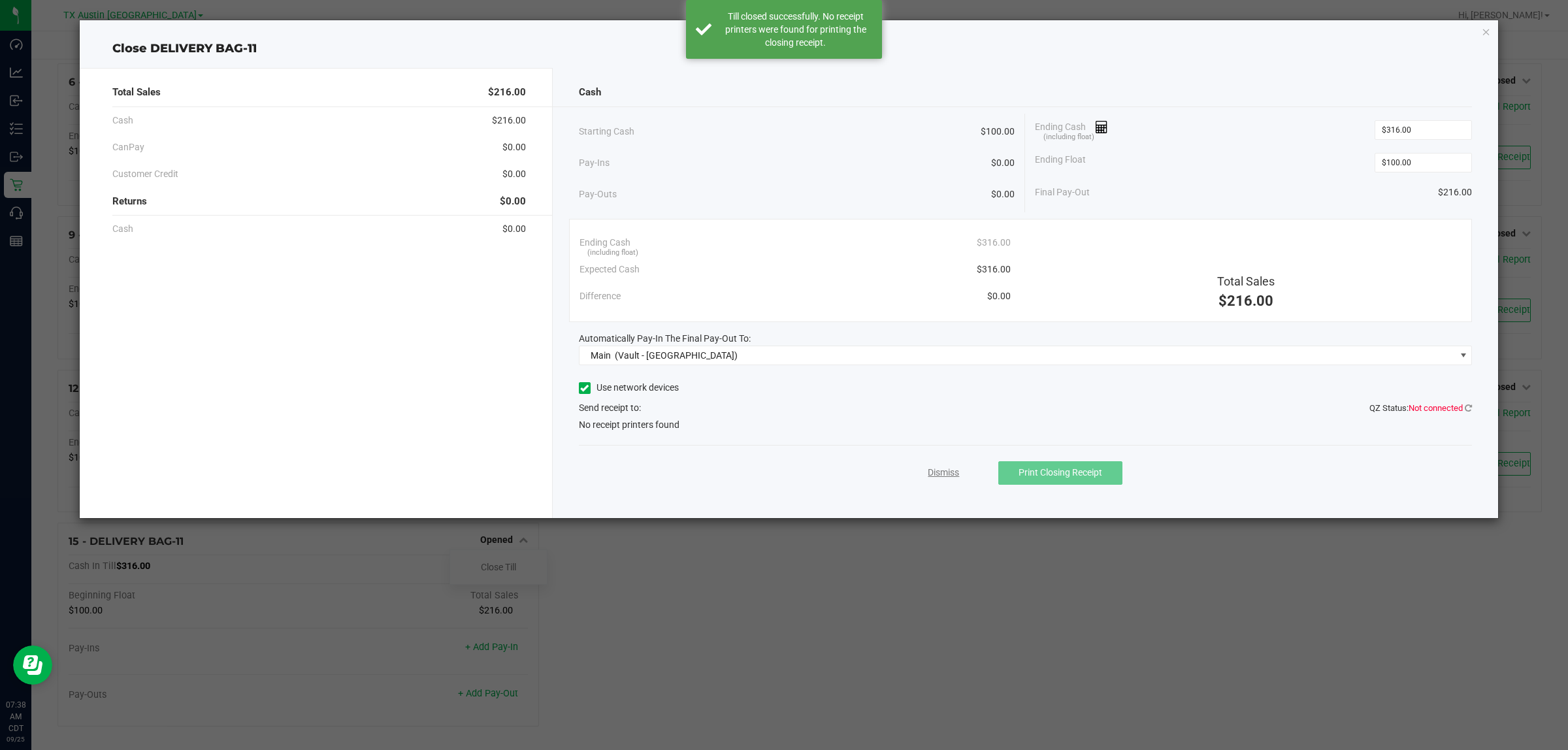
click at [946, 472] on link "Dismiss" at bounding box center [943, 473] width 31 height 14
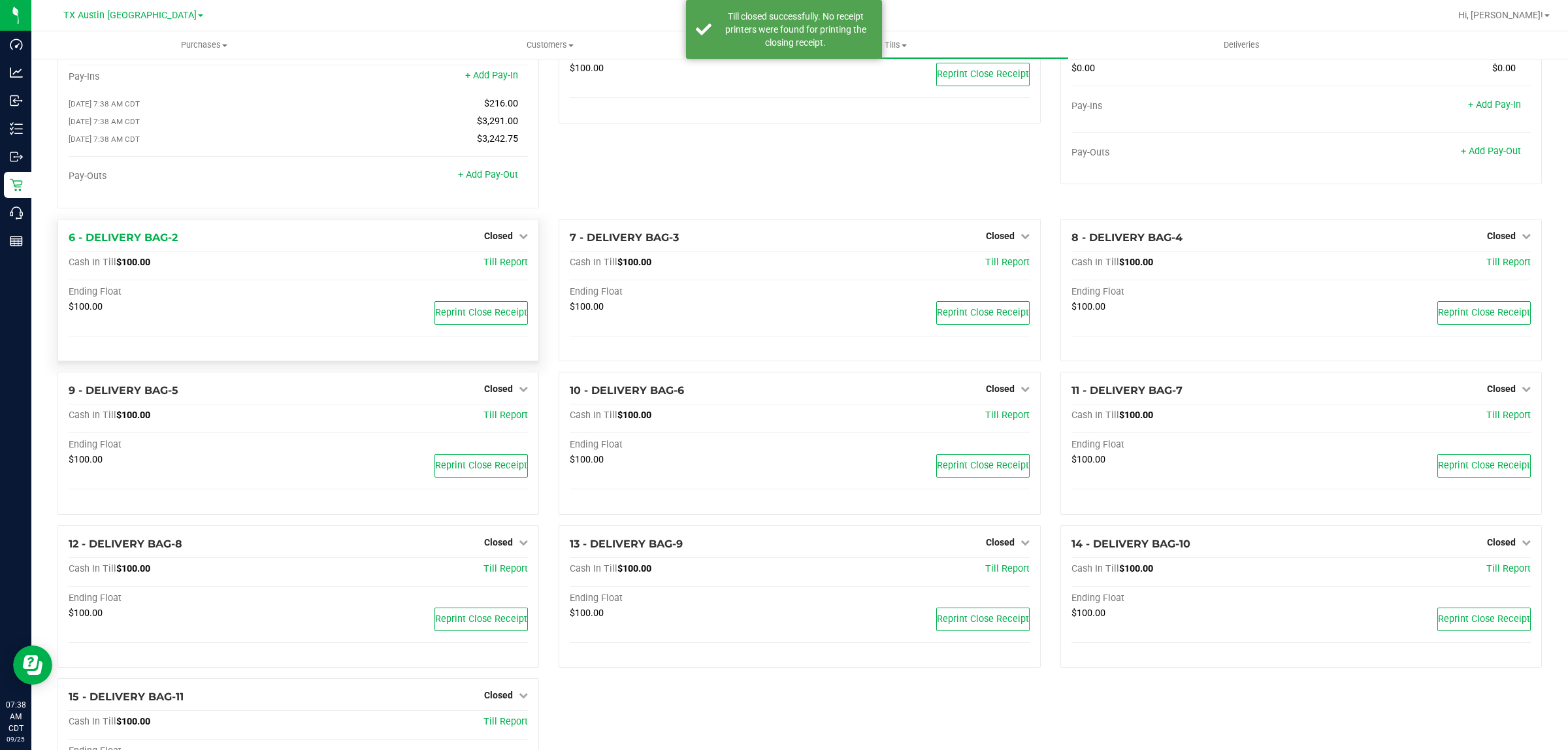
scroll to position [0, 0]
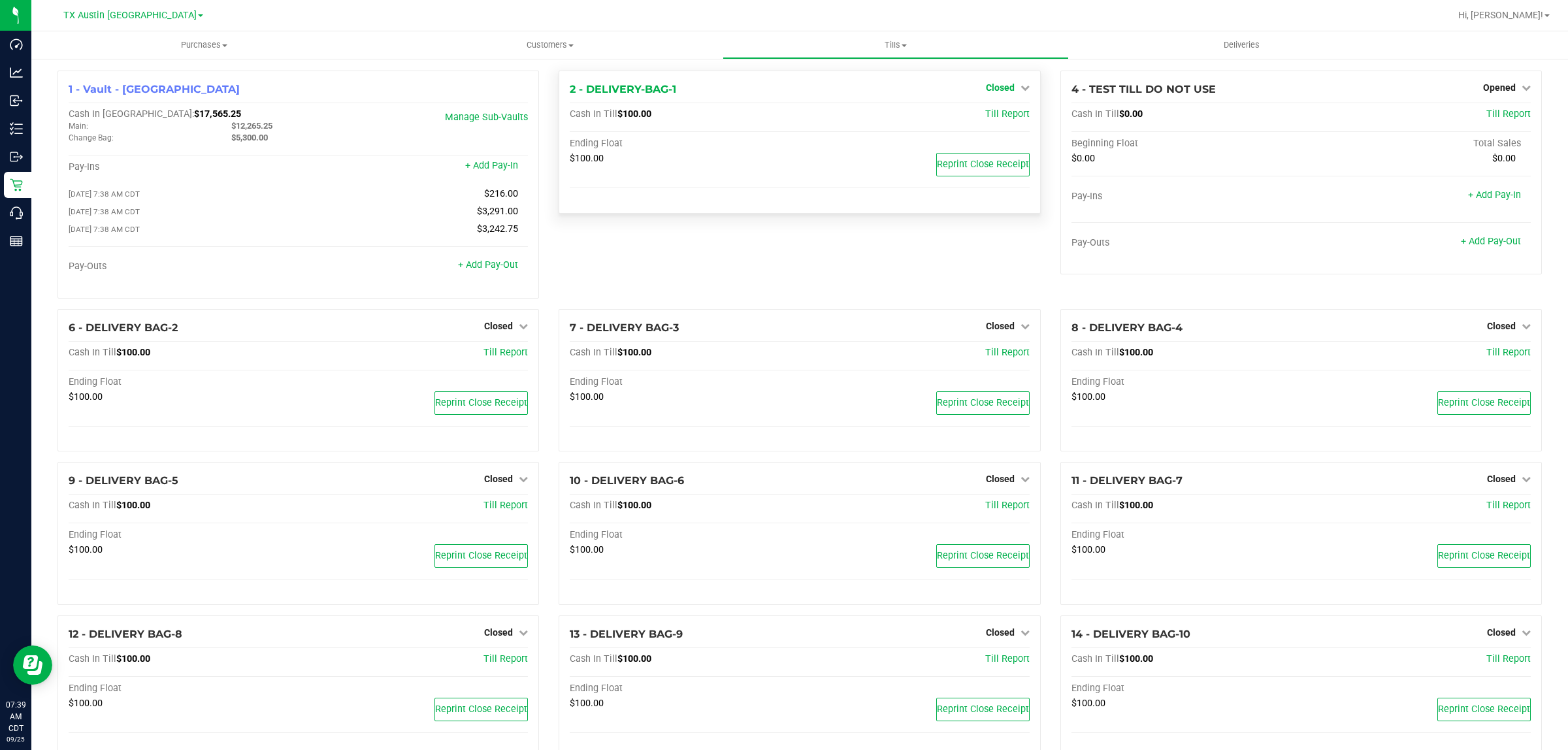
click at [1005, 85] on span "Closed" at bounding box center [1000, 87] width 28 height 11
click at [995, 117] on link "Open Till" at bounding box center [1000, 114] width 34 height 11
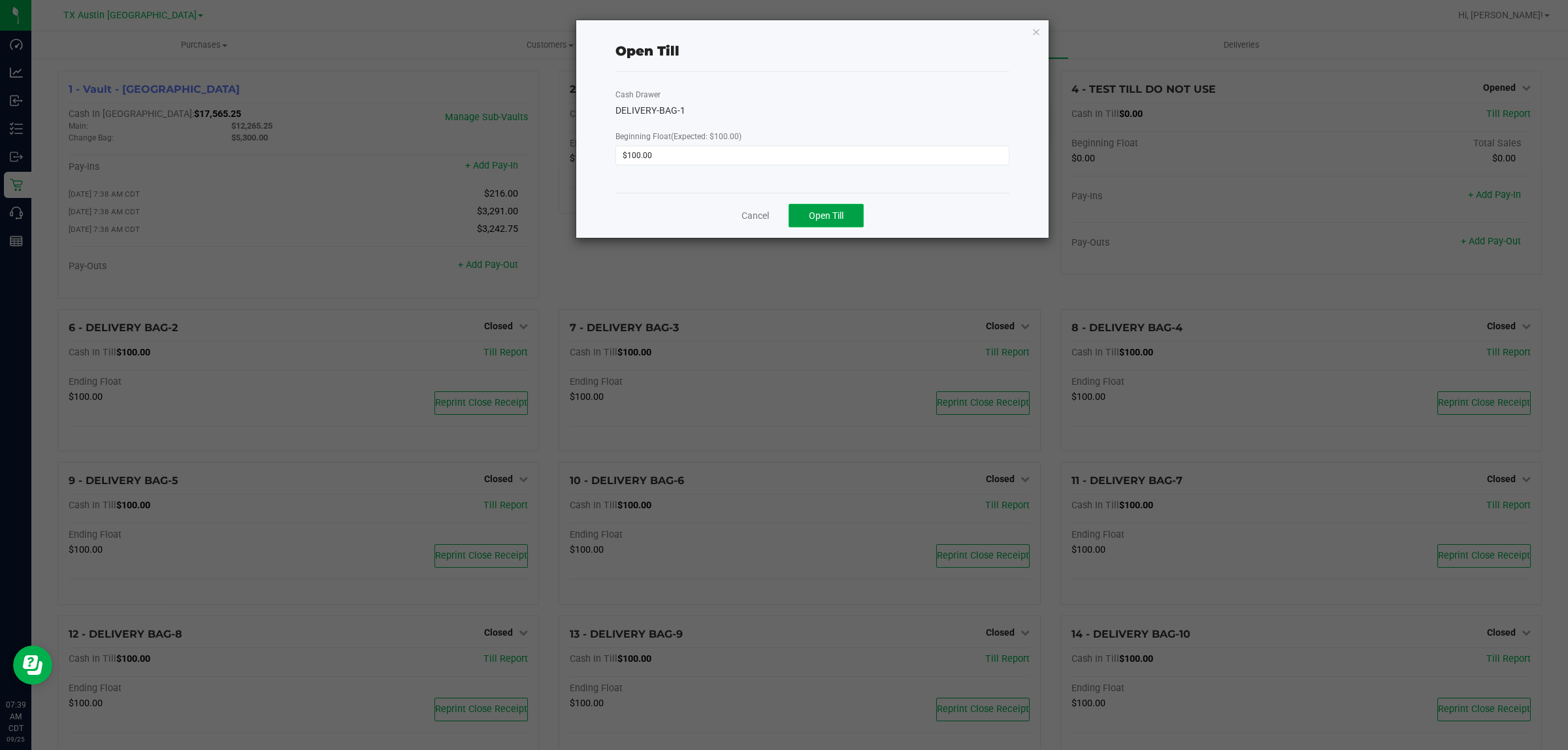
click at [808, 226] on button "Open Till" at bounding box center [826, 216] width 75 height 23
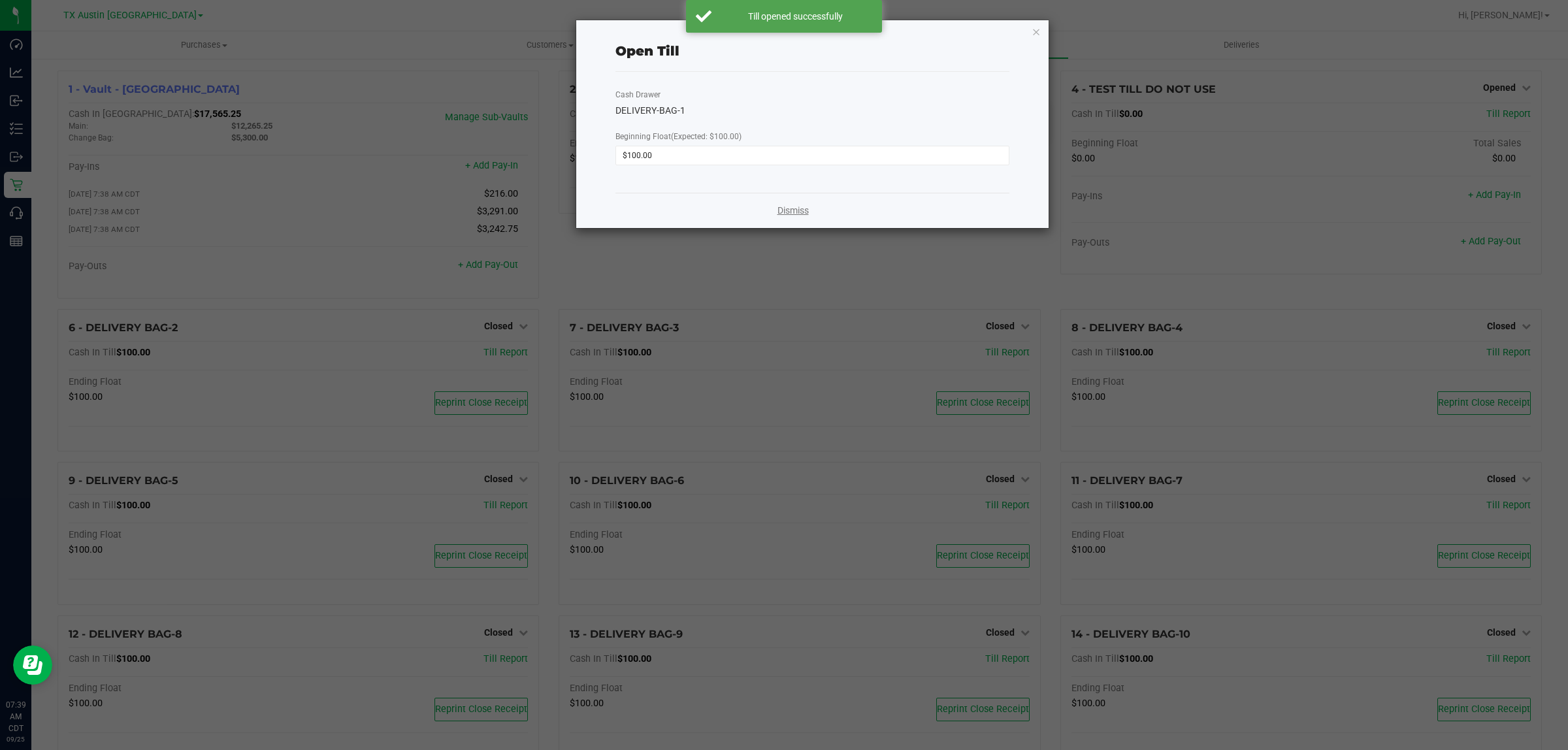
click at [785, 215] on link "Dismiss" at bounding box center [794, 211] width 31 height 14
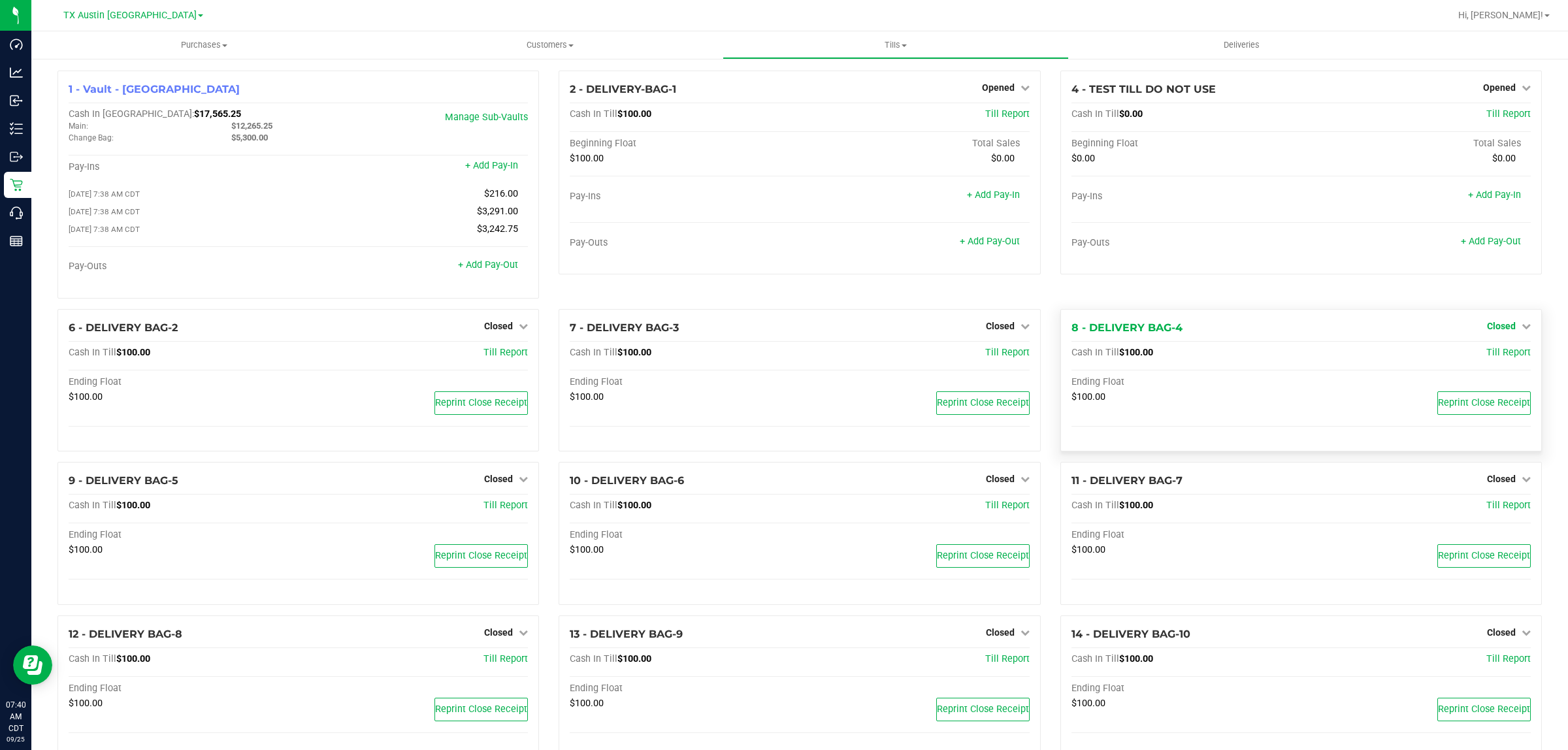
click at [1495, 330] on span "Closed" at bounding box center [1501, 326] width 28 height 11
click at [1503, 358] on link "Open Till" at bounding box center [1501, 353] width 34 height 11
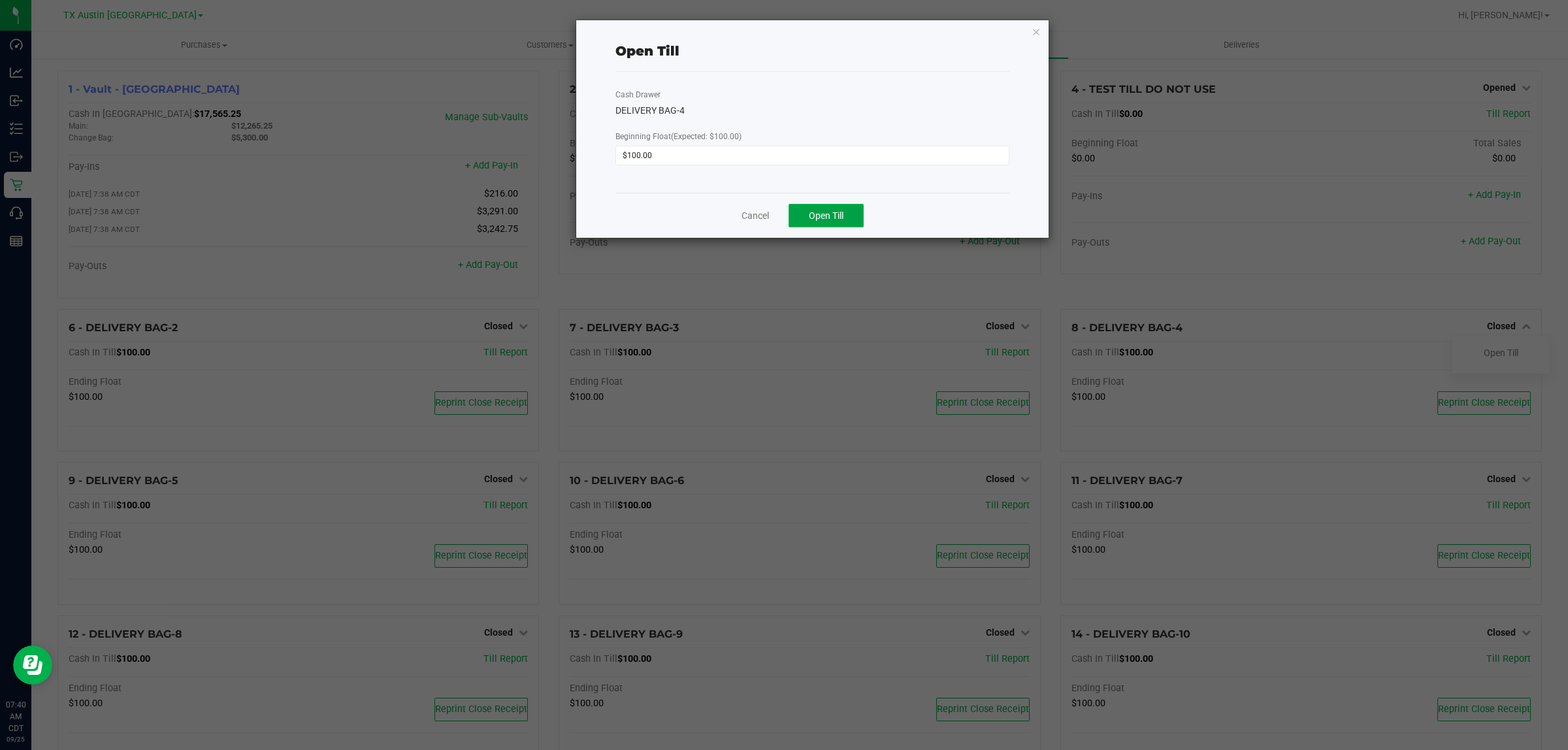
click at [817, 213] on span "Open Till" at bounding box center [826, 216] width 34 height 11
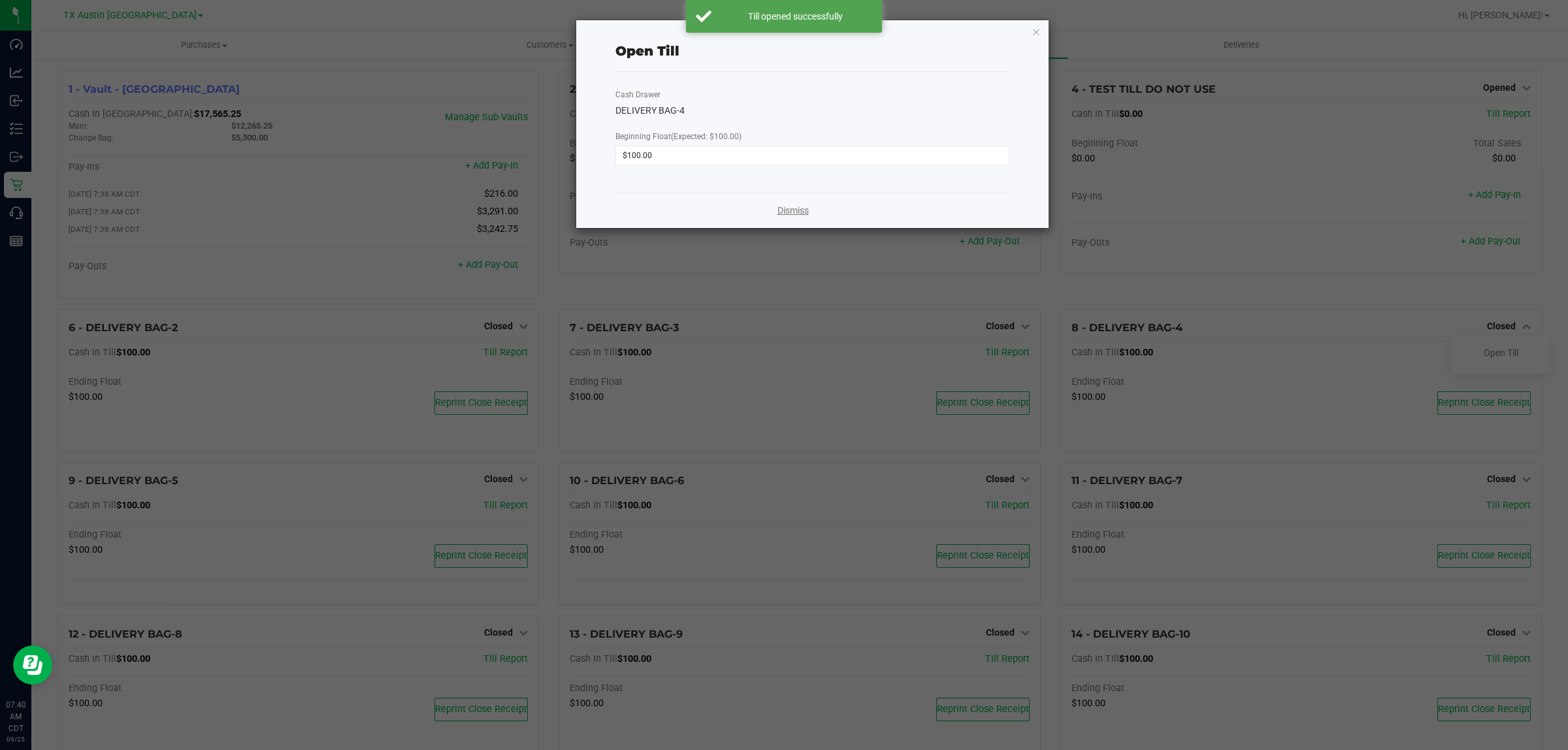
click at [792, 216] on link "Dismiss" at bounding box center [794, 211] width 31 height 14
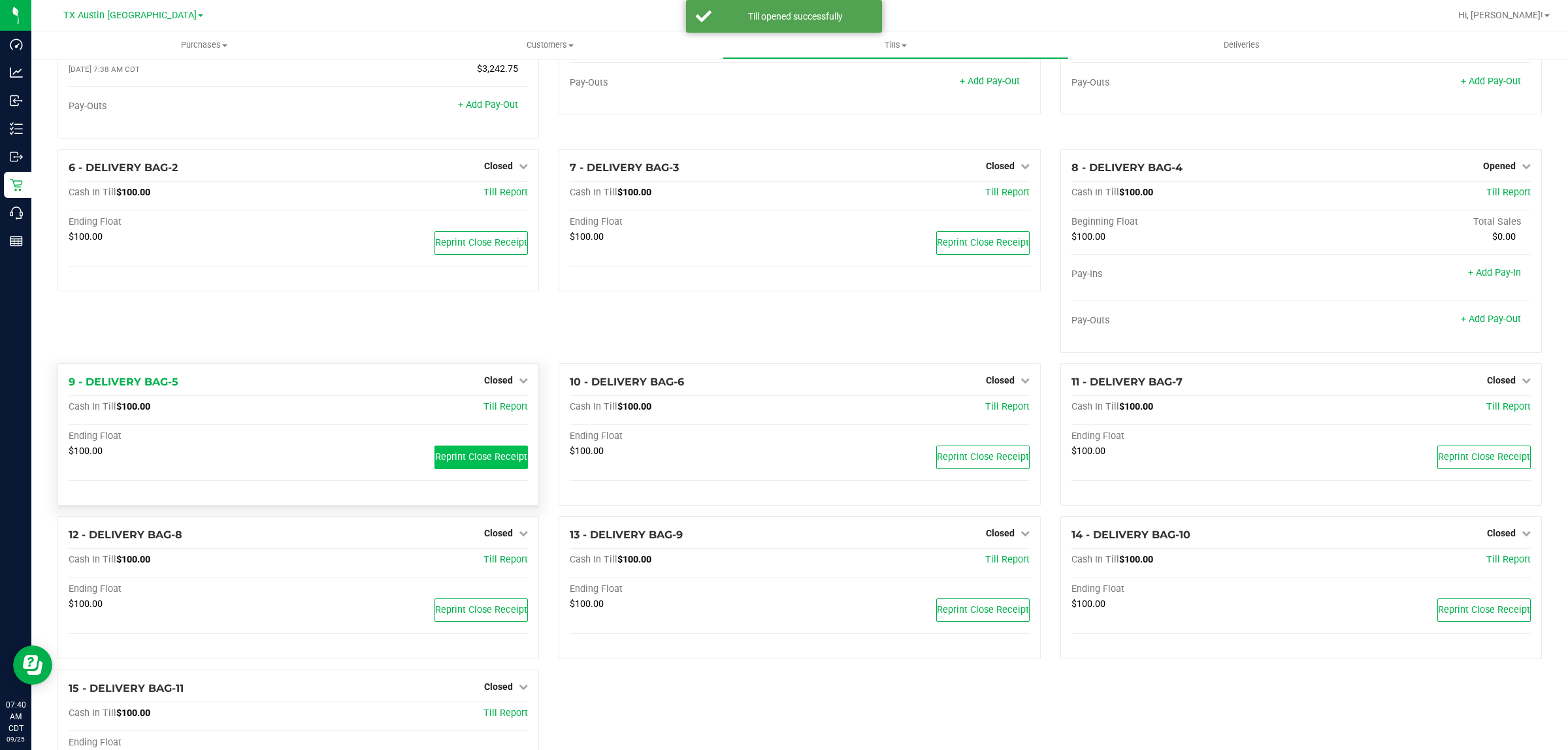
scroll to position [163, 0]
click at [507, 383] on span "Closed" at bounding box center [498, 377] width 28 height 11
click at [504, 409] on link "Open Till" at bounding box center [498, 403] width 34 height 11
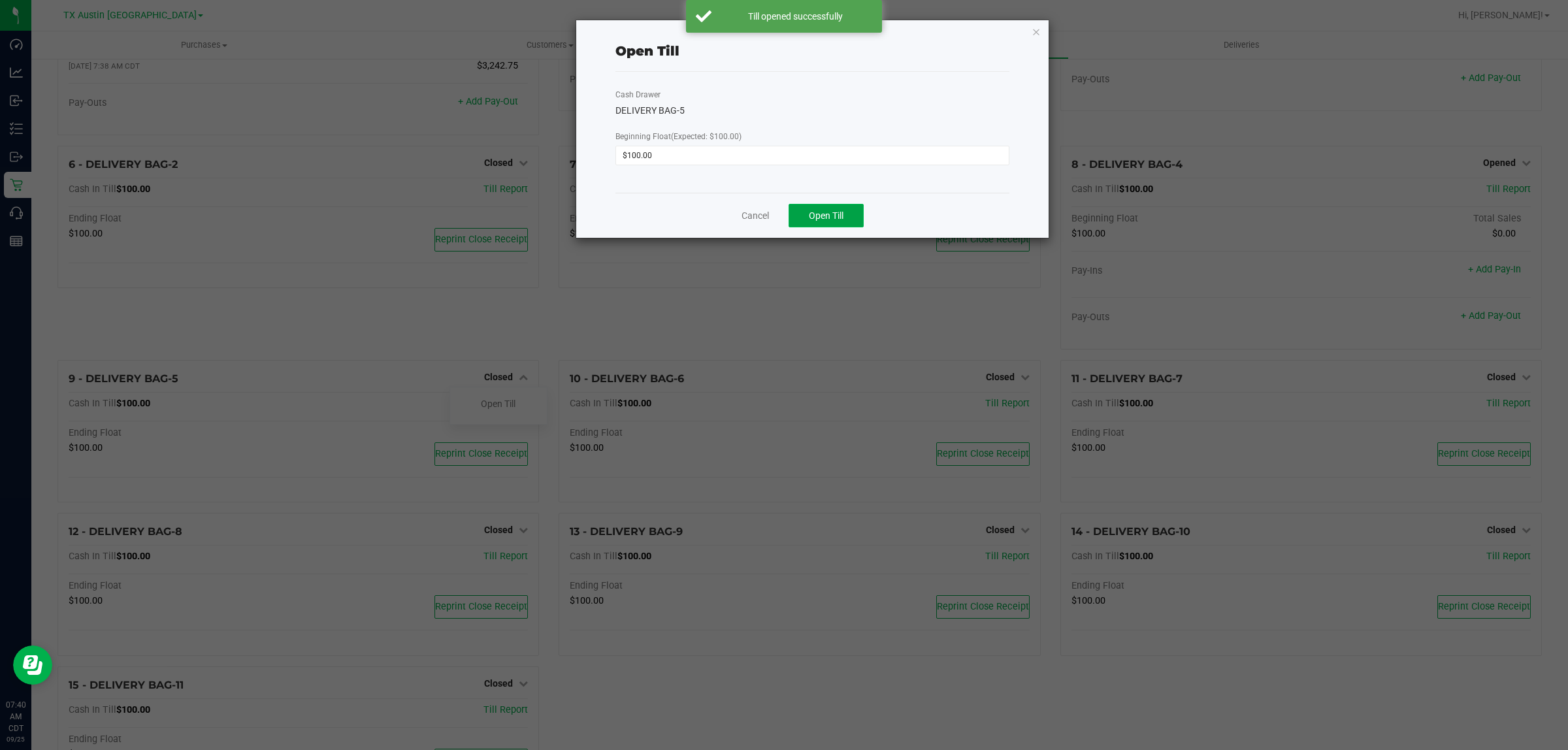
click at [817, 214] on span "Open Till" at bounding box center [826, 216] width 34 height 11
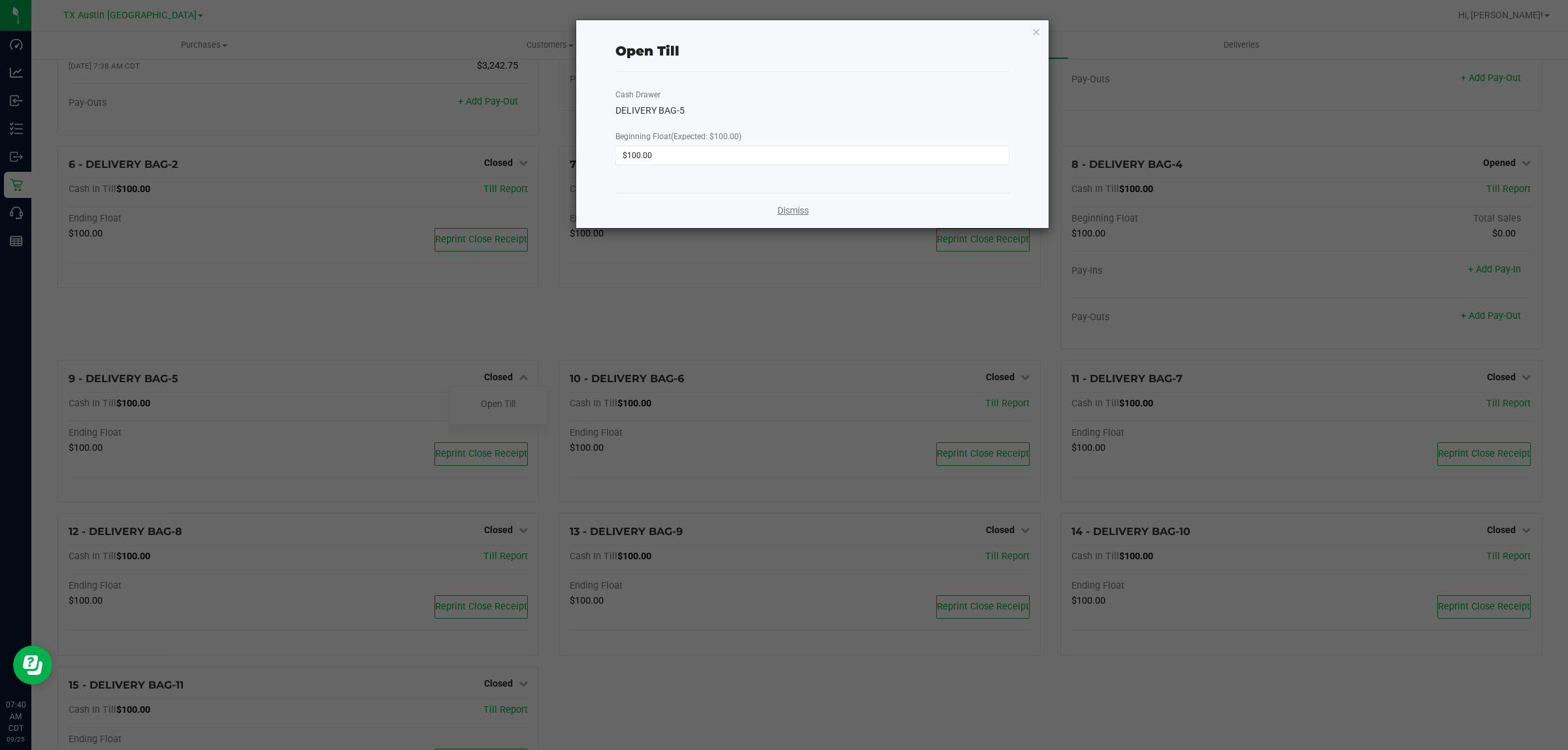
click at [792, 213] on link "Dismiss" at bounding box center [794, 211] width 31 height 14
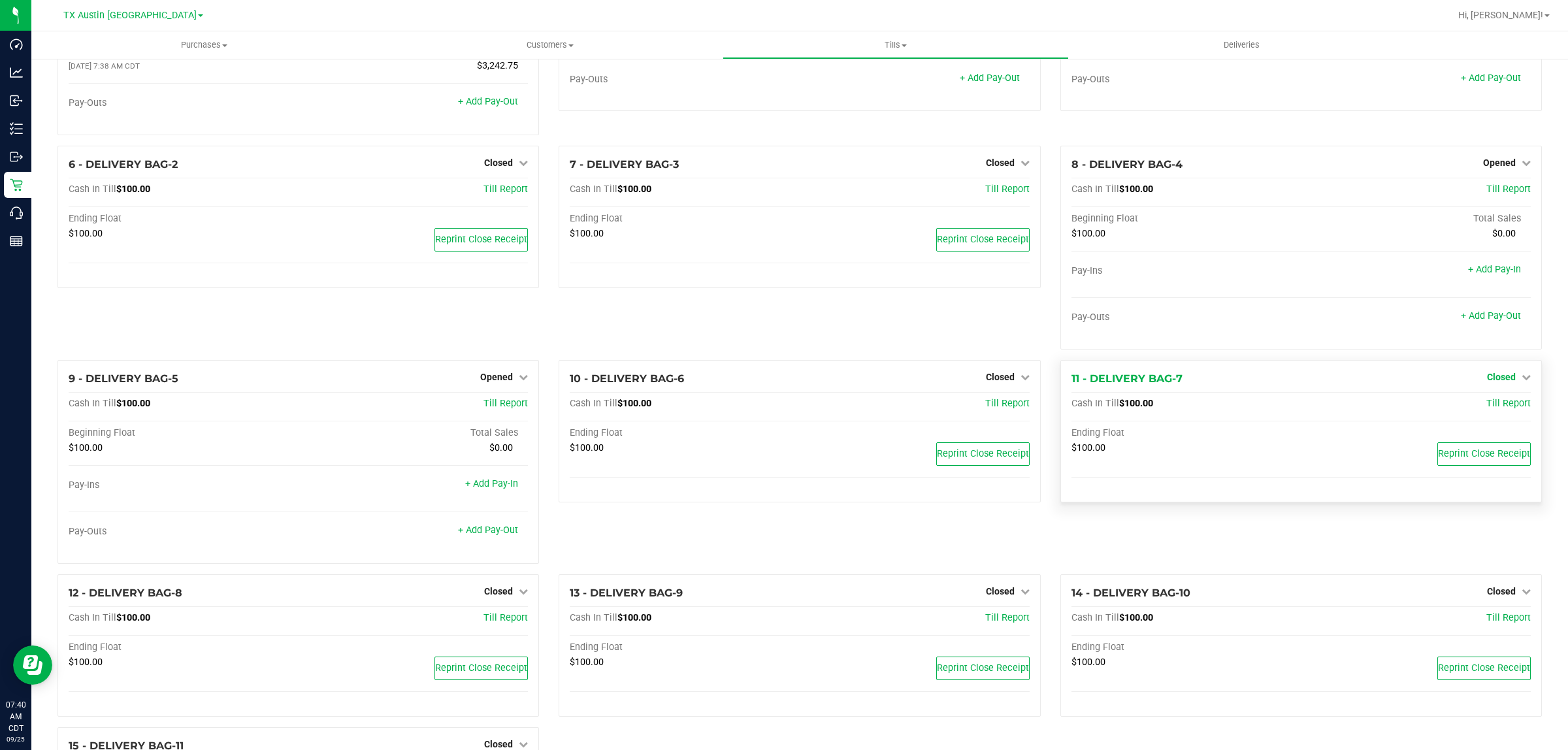
click at [1504, 383] on link "Closed" at bounding box center [1508, 377] width 44 height 11
click at [1501, 409] on link "Open Till" at bounding box center [1501, 403] width 34 height 11
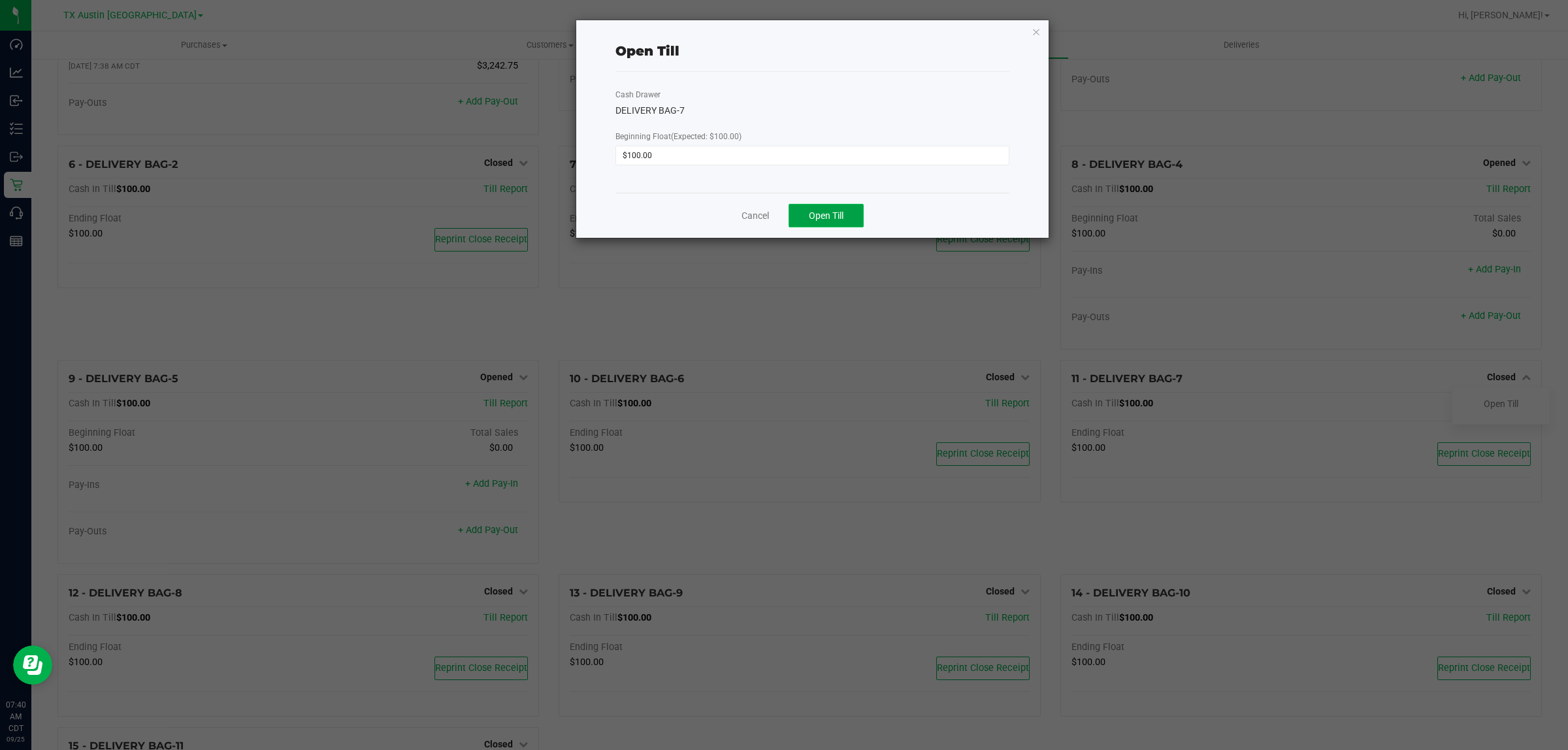
click at [842, 213] on span "Open Till" at bounding box center [826, 216] width 34 height 11
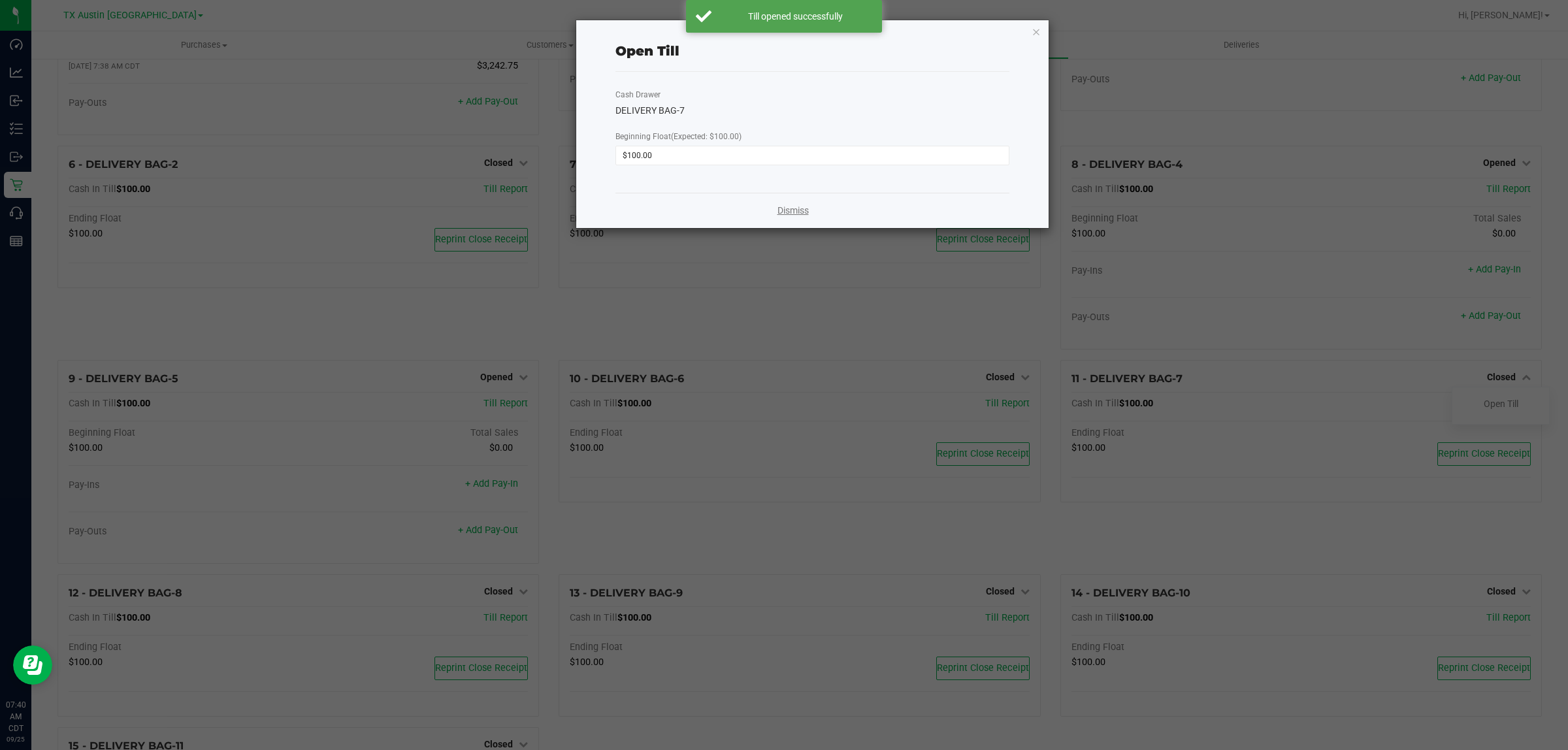
click at [779, 213] on link "Dismiss" at bounding box center [794, 211] width 31 height 14
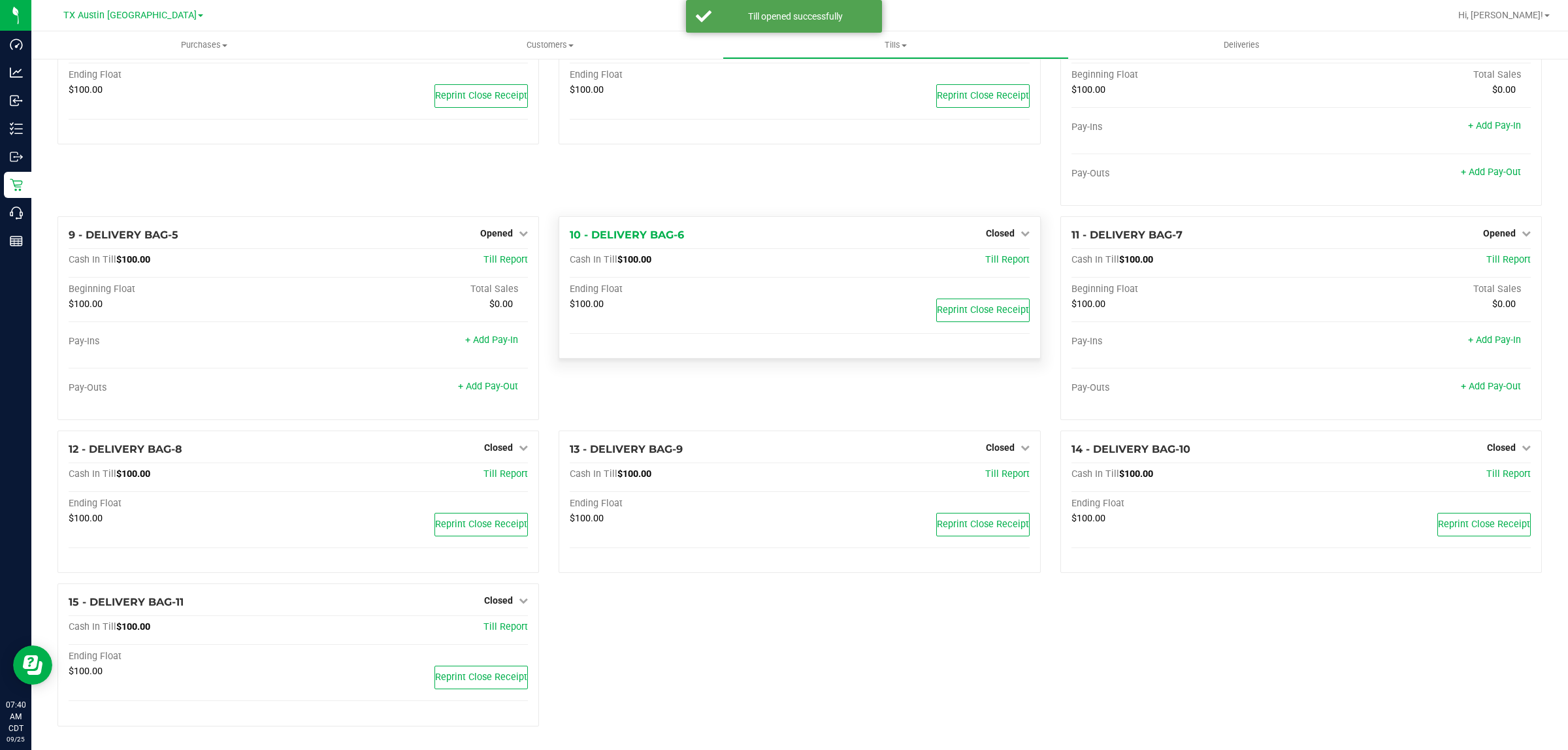
scroll to position [313, 0]
click at [1009, 449] on link "Closed" at bounding box center [1008, 447] width 44 height 11
click at [1000, 478] on link "Open Till" at bounding box center [1000, 475] width 34 height 11
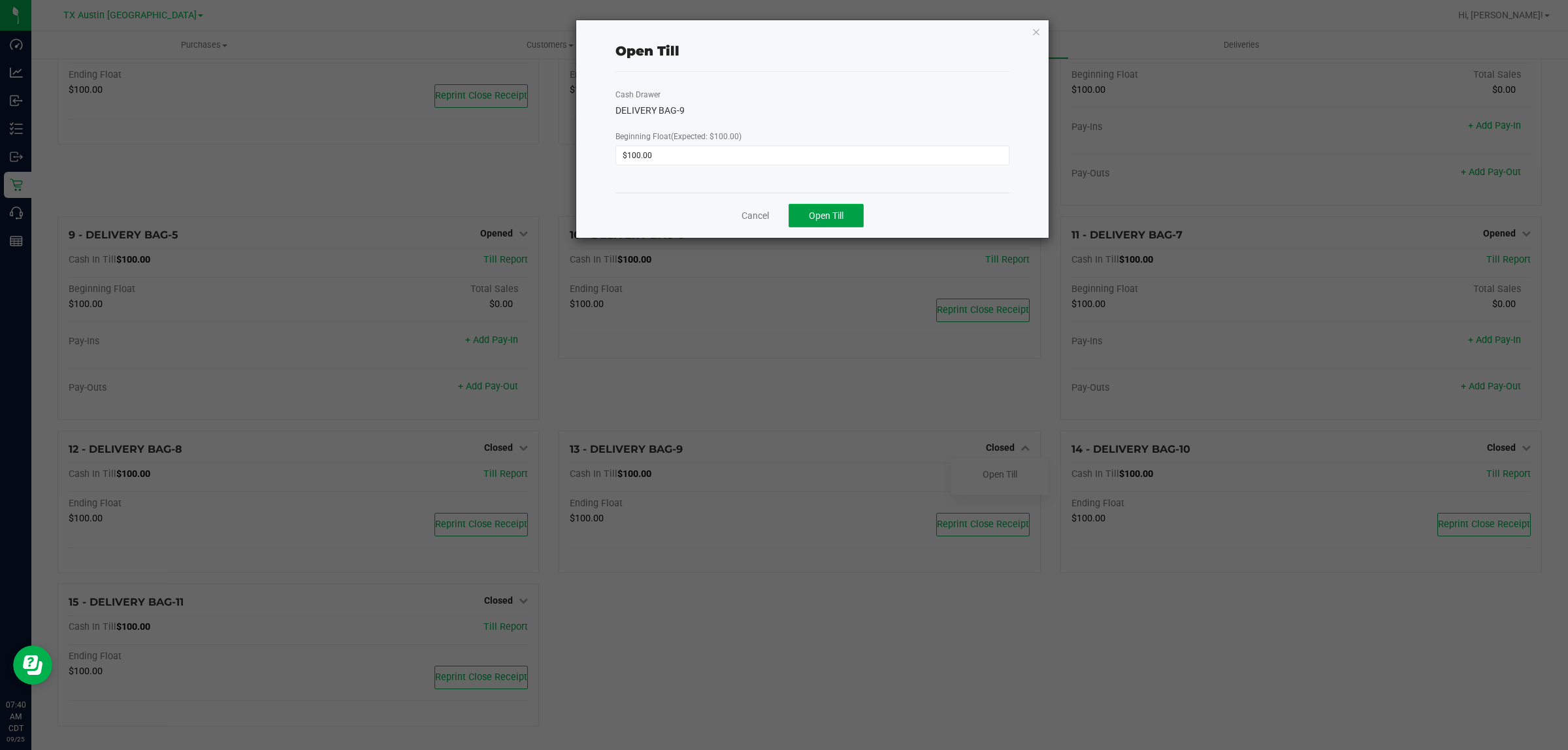
click at [857, 207] on button "Open Till" at bounding box center [826, 216] width 75 height 23
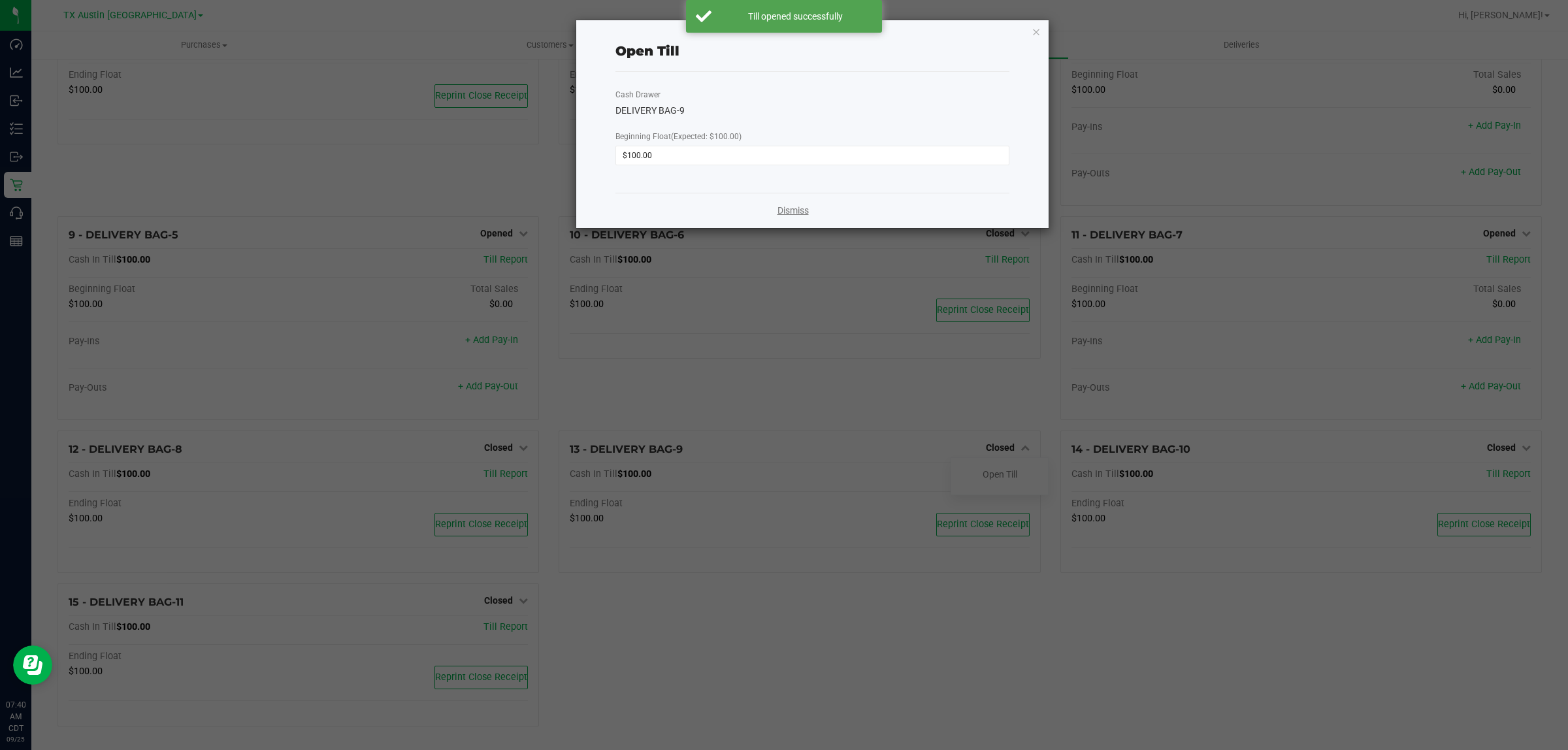
click at [786, 211] on link "Dismiss" at bounding box center [794, 211] width 31 height 14
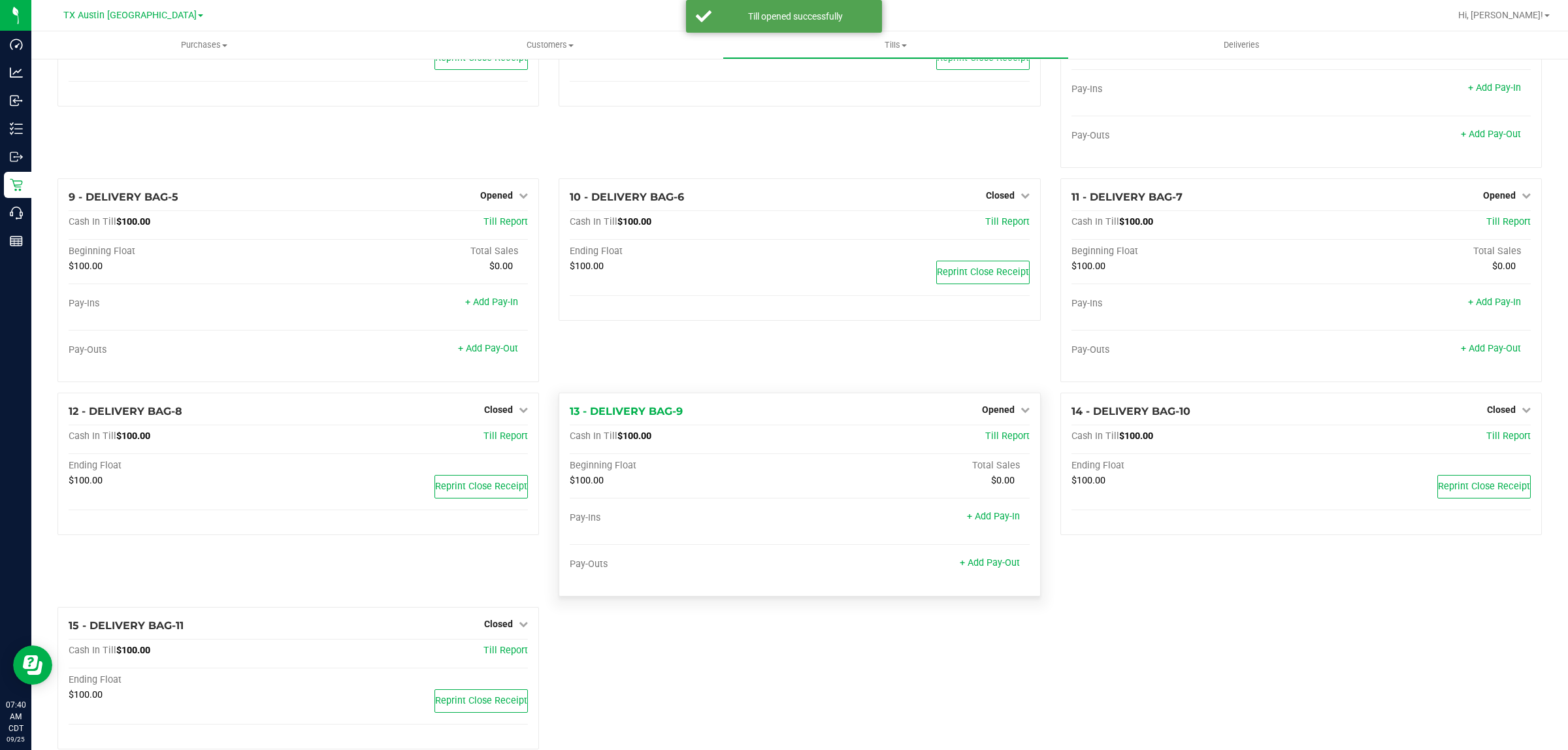
scroll to position [375, 0]
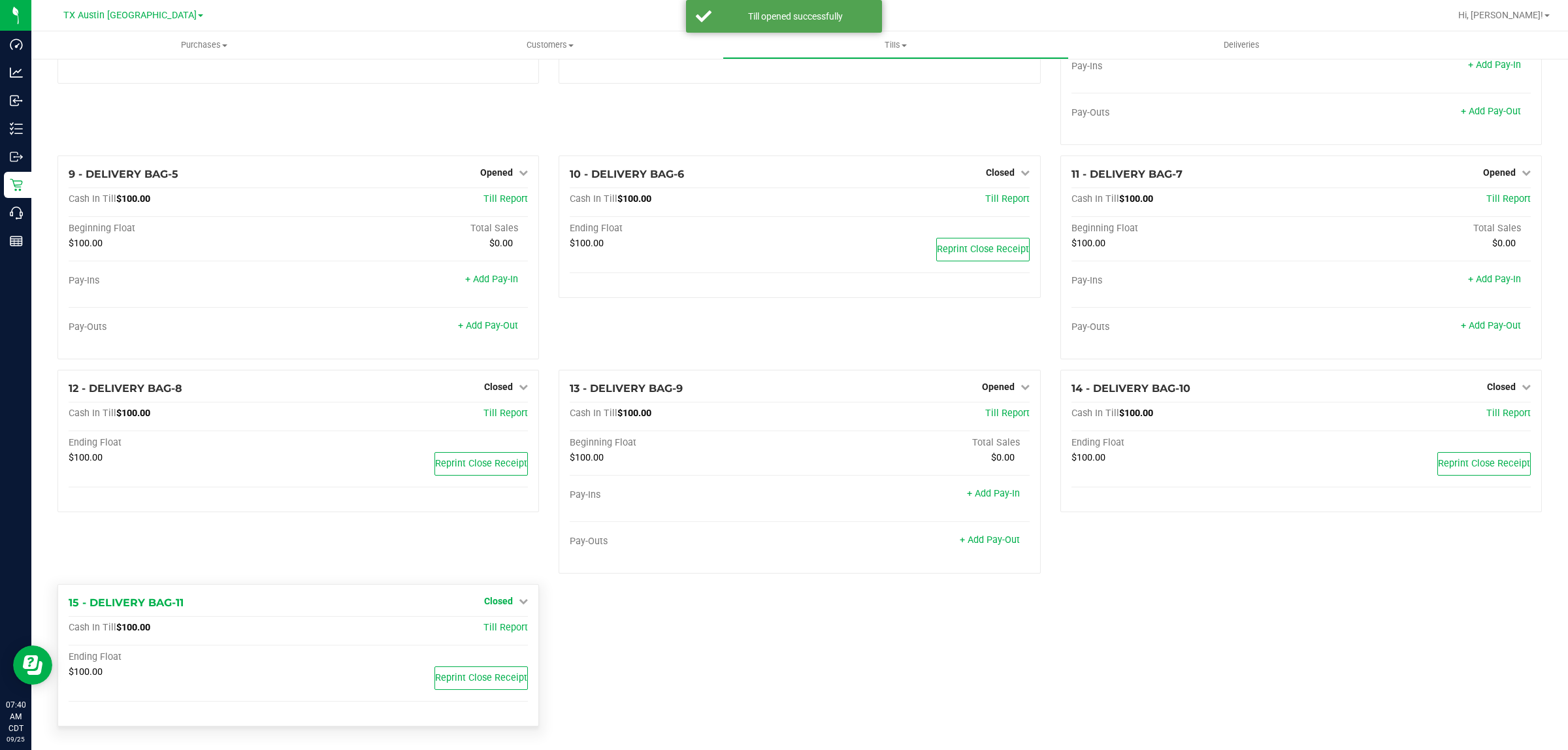
click at [495, 604] on span "Closed" at bounding box center [498, 601] width 28 height 11
click at [484, 631] on link "Open Till" at bounding box center [498, 628] width 34 height 11
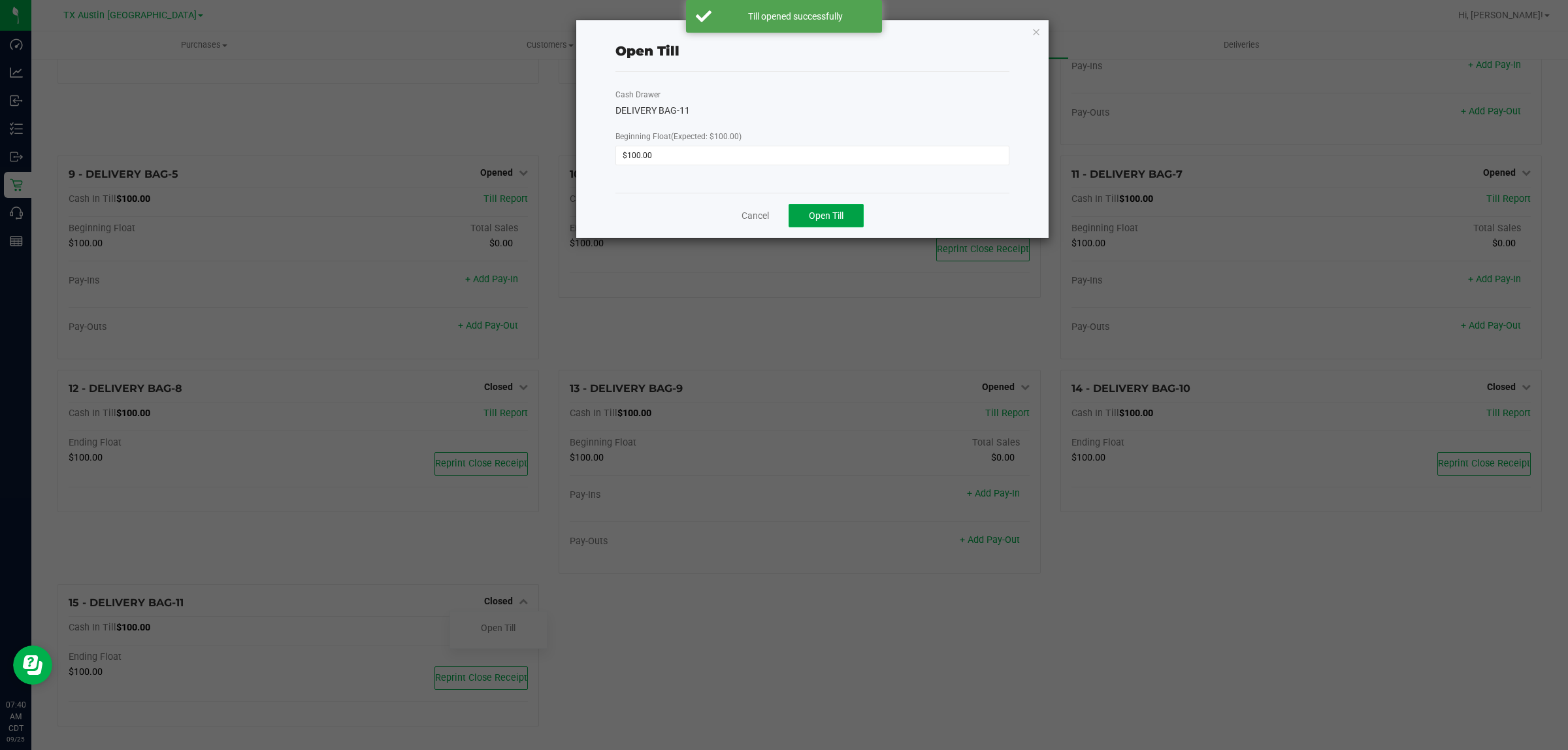
click at [835, 221] on span "Open Till" at bounding box center [826, 216] width 34 height 11
click at [798, 215] on link "Dismiss" at bounding box center [794, 211] width 31 height 14
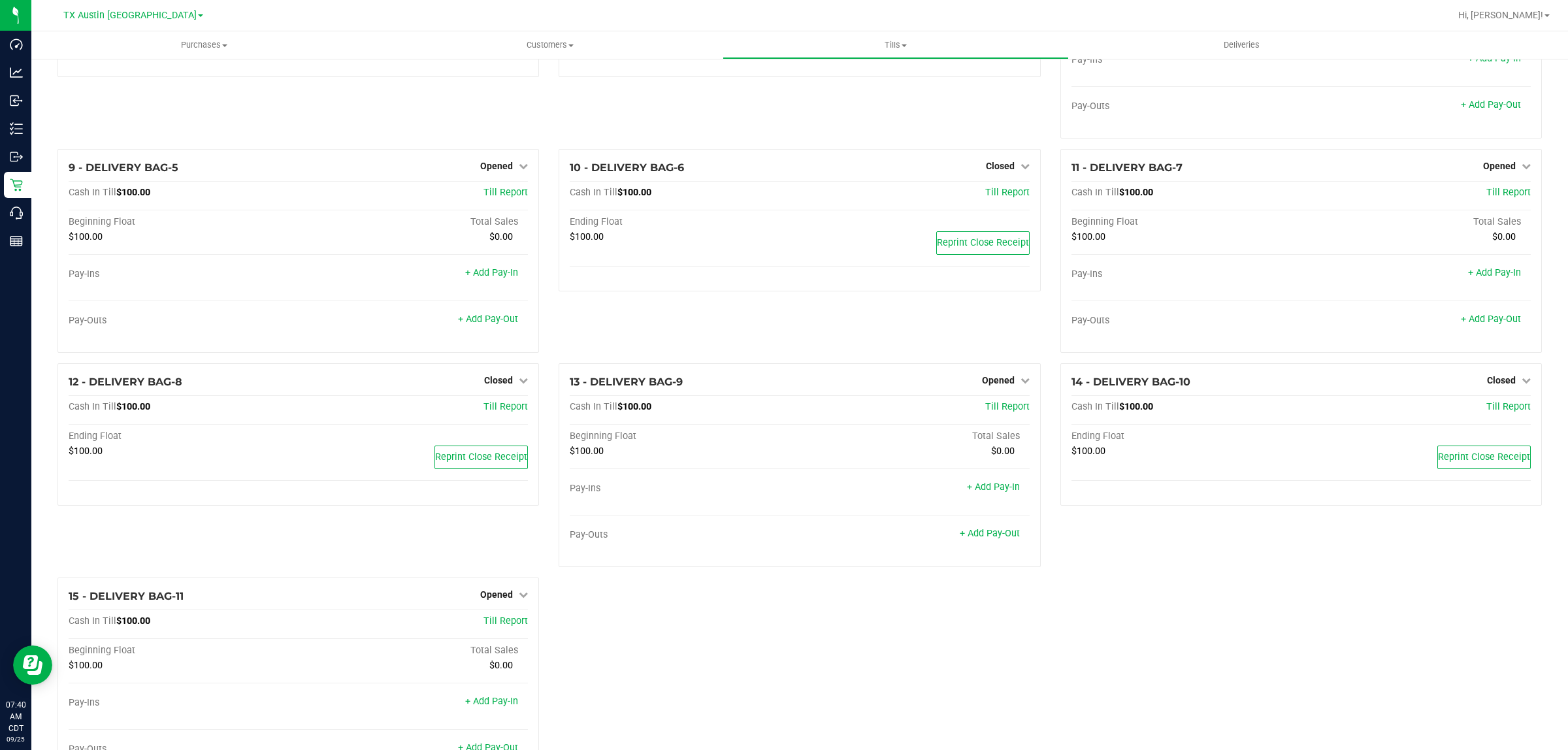
click at [808, 640] on div "1 - Vault - Austin DC Cash In Vault: $17,565.25 Main: $12,265.25 Change Bag: $5…" at bounding box center [800, 244] width 1505 height 1096
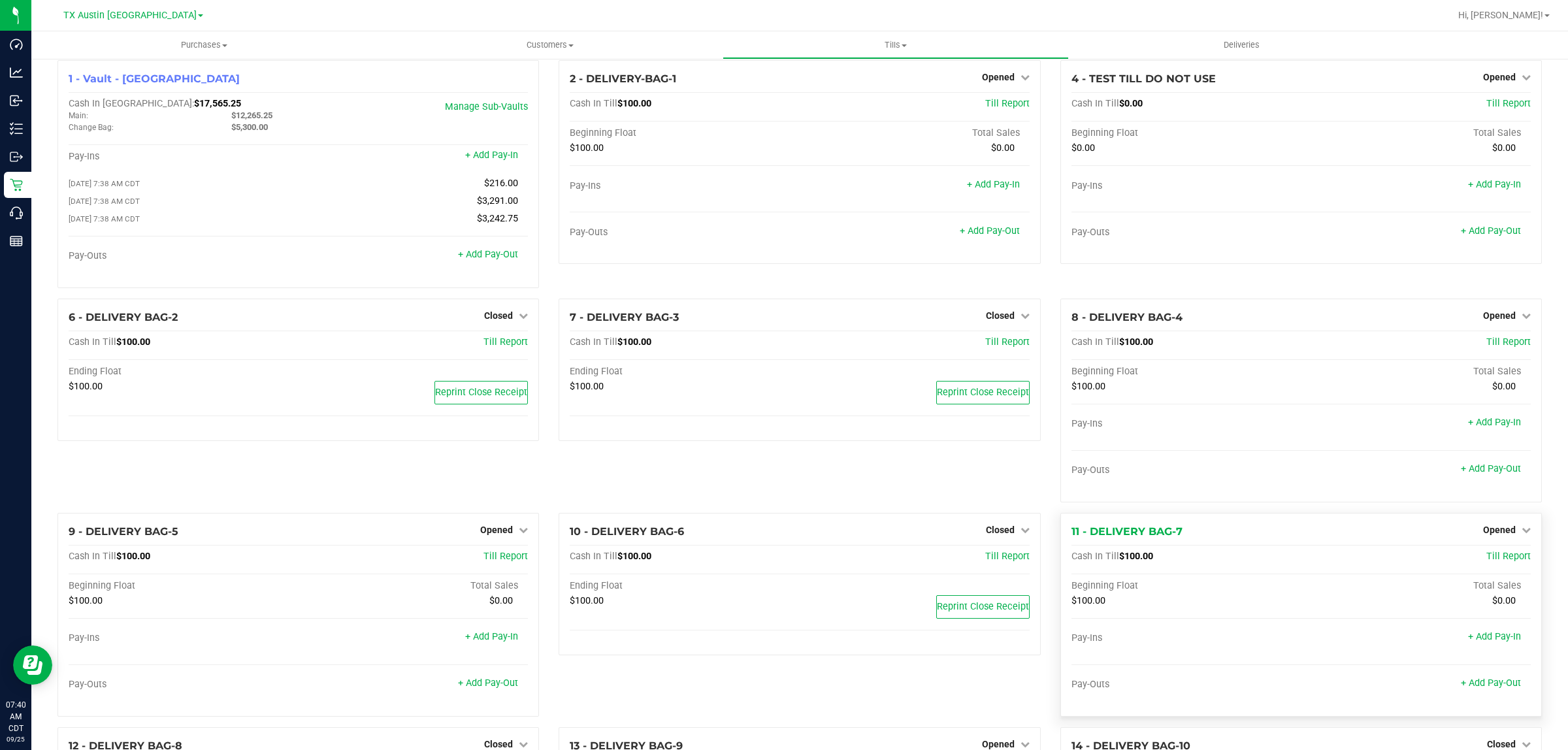
scroll to position [0, 0]
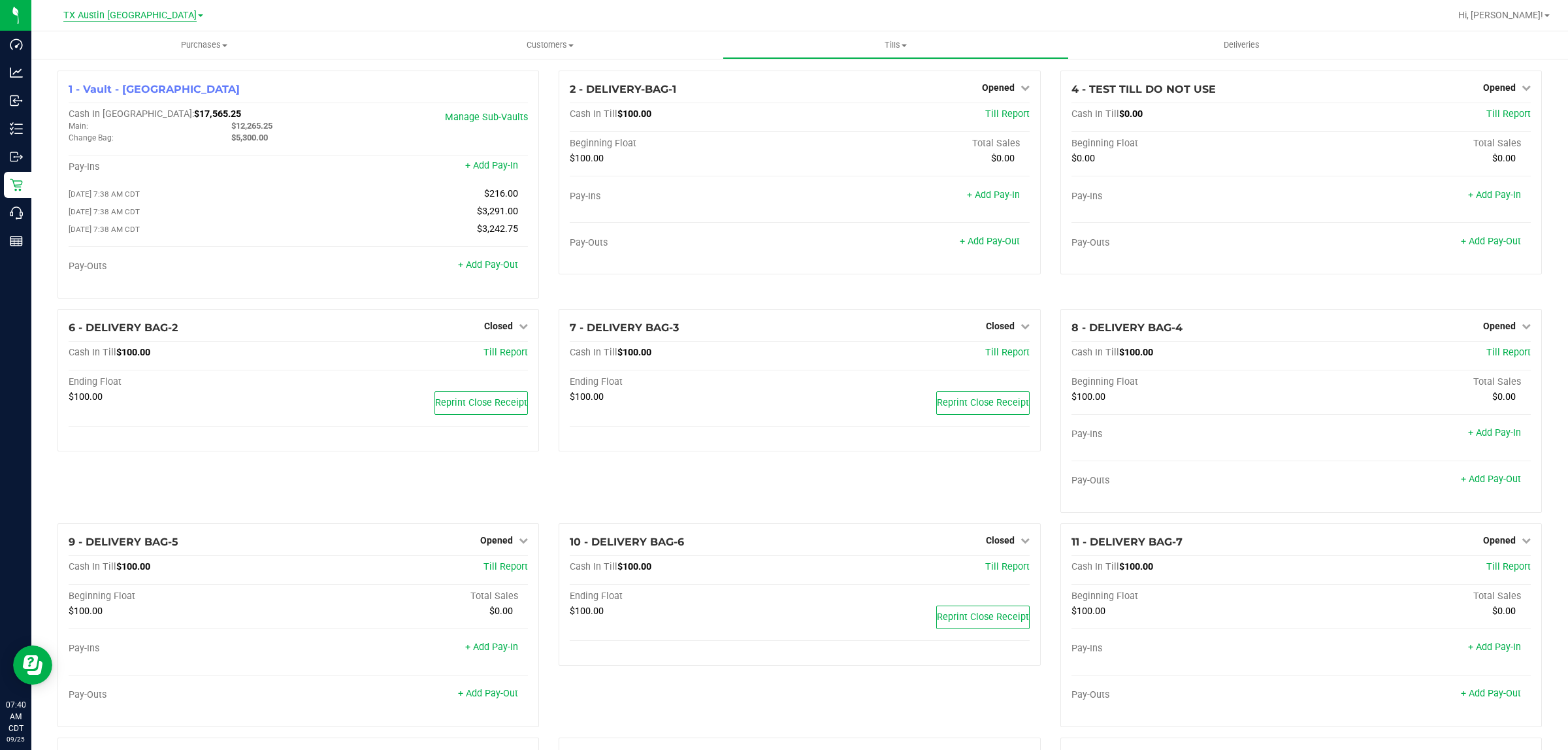
click at [134, 15] on span "TX Austin [GEOGRAPHIC_DATA]" at bounding box center [130, 16] width 134 height 12
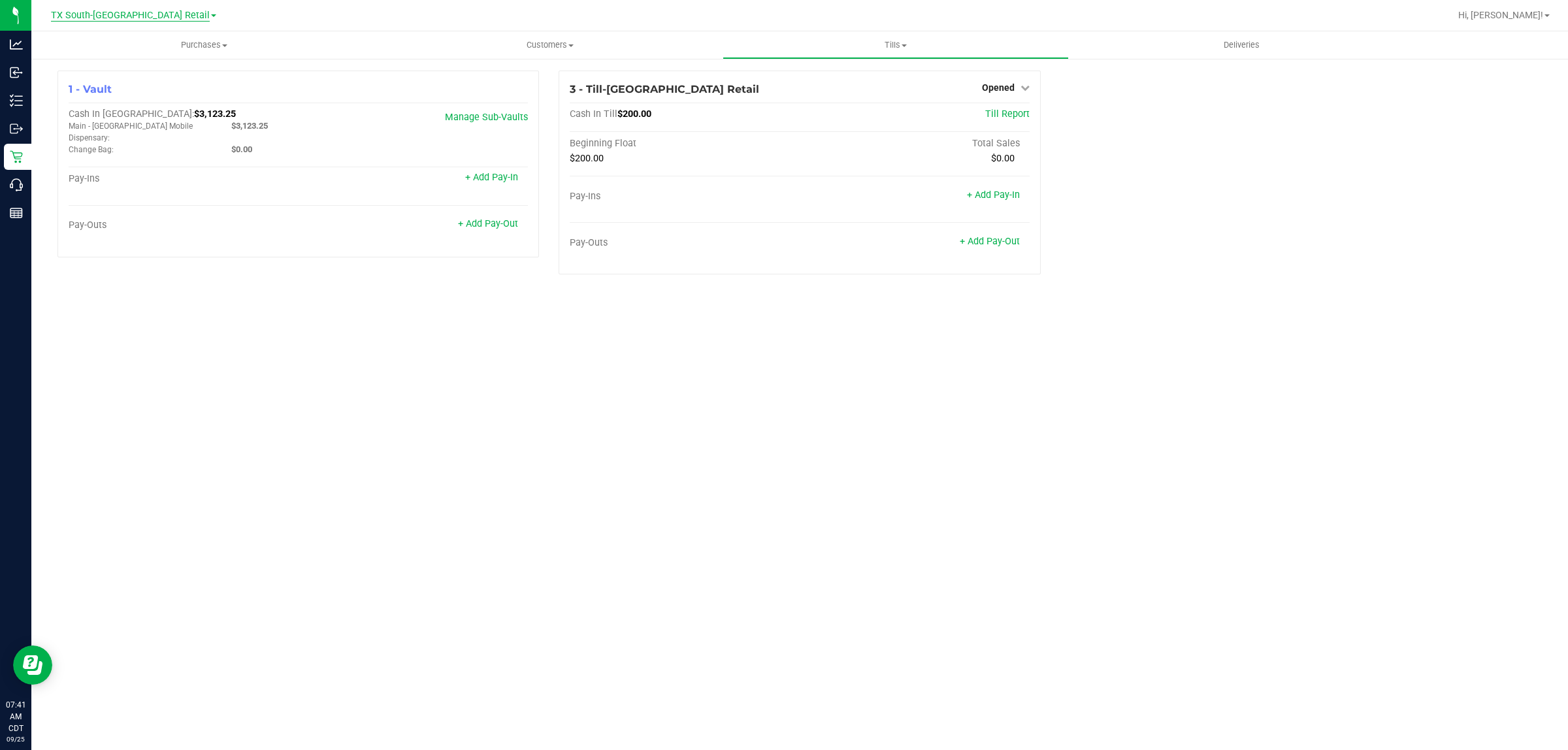
click at [142, 15] on span "TX South-[GEOGRAPHIC_DATA] Retail" at bounding box center [130, 16] width 159 height 12
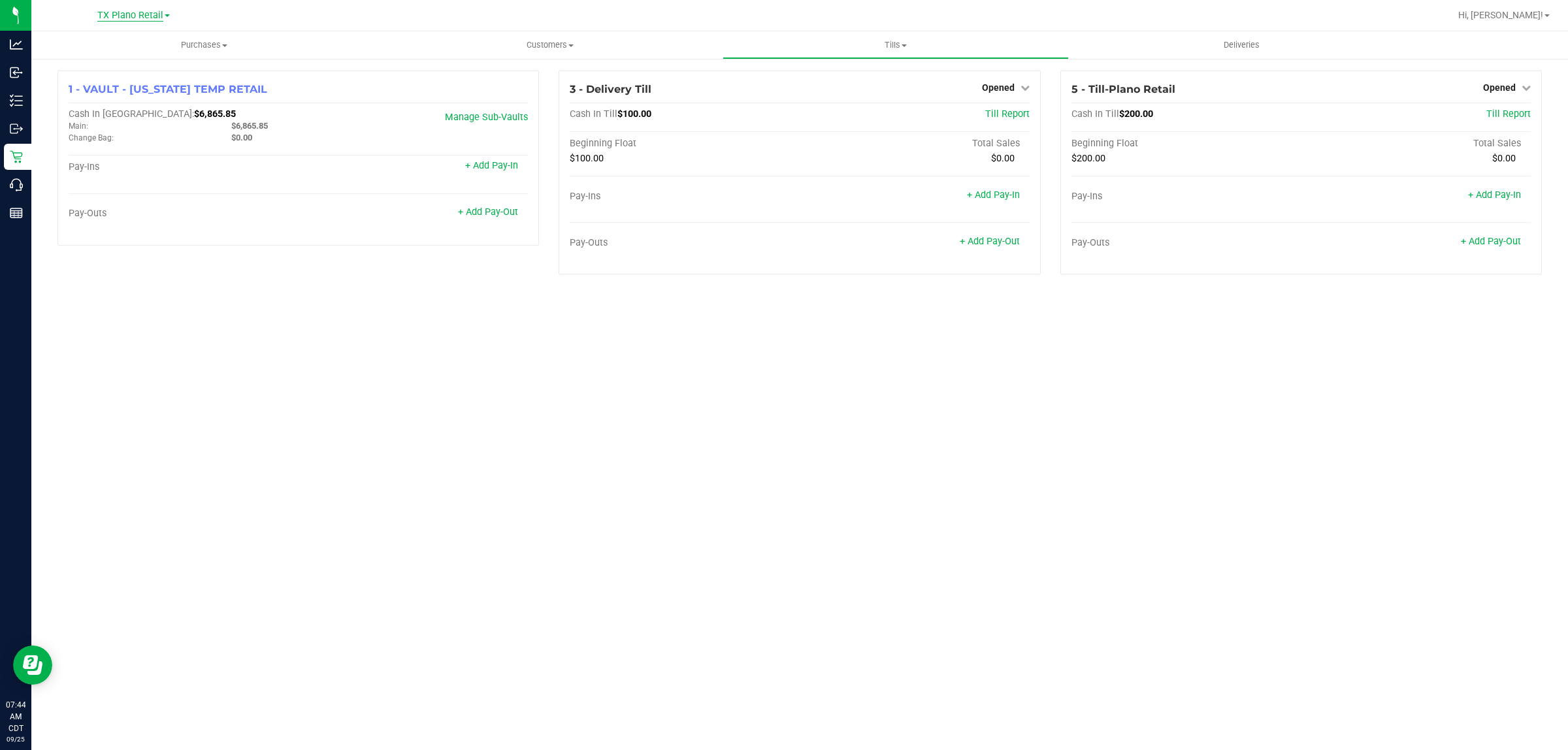
click at [133, 12] on span "TX Plano Retail" at bounding box center [131, 16] width 66 height 12
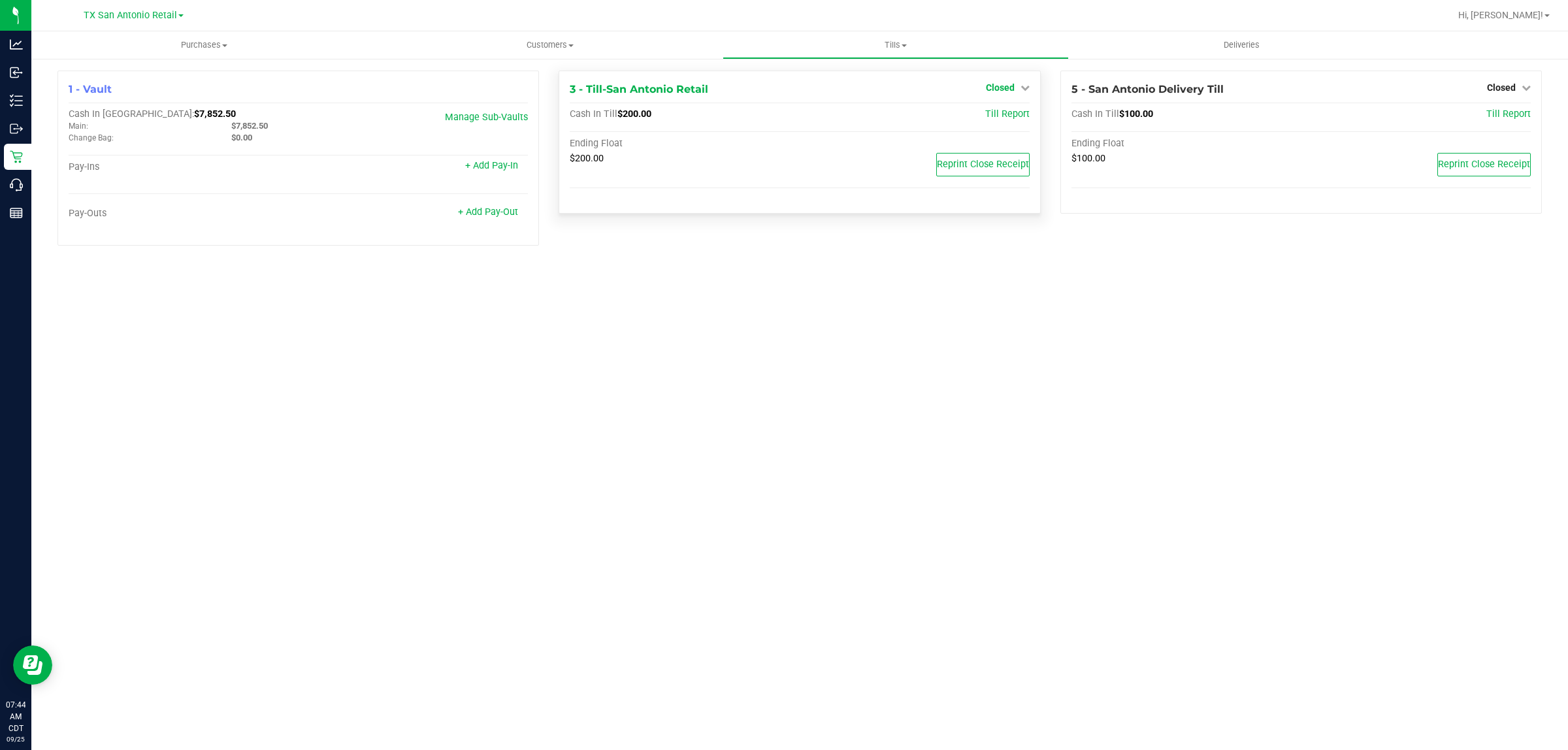
click at [1023, 87] on icon at bounding box center [1025, 87] width 9 height 9
click at [997, 115] on link "Open Till" at bounding box center [1000, 114] width 34 height 11
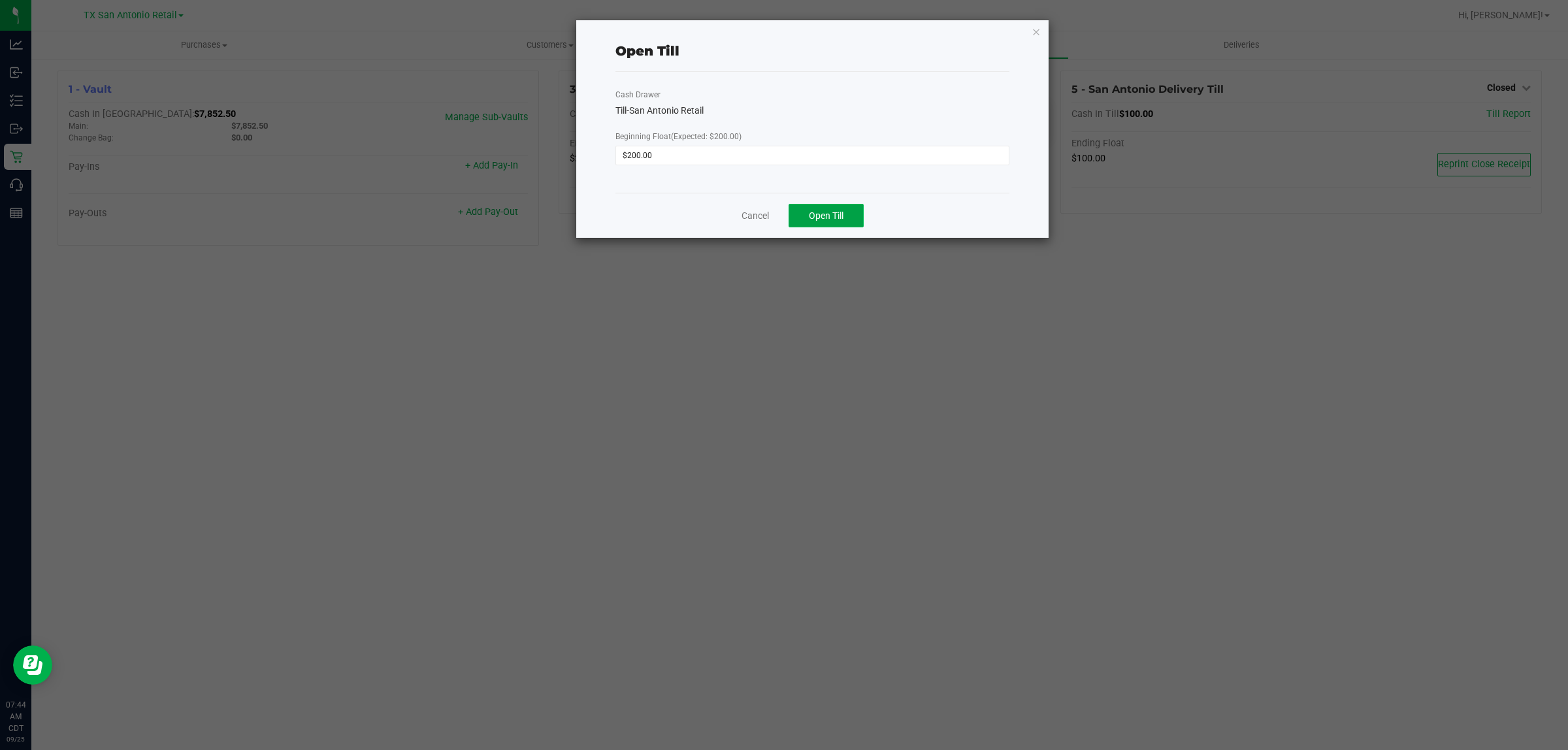
click at [828, 215] on span "Open Till" at bounding box center [826, 216] width 34 height 11
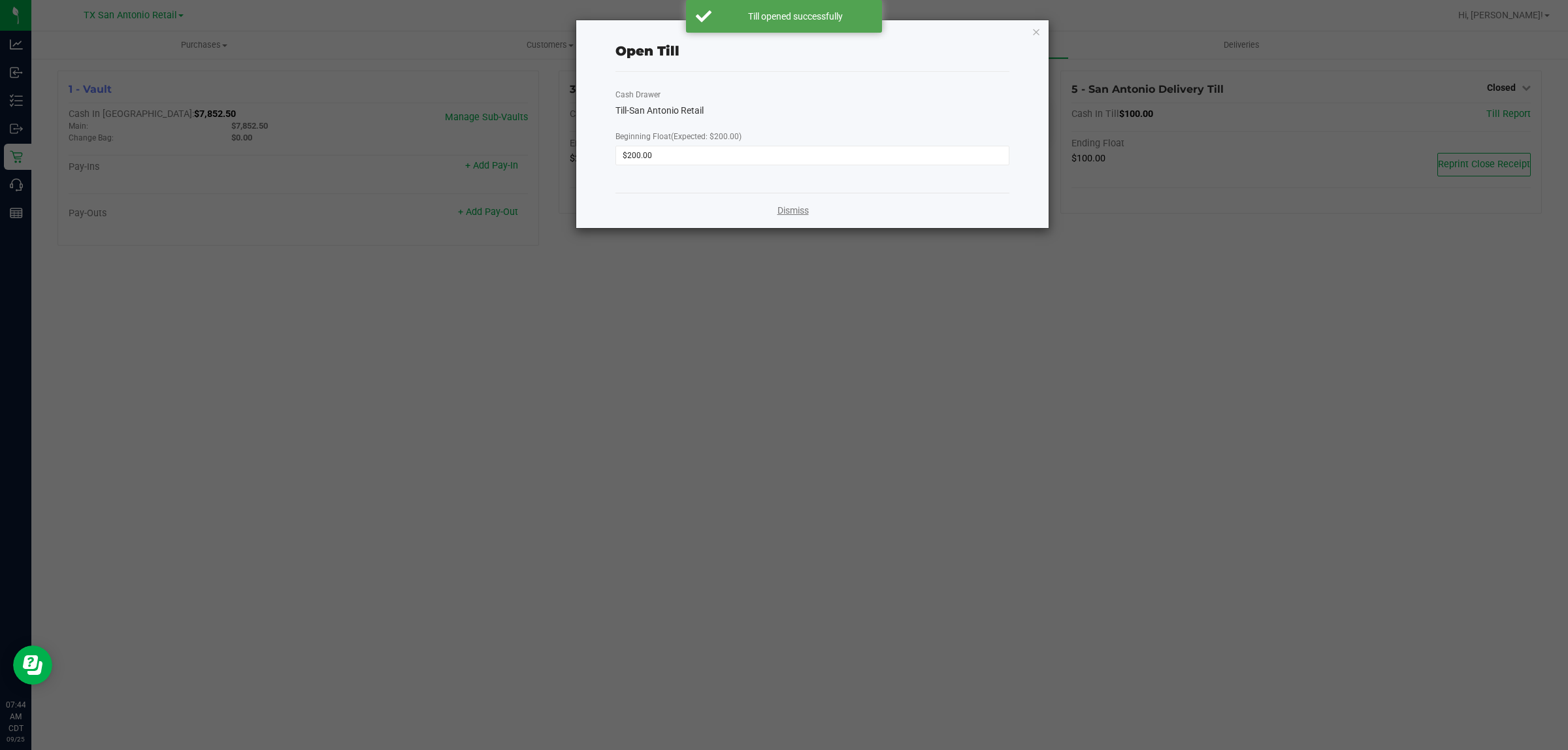
click at [796, 213] on link "Dismiss" at bounding box center [794, 211] width 31 height 14
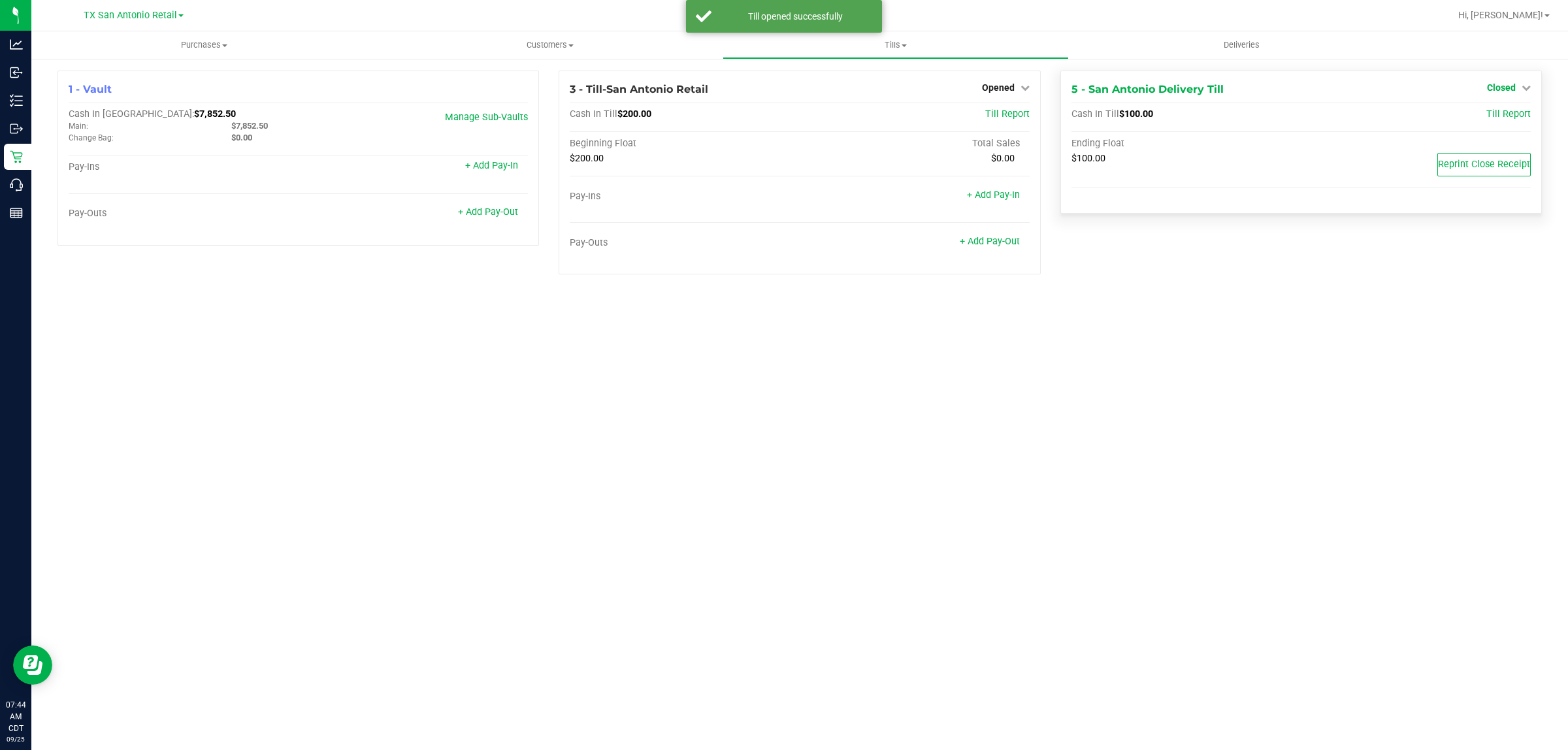
click at [1513, 90] on span "Closed" at bounding box center [1501, 87] width 28 height 11
click at [1505, 114] on link "Open Till" at bounding box center [1501, 114] width 34 height 11
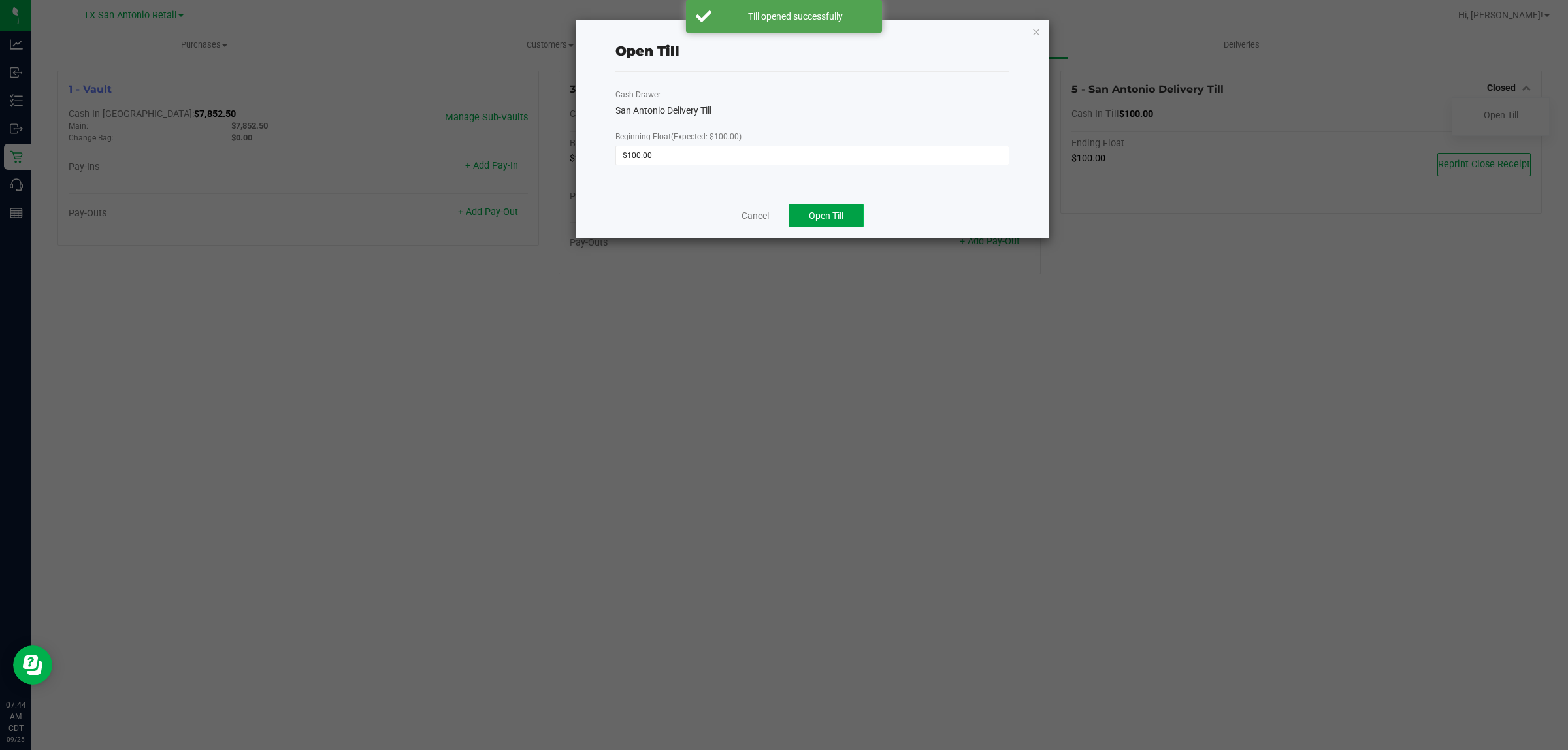
click at [828, 219] on span "Open Till" at bounding box center [826, 216] width 34 height 11
click at [798, 215] on link "Dismiss" at bounding box center [794, 211] width 31 height 14
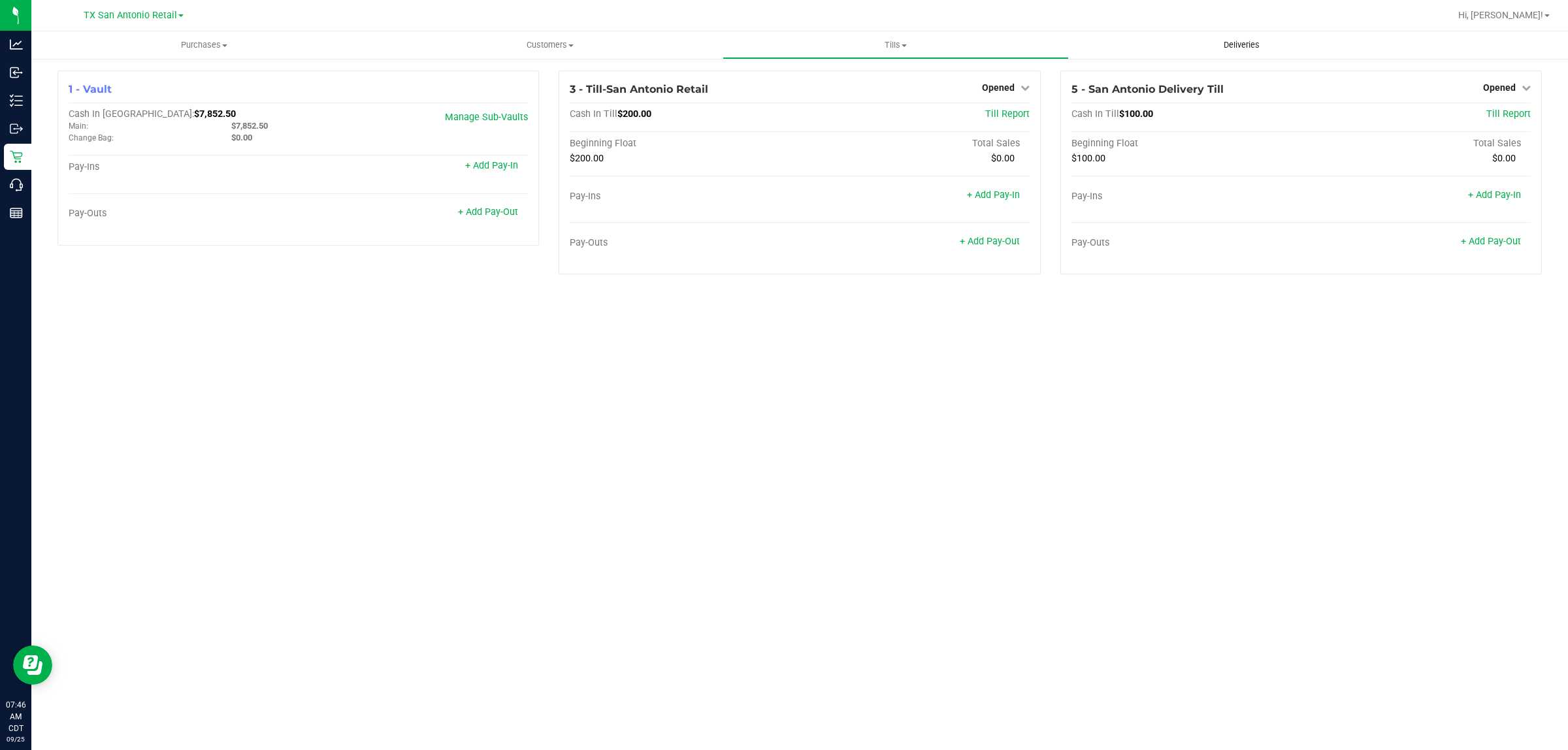
click at [1244, 32] on uib-tab-heading "Deliveries" at bounding box center [1242, 45] width 345 height 26
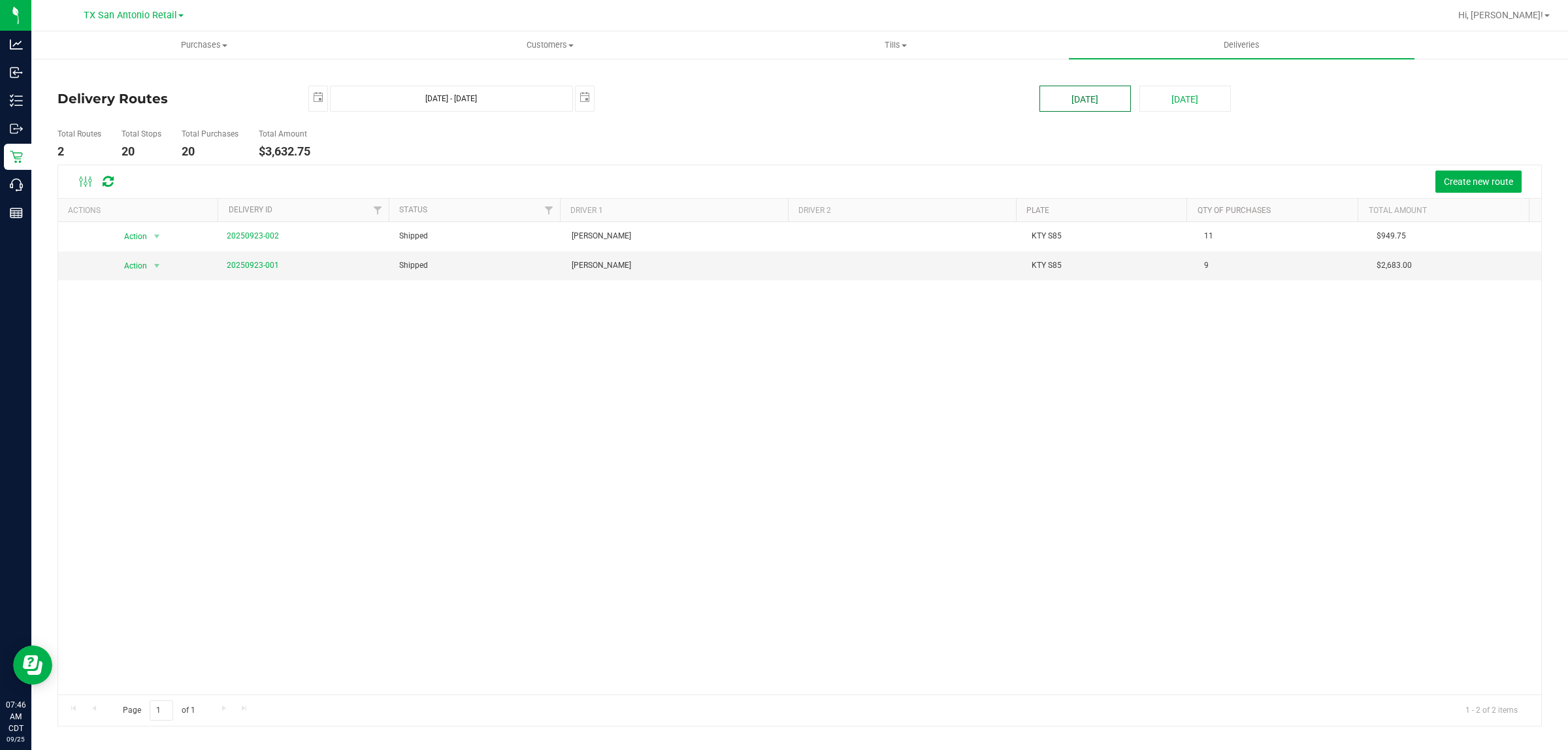
click at [1099, 98] on button "[DATE]" at bounding box center [1086, 99] width 92 height 26
type input "[DATE] - [DATE]"
click at [139, 13] on span "TX San Antonio Retail" at bounding box center [131, 16] width 94 height 12
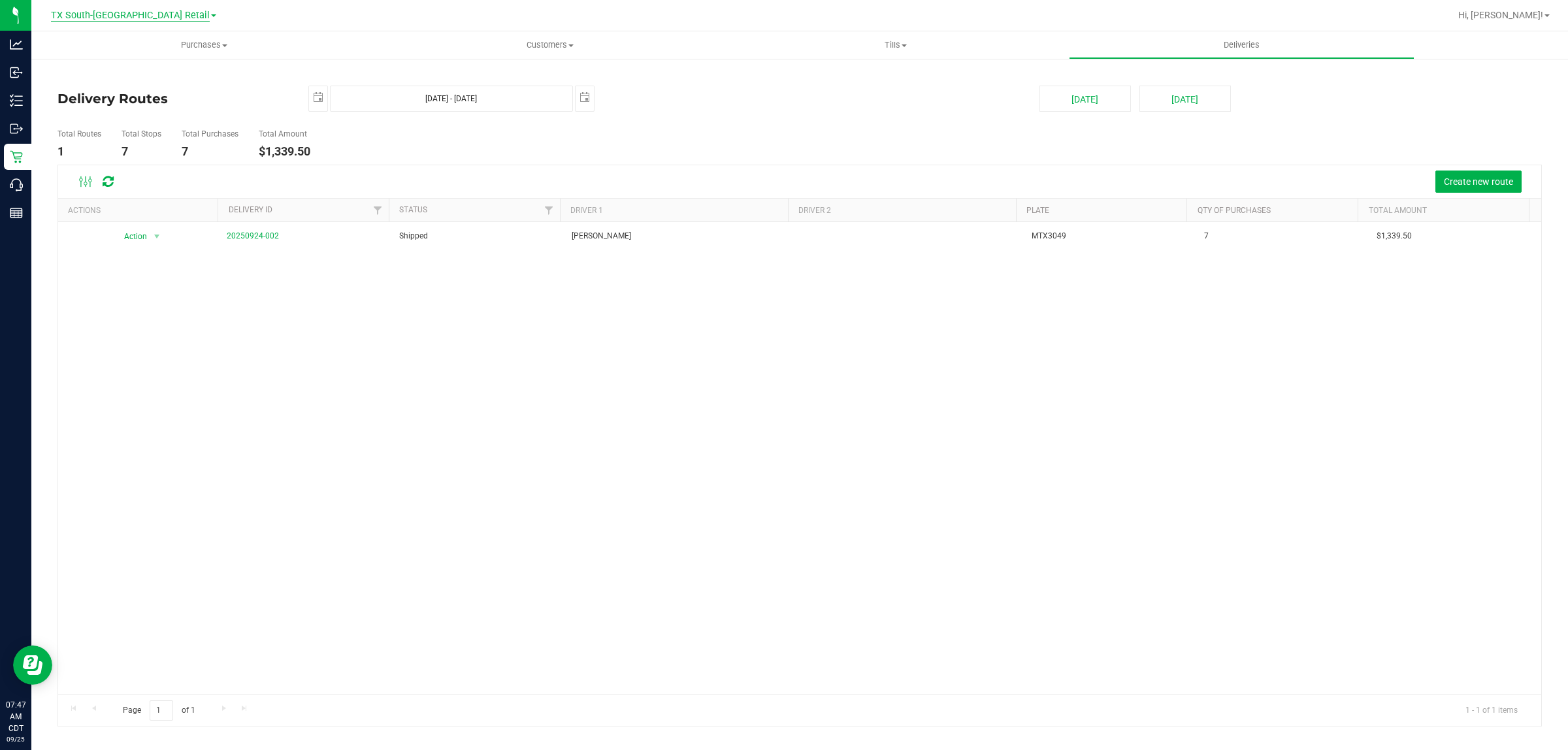
click at [144, 19] on span "TX South-[GEOGRAPHIC_DATA] Retail" at bounding box center [130, 16] width 159 height 12
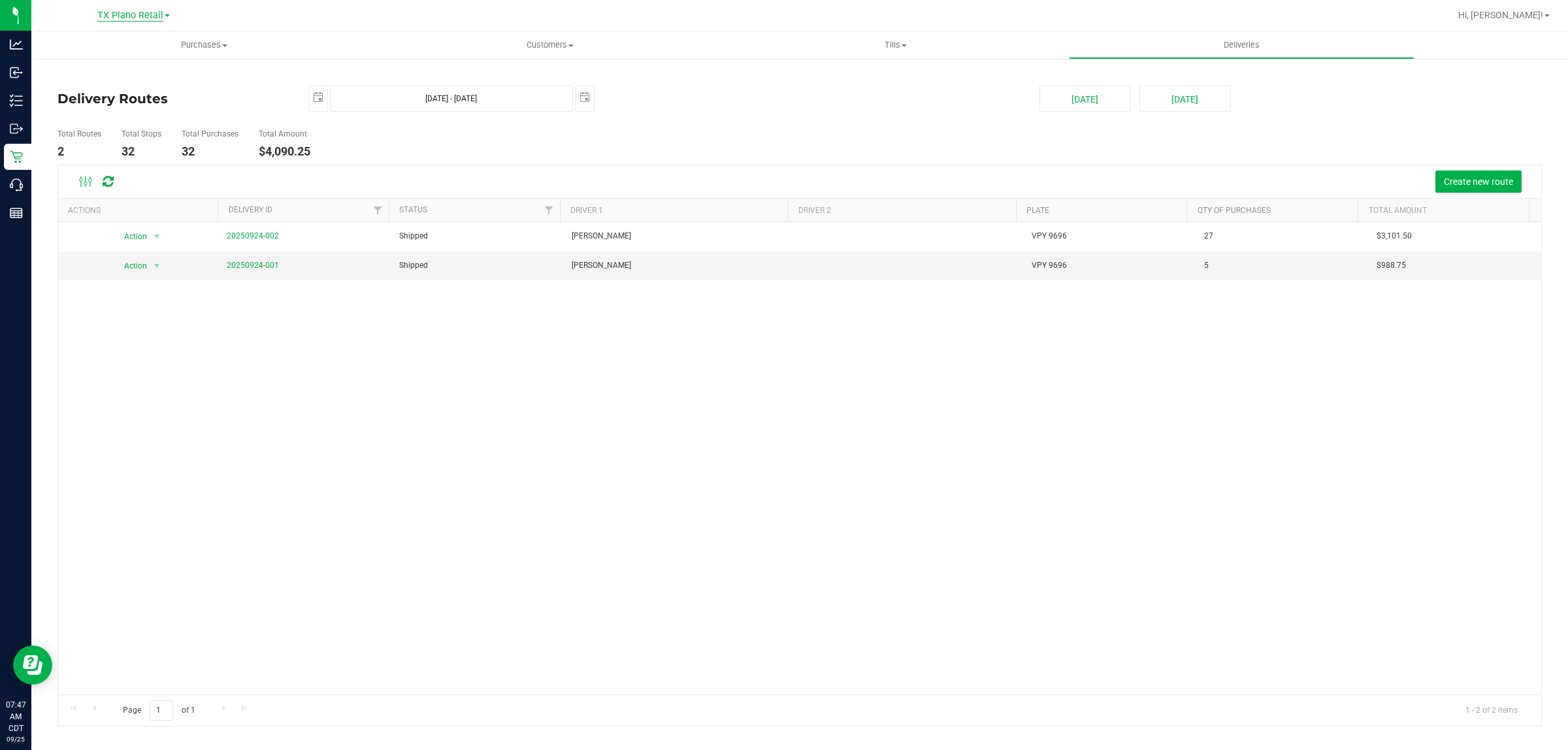
click at [130, 17] on span "TX Plano Retail" at bounding box center [131, 16] width 66 height 12
